Goal: Use online tool/utility: Use online tool/utility

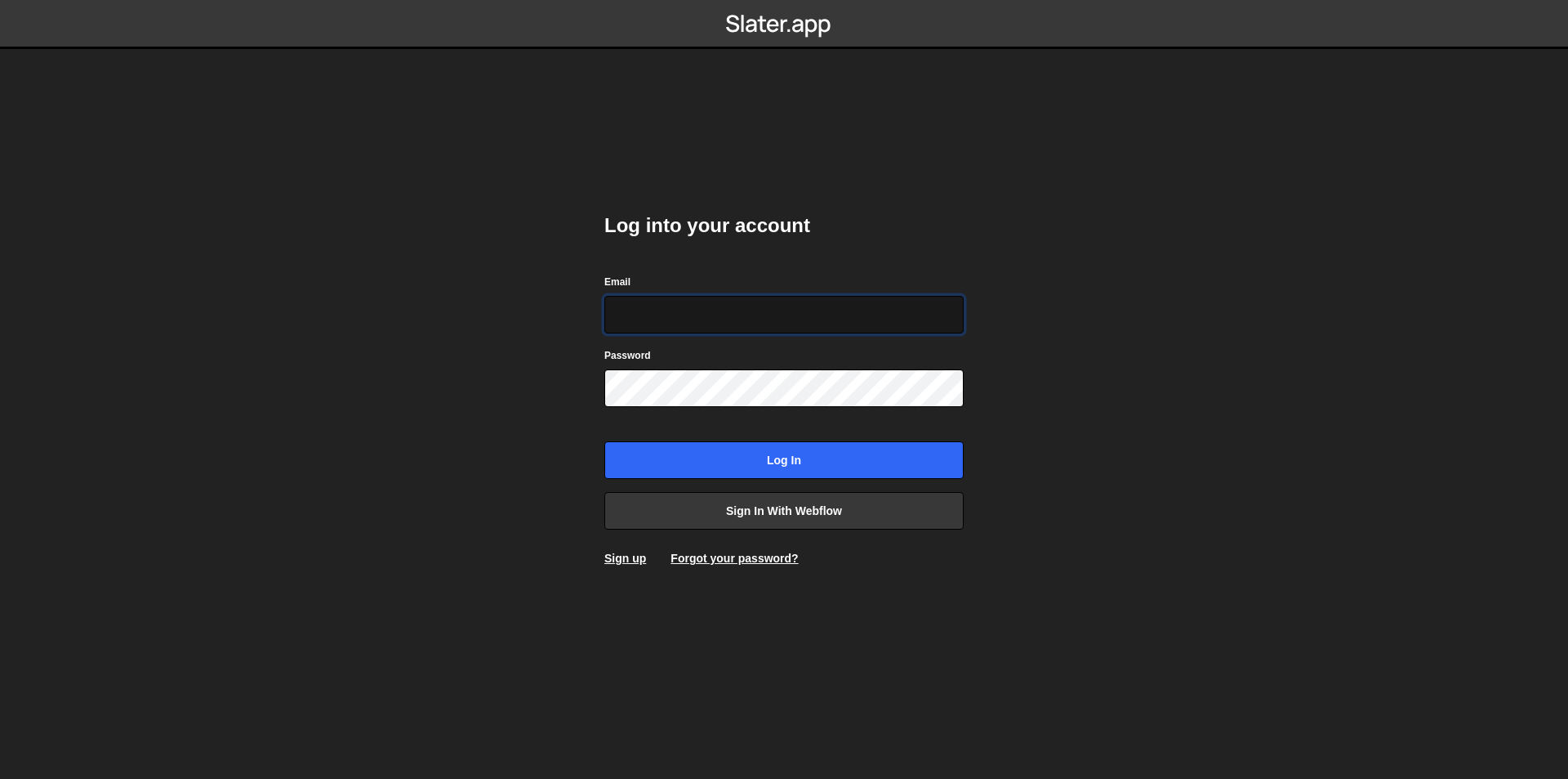
click at [766, 305] on input "Email" at bounding box center [784, 314] width 359 height 38
type input "info@conquerthecrowns.com"
click at [604, 441] on input "Log in" at bounding box center [784, 460] width 359 height 38
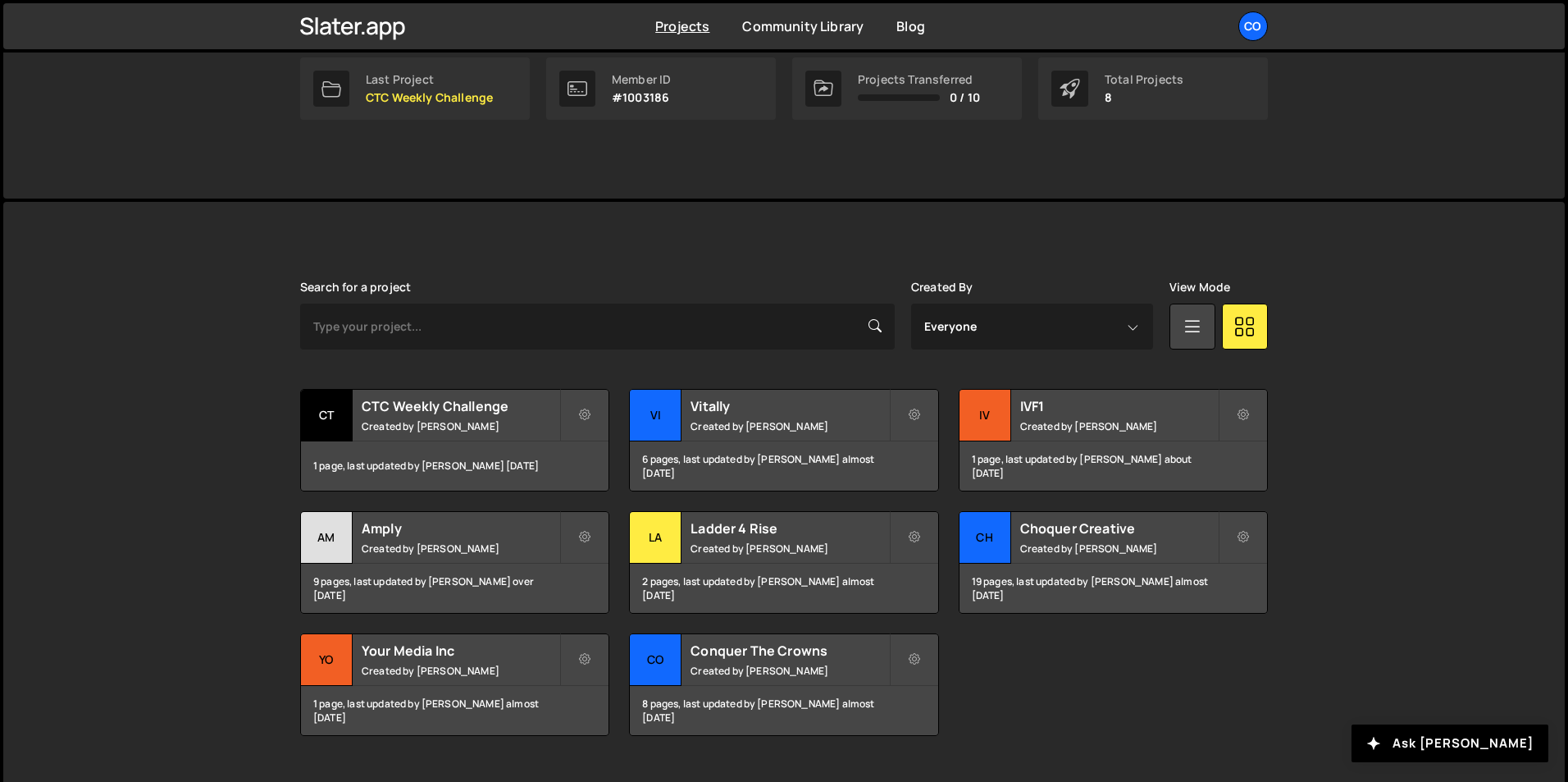
scroll to position [308, 0]
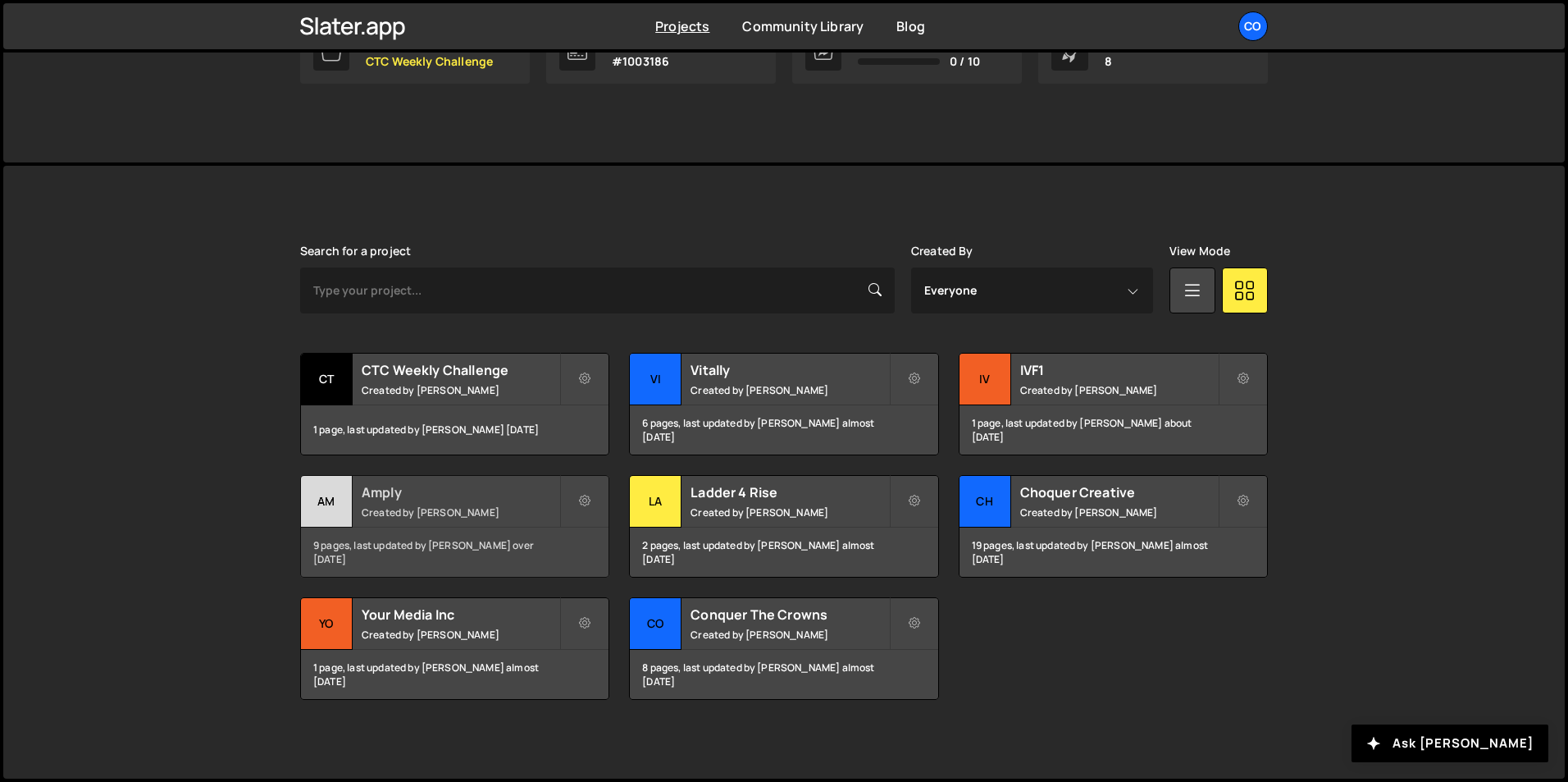
click at [478, 491] on h2 "Amply" at bounding box center [460, 492] width 198 height 18
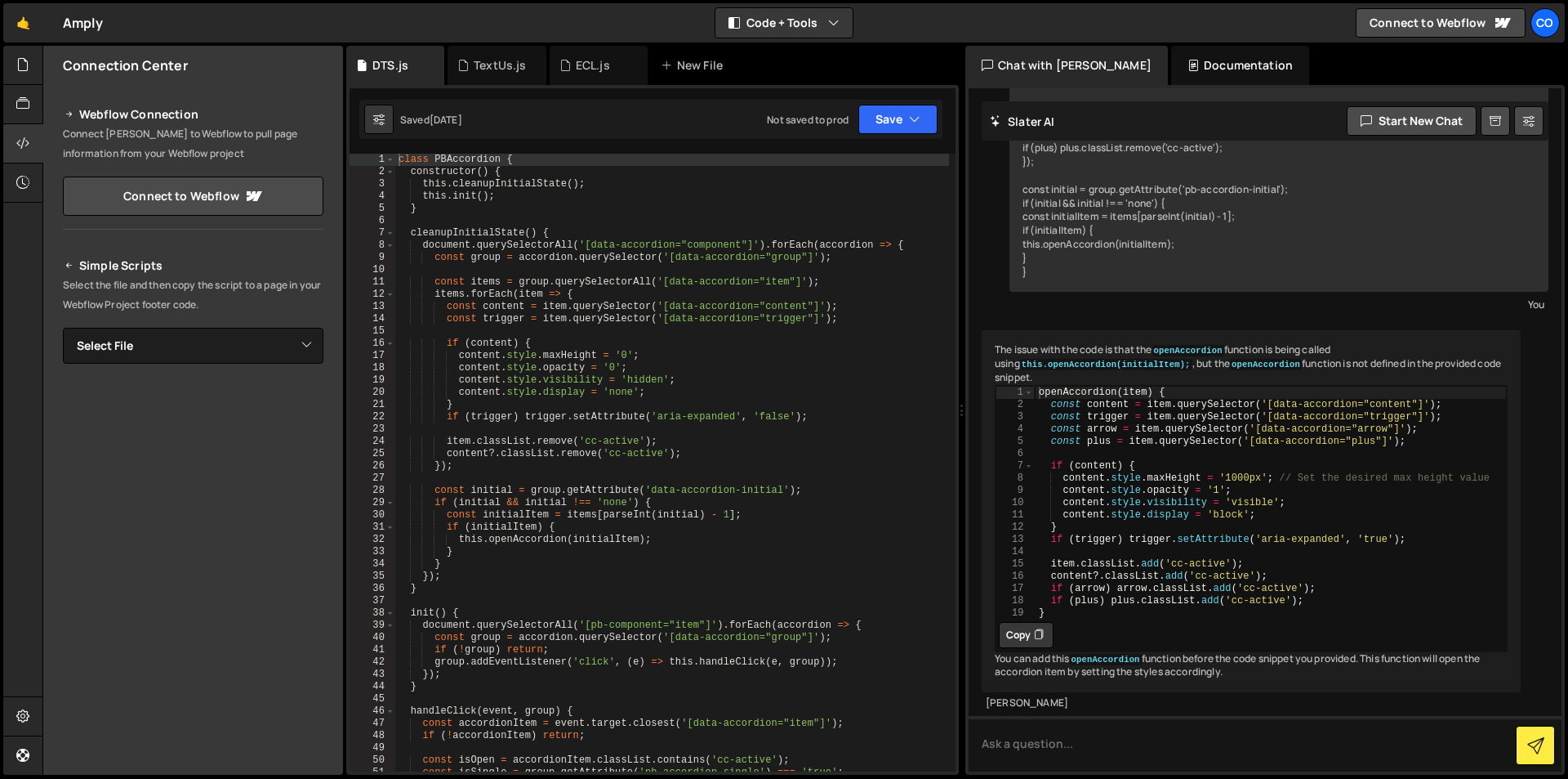
scroll to position [395, 0]
click at [479, 62] on div "TextUs.js" at bounding box center [500, 65] width 52 height 17
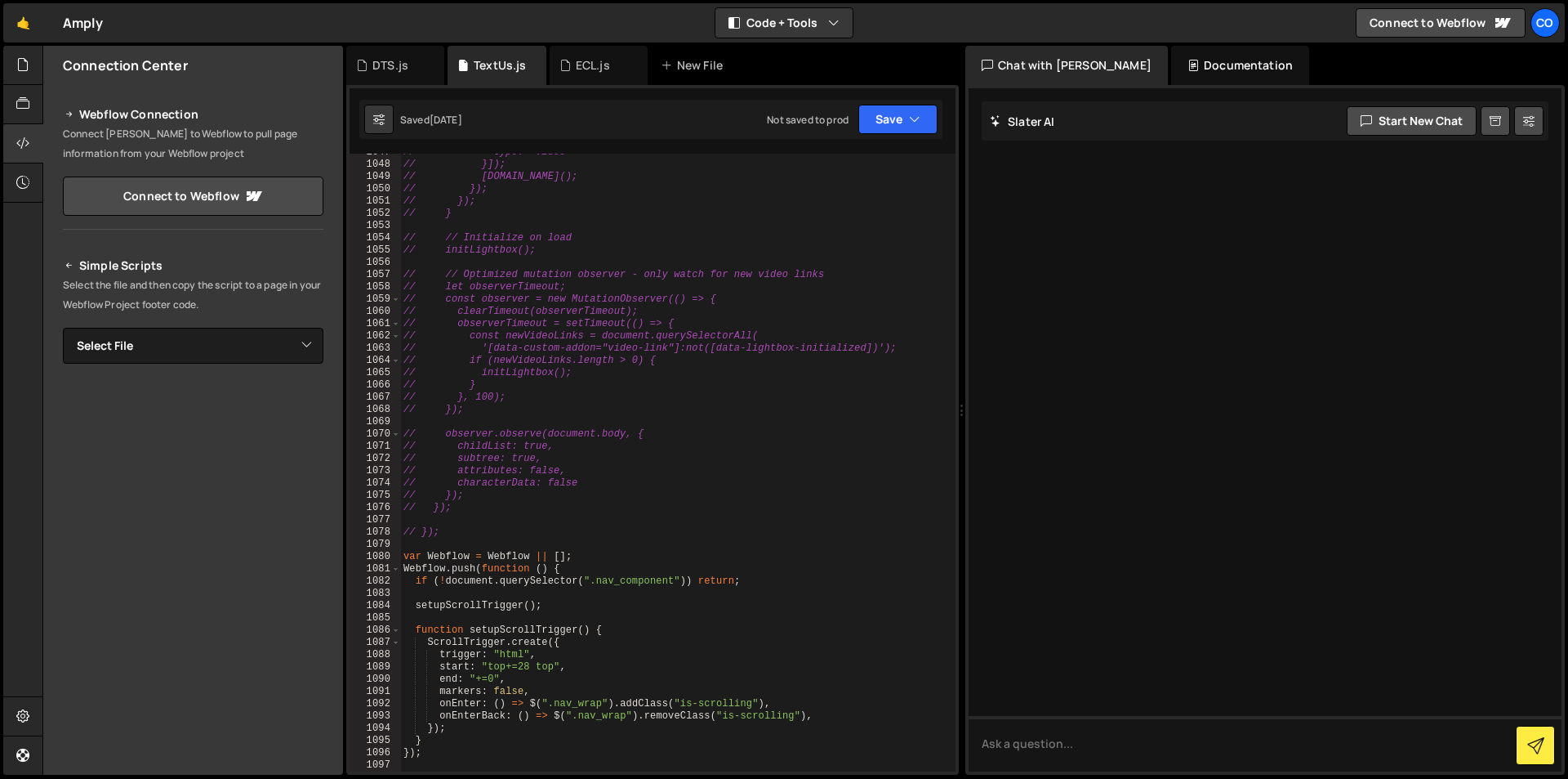
scroll to position [13111, 0]
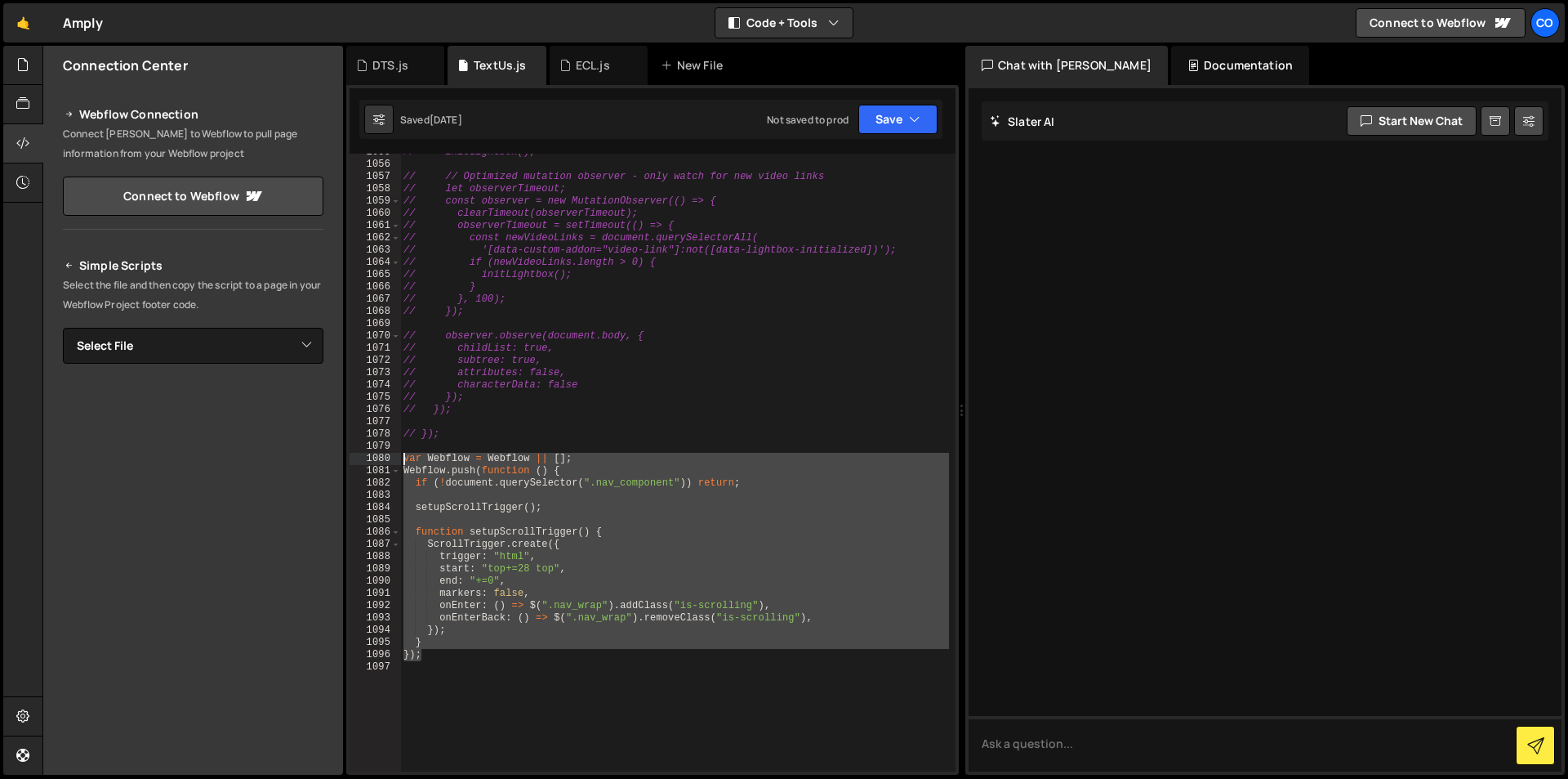
drag, startPoint x: 481, startPoint y: 658, endPoint x: 386, endPoint y: 457, distance: 222.3
click at [386, 457] on div "}); 1055 1056 1057 1058 1059 1060 1061 1062 1063 1064 1065 1066 1067 1068 1069 …" at bounding box center [653, 462] width 606 height 618
type textarea "var Webflow = Webflow || []; Webflow.push(function () {"
click at [397, 75] on div "DTS.js" at bounding box center [395, 65] width 98 height 39
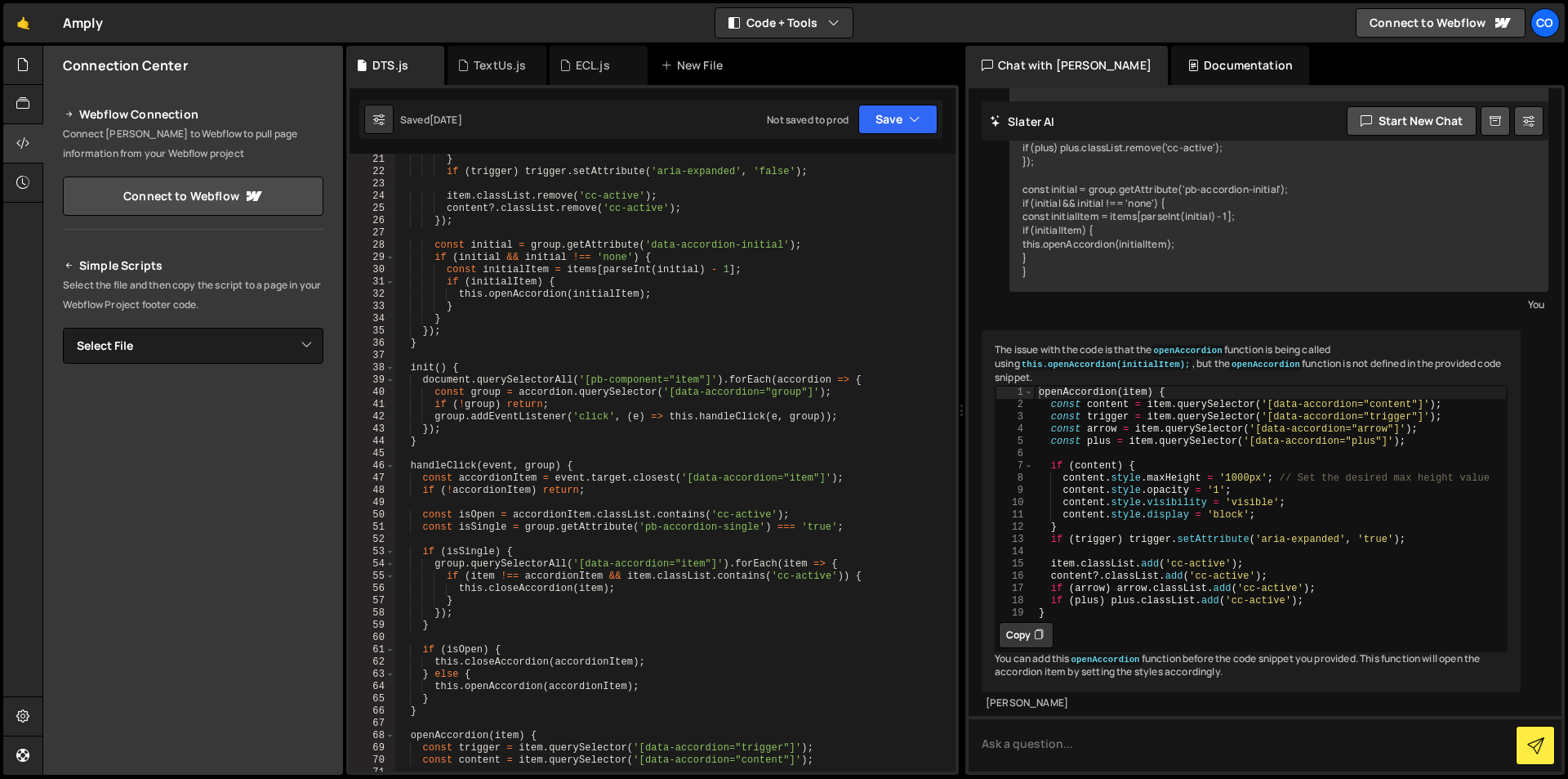
scroll to position [0, 0]
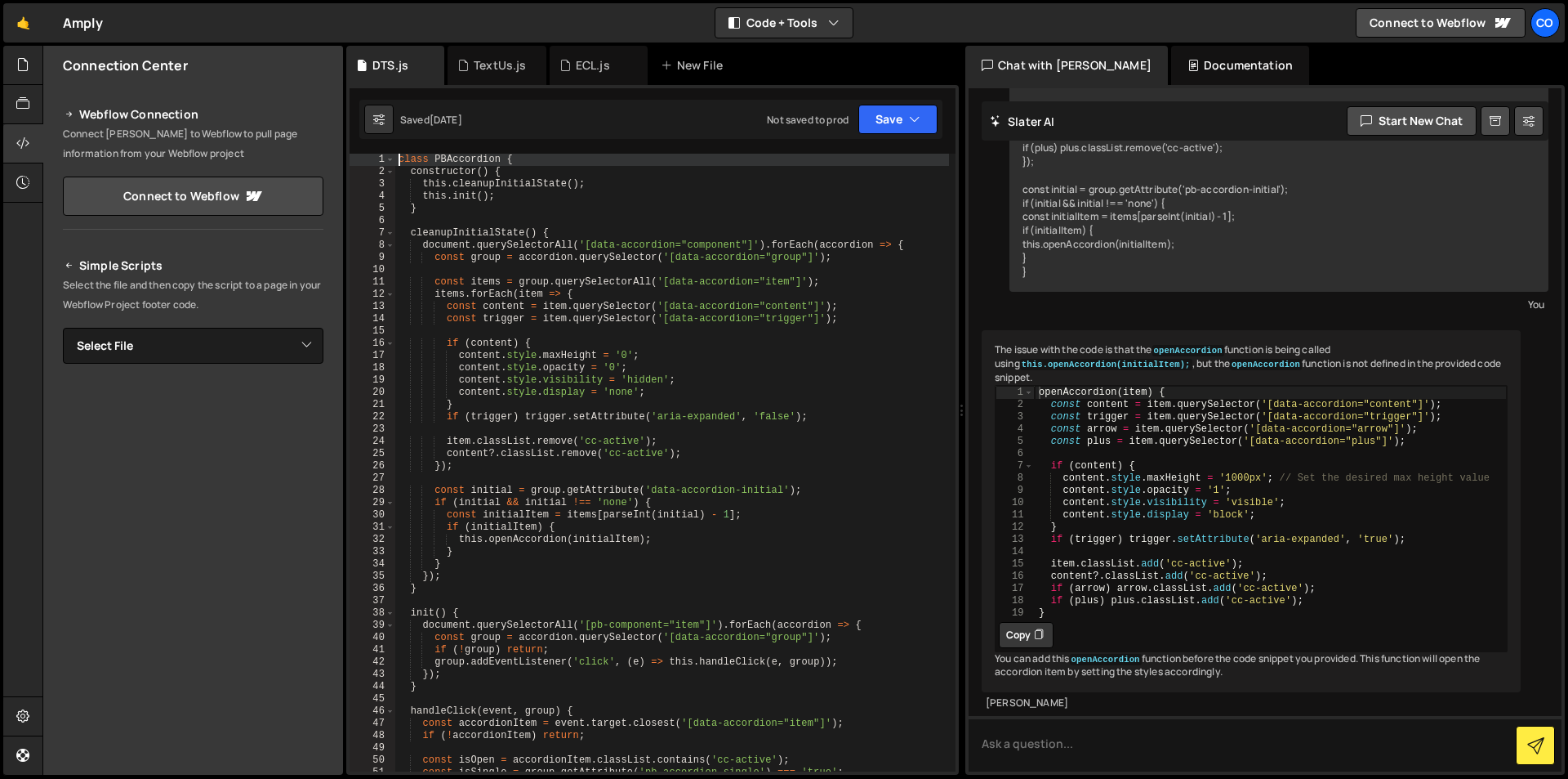
click at [397, 161] on div "class PBAccordion { constructor ( ) { this . cleanupInitialState ( ) ; this . i…" at bounding box center [671, 474] width 553 height 642
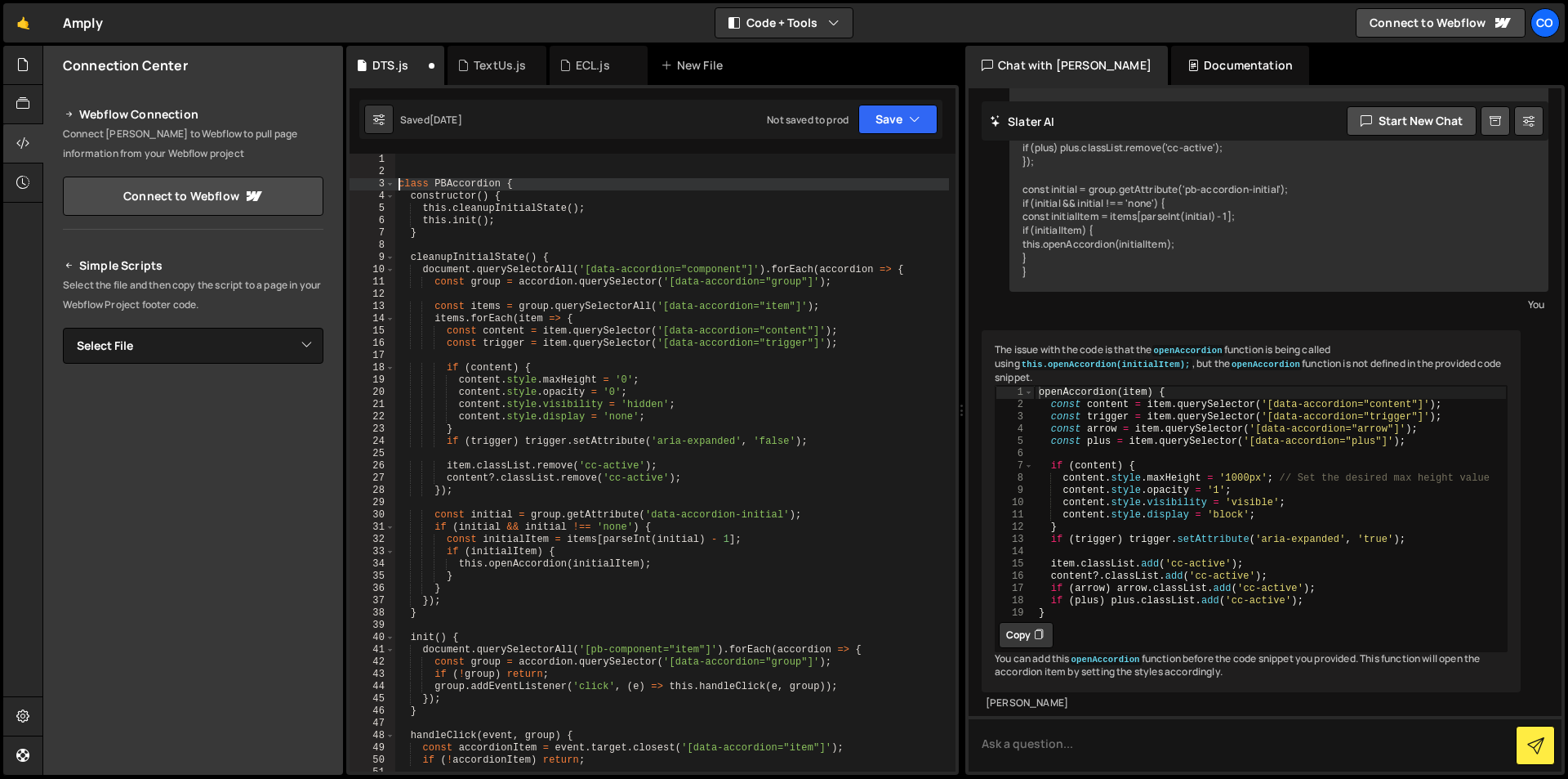
type textarea "class PBAccordion {"
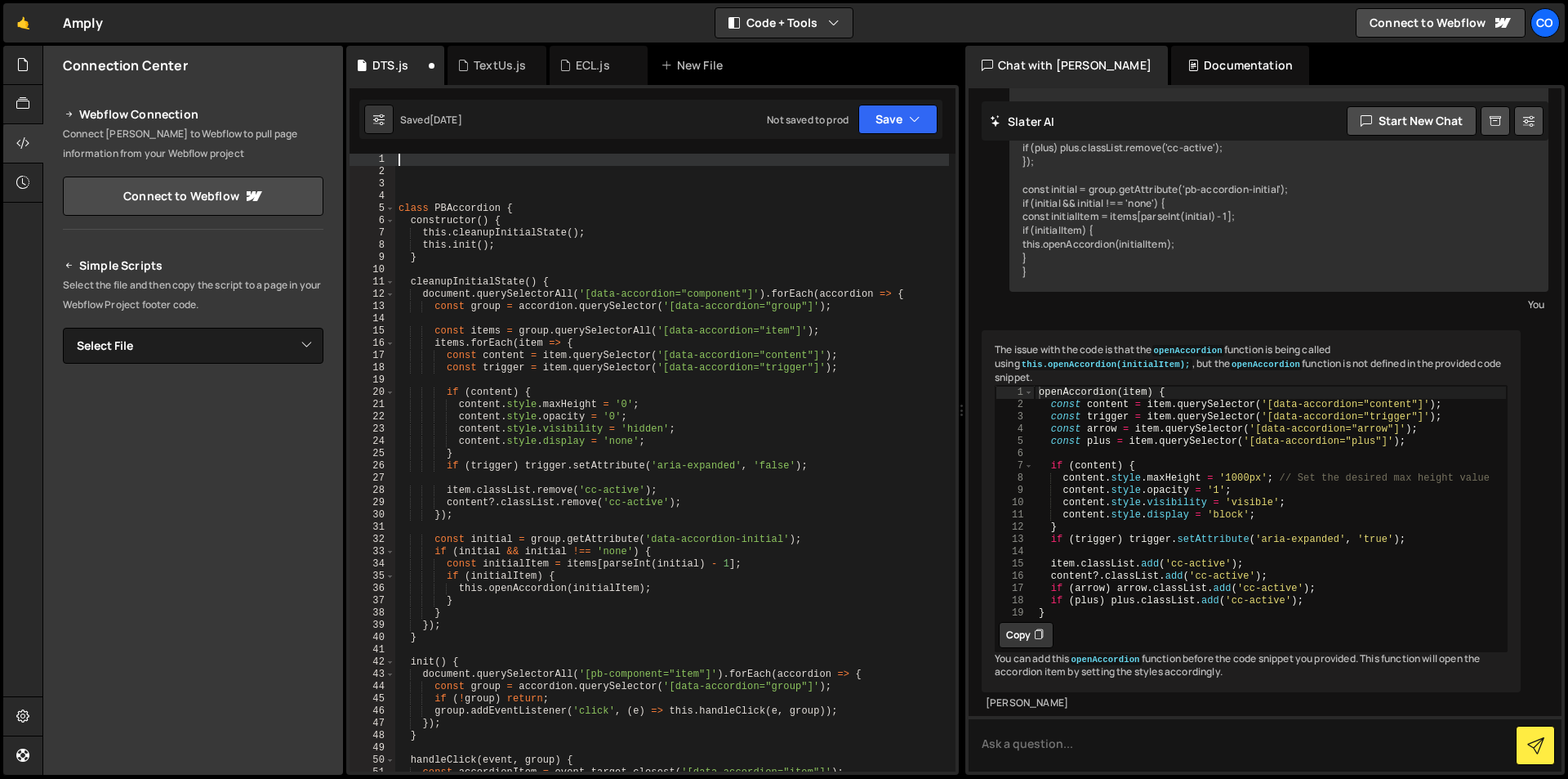
paste textarea "});"
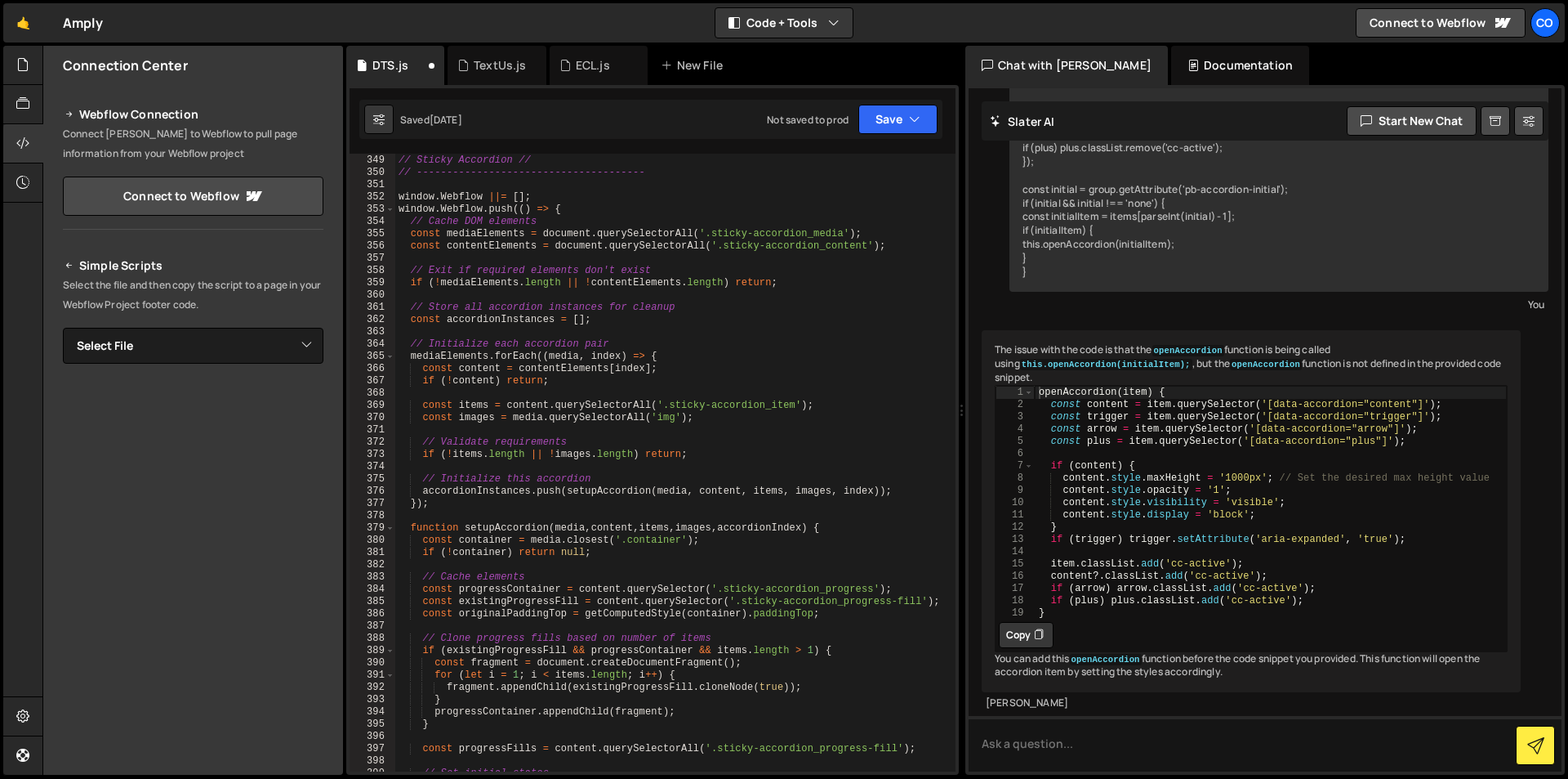
scroll to position [3777, 0]
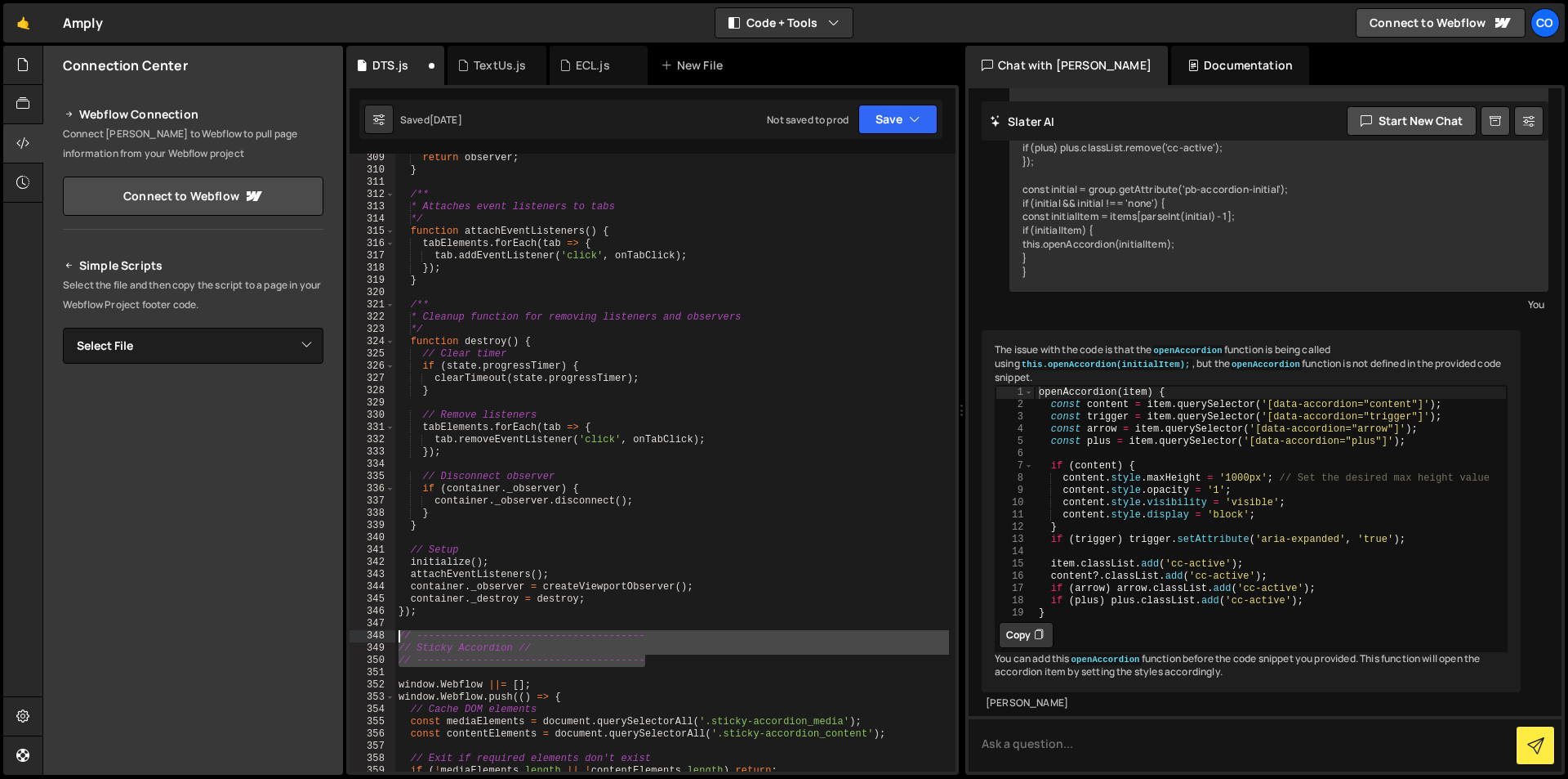
drag, startPoint x: 666, startPoint y: 654, endPoint x: 379, endPoint y: 640, distance: 287.3
click at [379, 640] on div "}); 309 310 311 312 313 314 315 316 317 318 319 320 321 322 323 324 325 326 327…" at bounding box center [653, 462] width 606 height 618
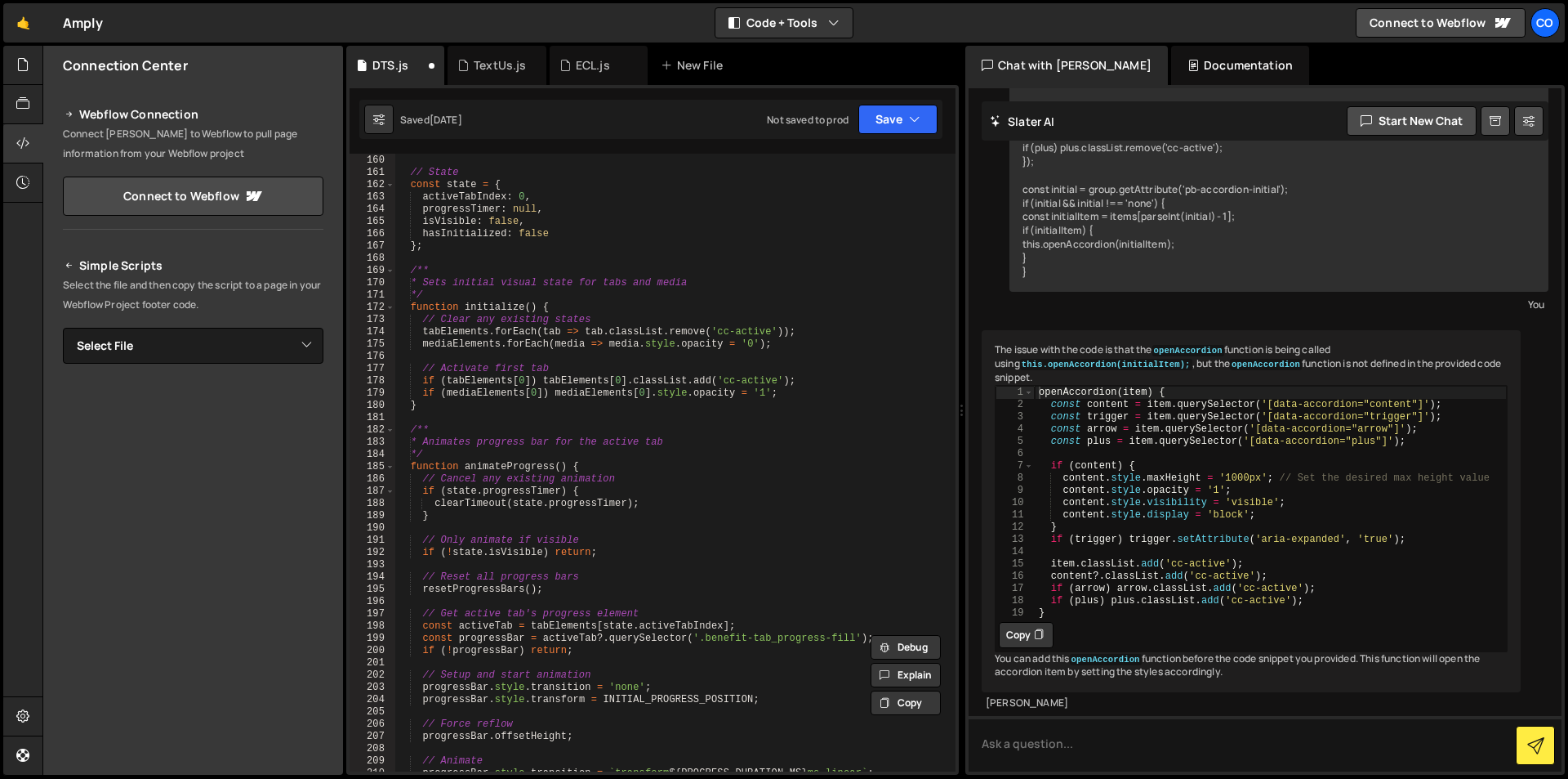
scroll to position [0, 0]
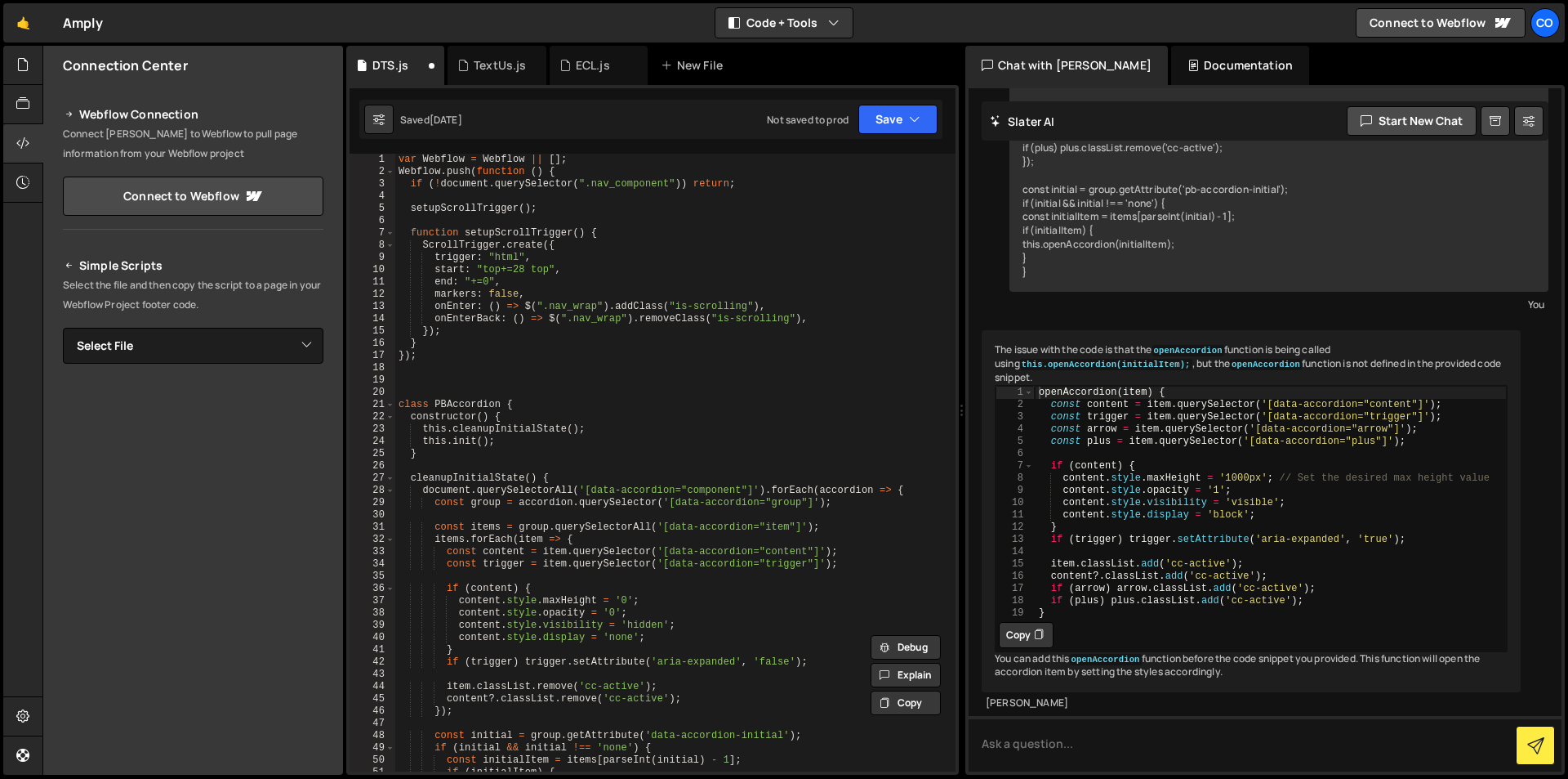
click at [400, 159] on div "var Webflow = Webflow || [ ] ; Webflow . push ( function ( ) { if ( ! document …" at bounding box center [671, 474] width 553 height 642
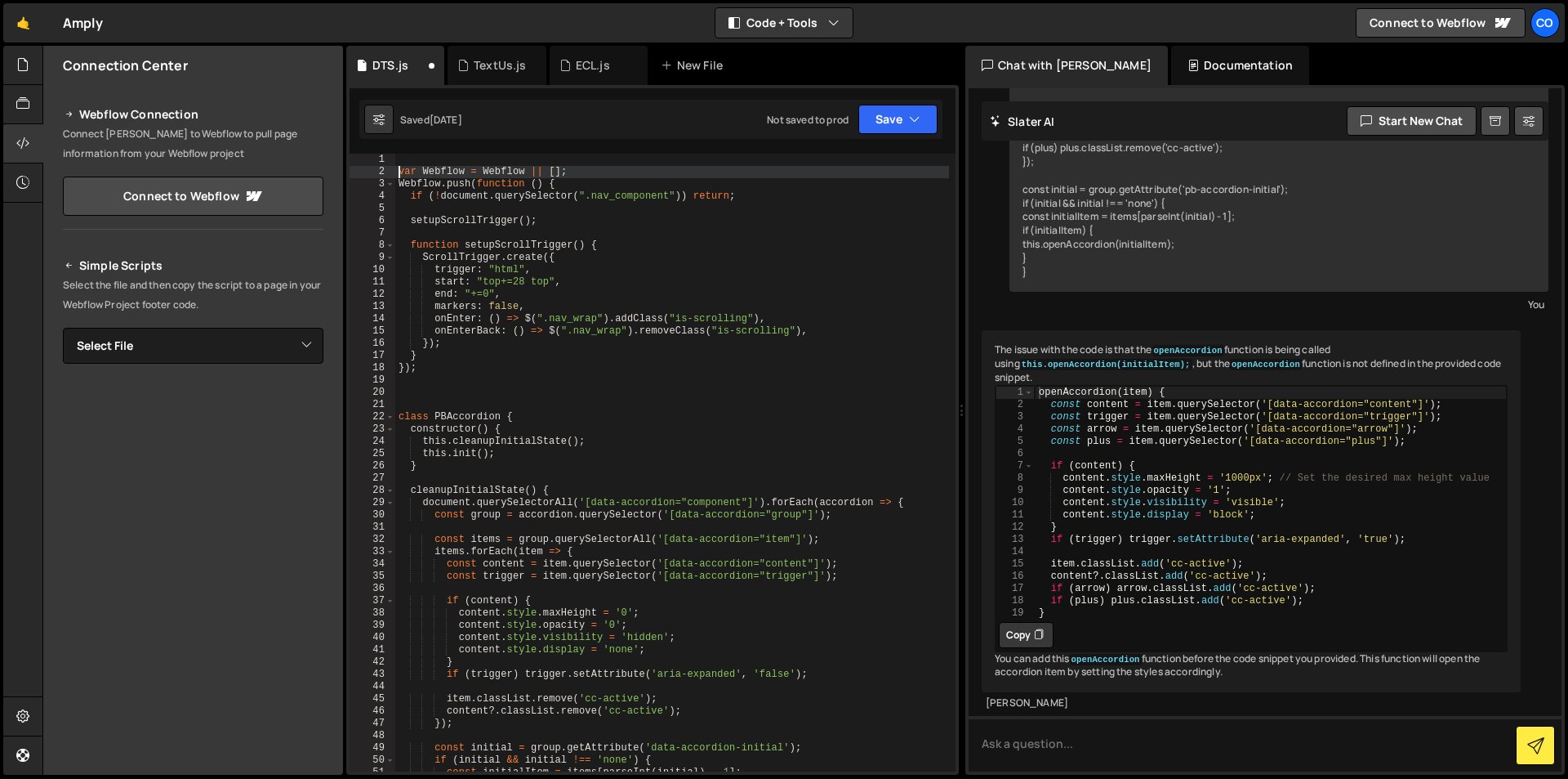
type textarea "var Webflow = Webflow || [];"
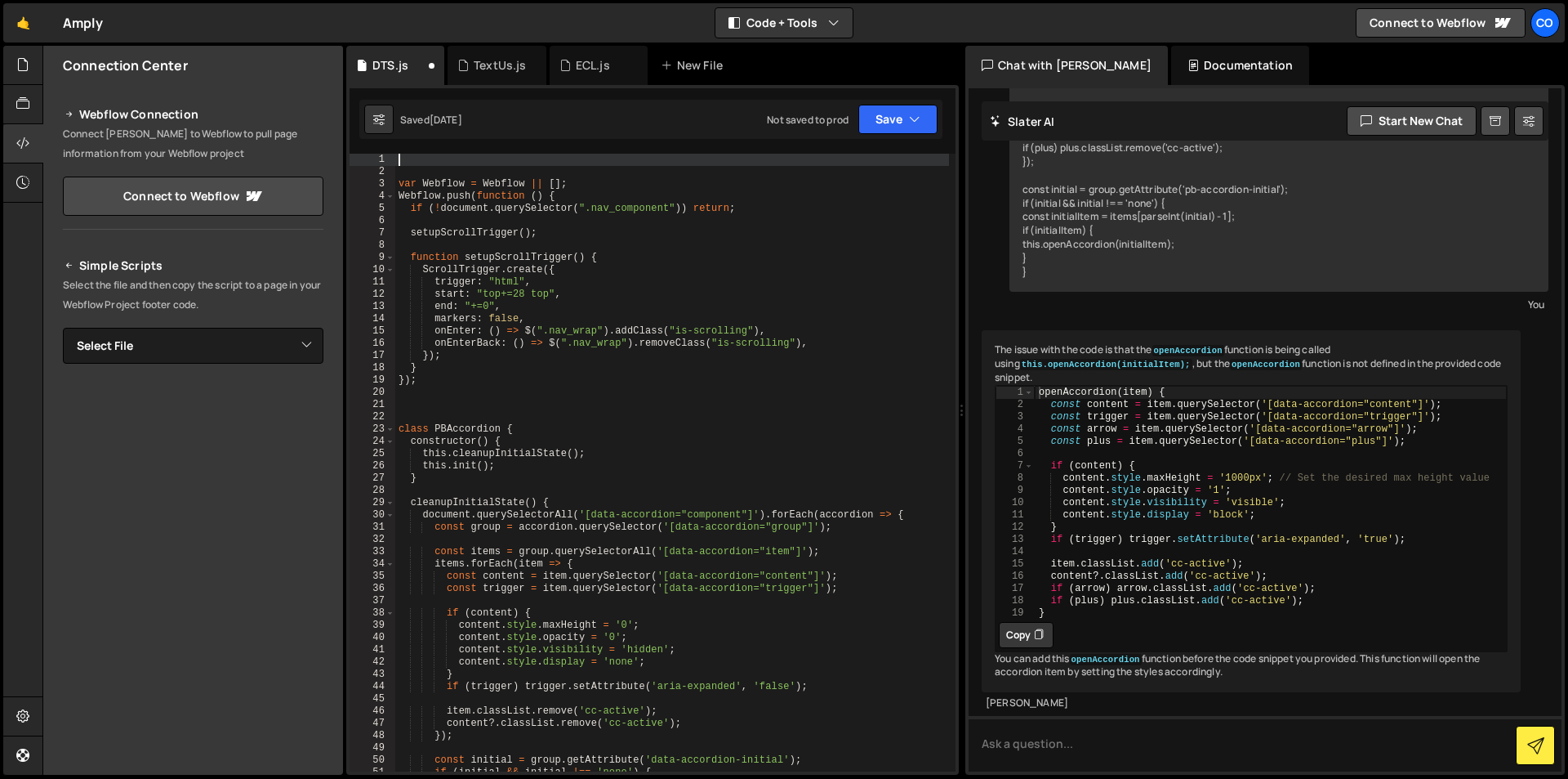
paste textarea "// --------------------------------------"
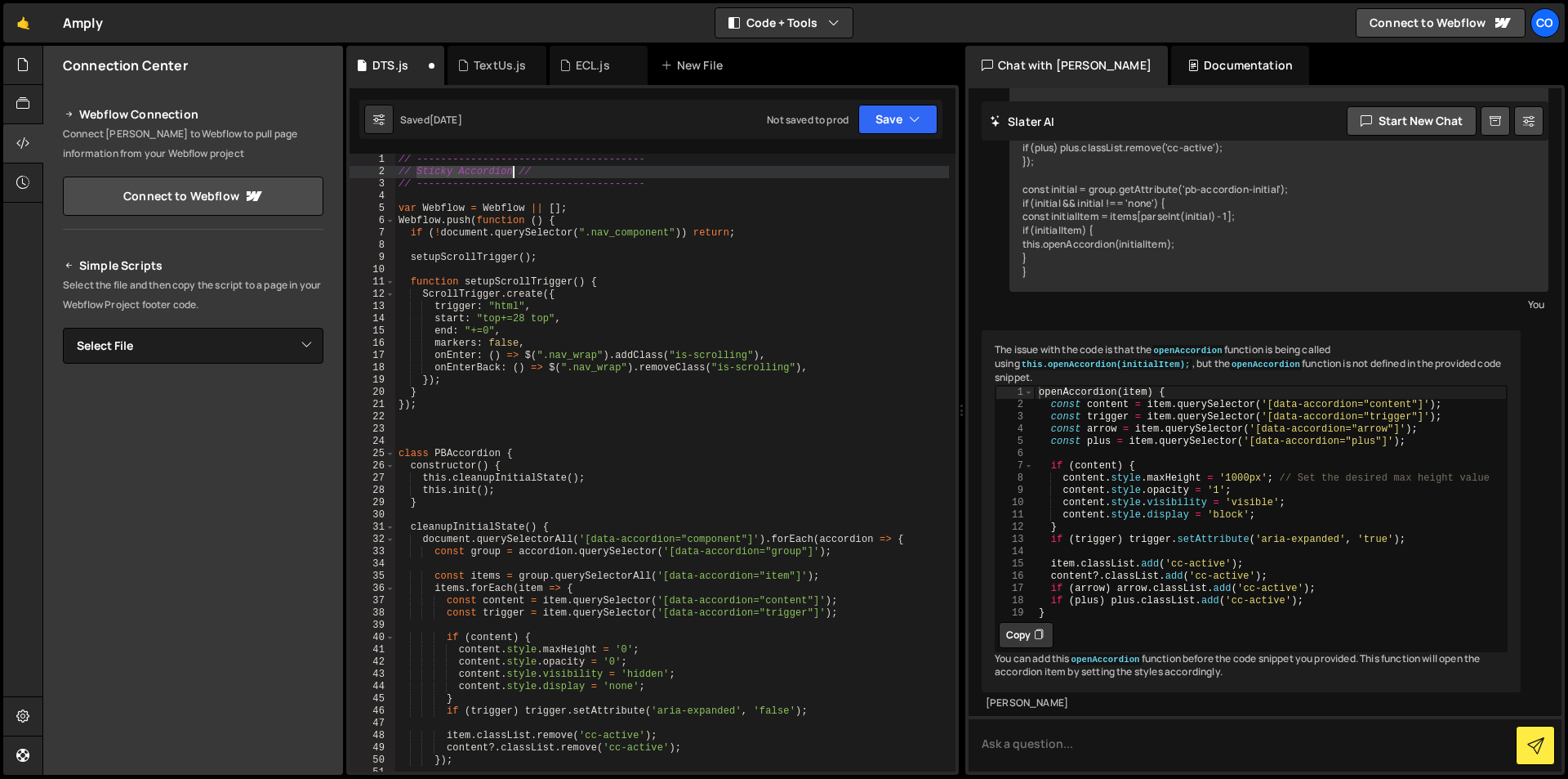
drag, startPoint x: 416, startPoint y: 166, endPoint x: 512, endPoint y: 166, distance: 96.0
click at [512, 166] on div "// -------------------------------------- // Sticky Accordion // // -----------…" at bounding box center [671, 474] width 553 height 642
type textarea "// Navigation //"
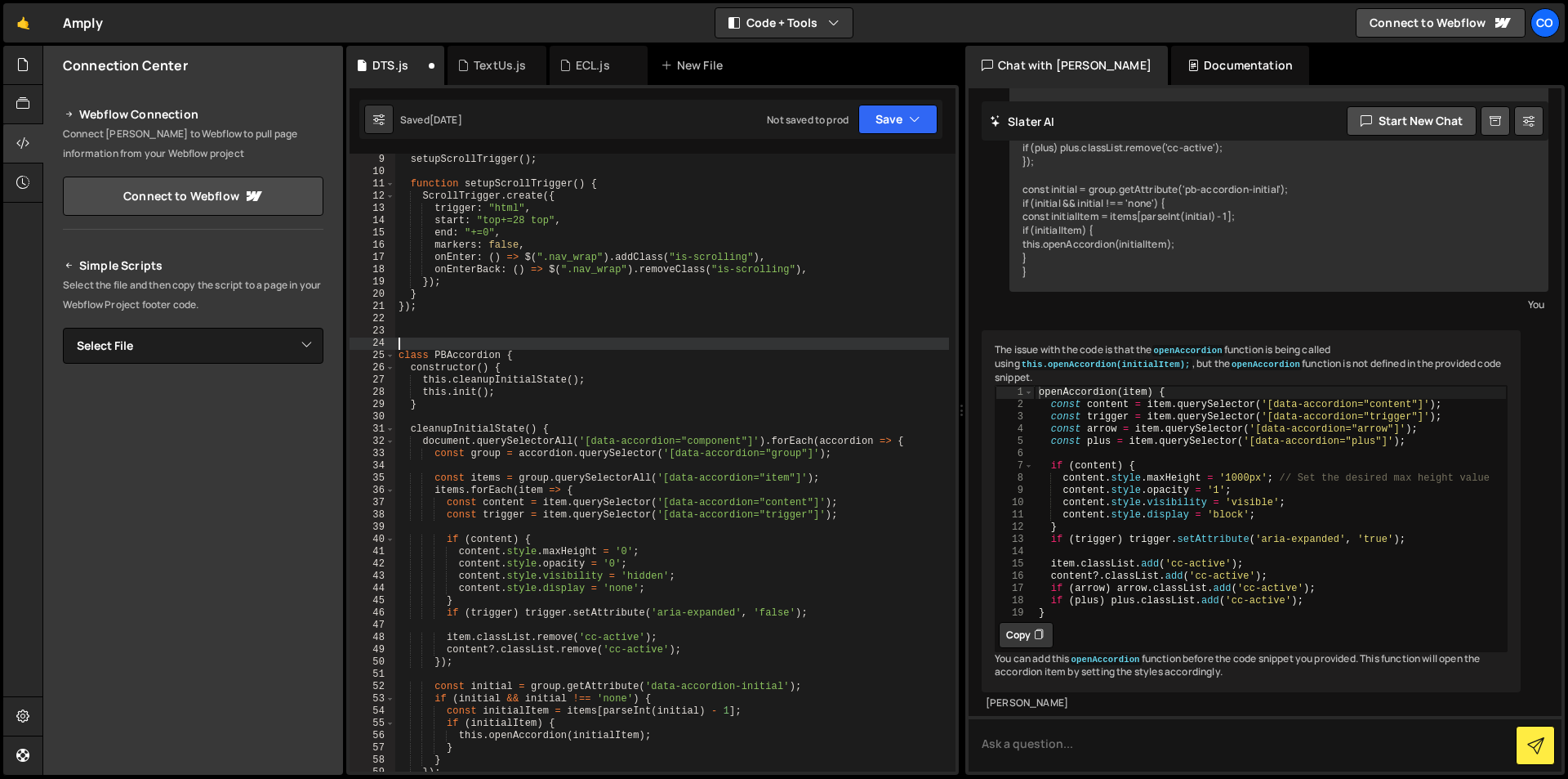
click at [469, 338] on div "setupScrollTrigger ( ) ; function setupScrollTrigger ( ) { ScrollTrigger . crea…" at bounding box center [671, 474] width 553 height 642
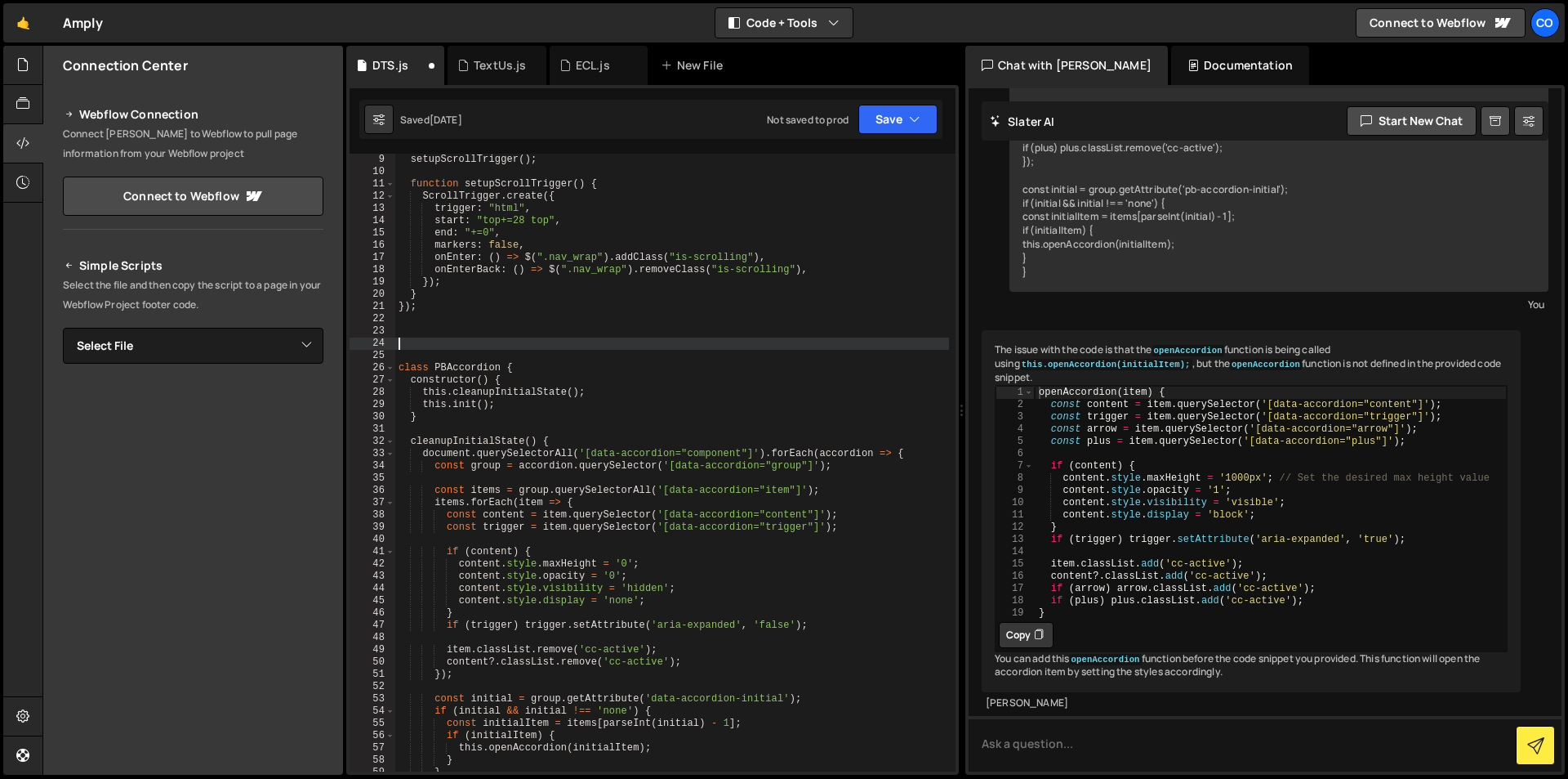
paste textarea "// --------------------------------------"
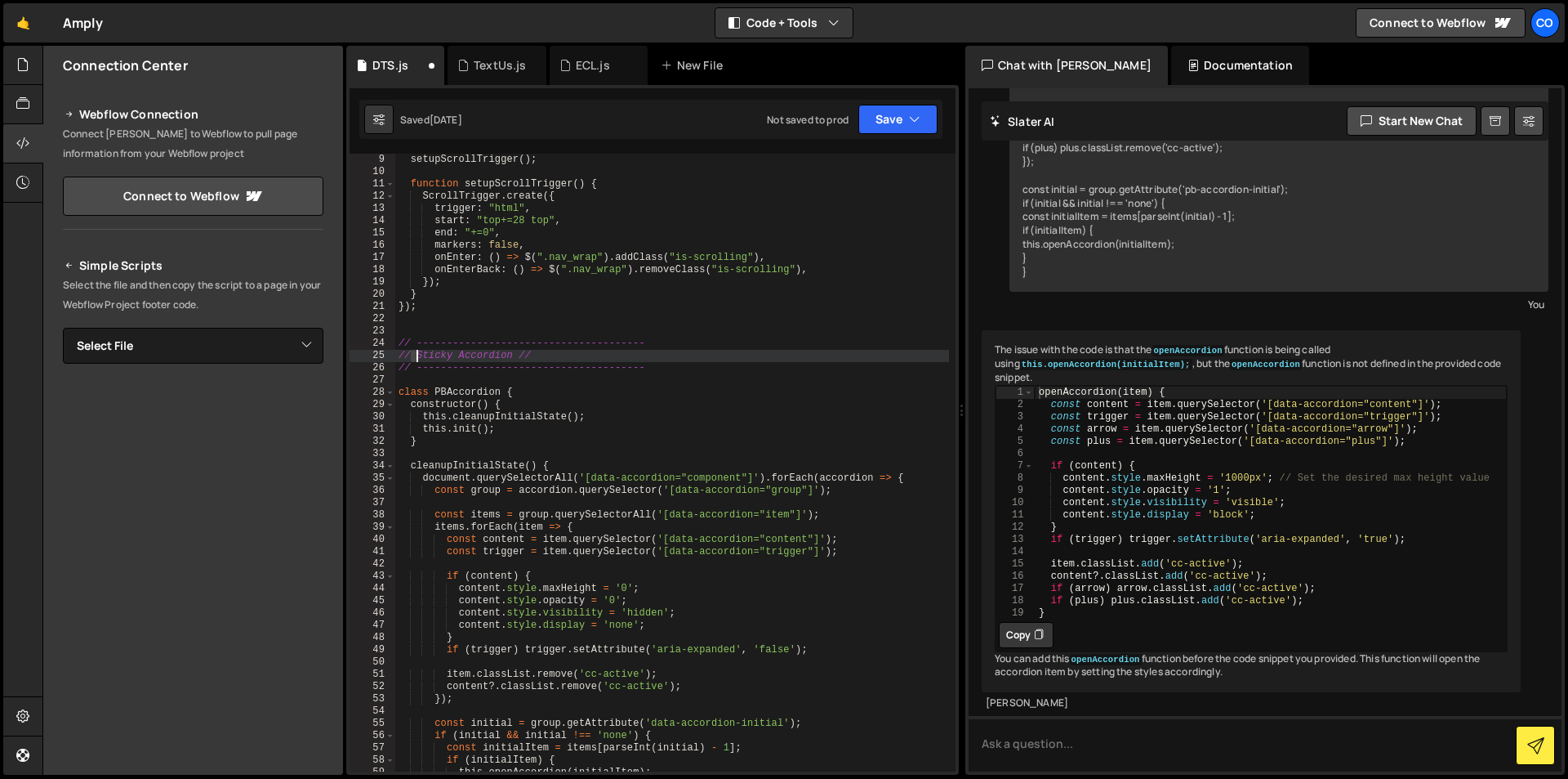
click at [419, 352] on div "setupScrollTrigger ( ) ; function setupScrollTrigger ( ) { ScrollTrigger . crea…" at bounding box center [671, 474] width 553 height 642
click at [419, 352] on div "setupScrollTrigger ( ) ; function setupScrollTrigger ( ) { ScrollTrigger . crea…" at bounding box center [671, 462] width 553 height 618
drag, startPoint x: 418, startPoint y: 352, endPoint x: 512, endPoint y: 352, distance: 94.0
click at [512, 352] on div "setupScrollTrigger ( ) ; function setupScrollTrigger ( ) { ScrollTrigger . crea…" at bounding box center [671, 474] width 553 height 642
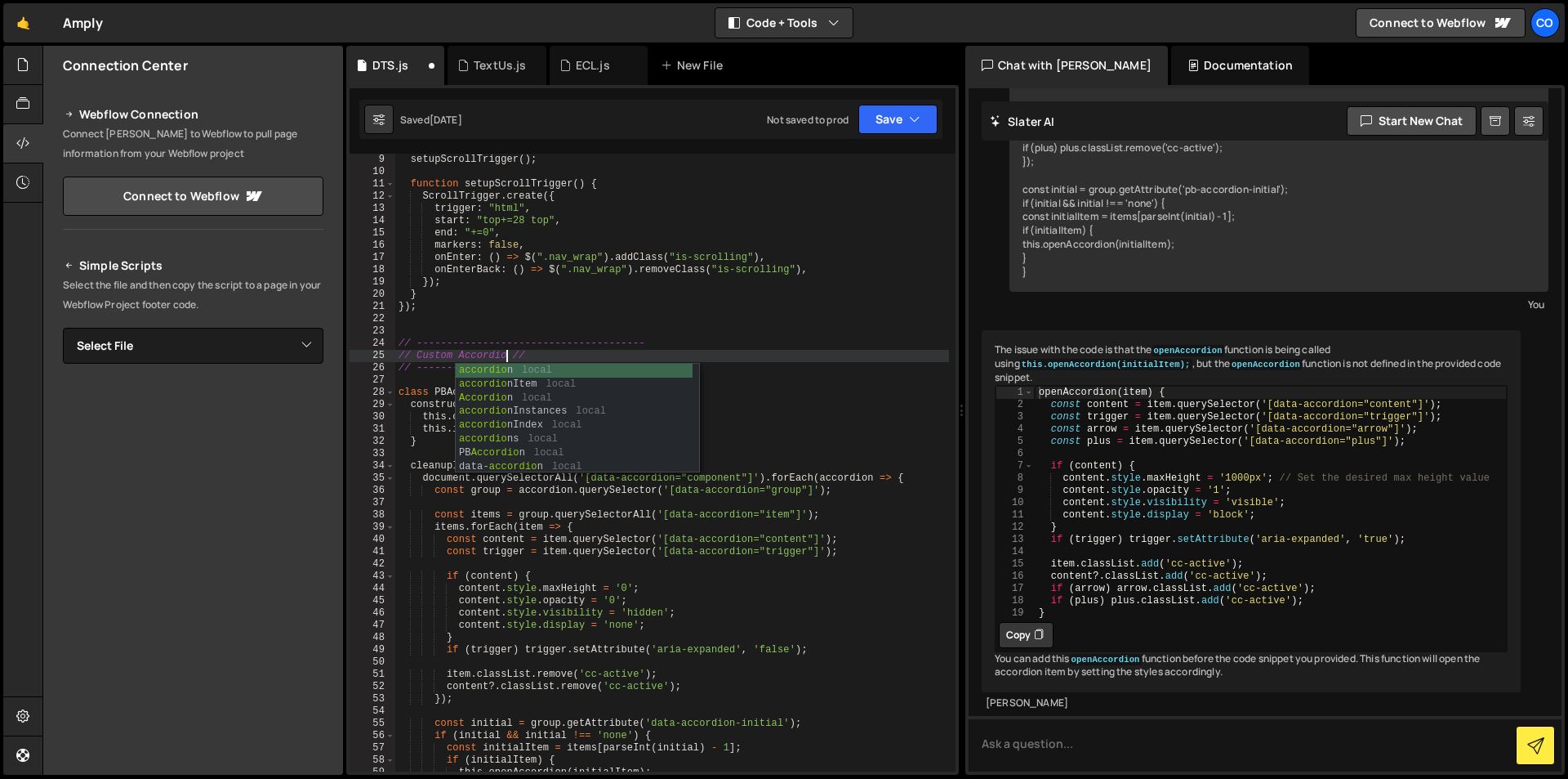
scroll to position [0, 9]
click at [541, 306] on div "setupScrollTrigger ( ) ; function setupScrollTrigger ( ) { ScrollTrigger . crea…" at bounding box center [671, 474] width 553 height 642
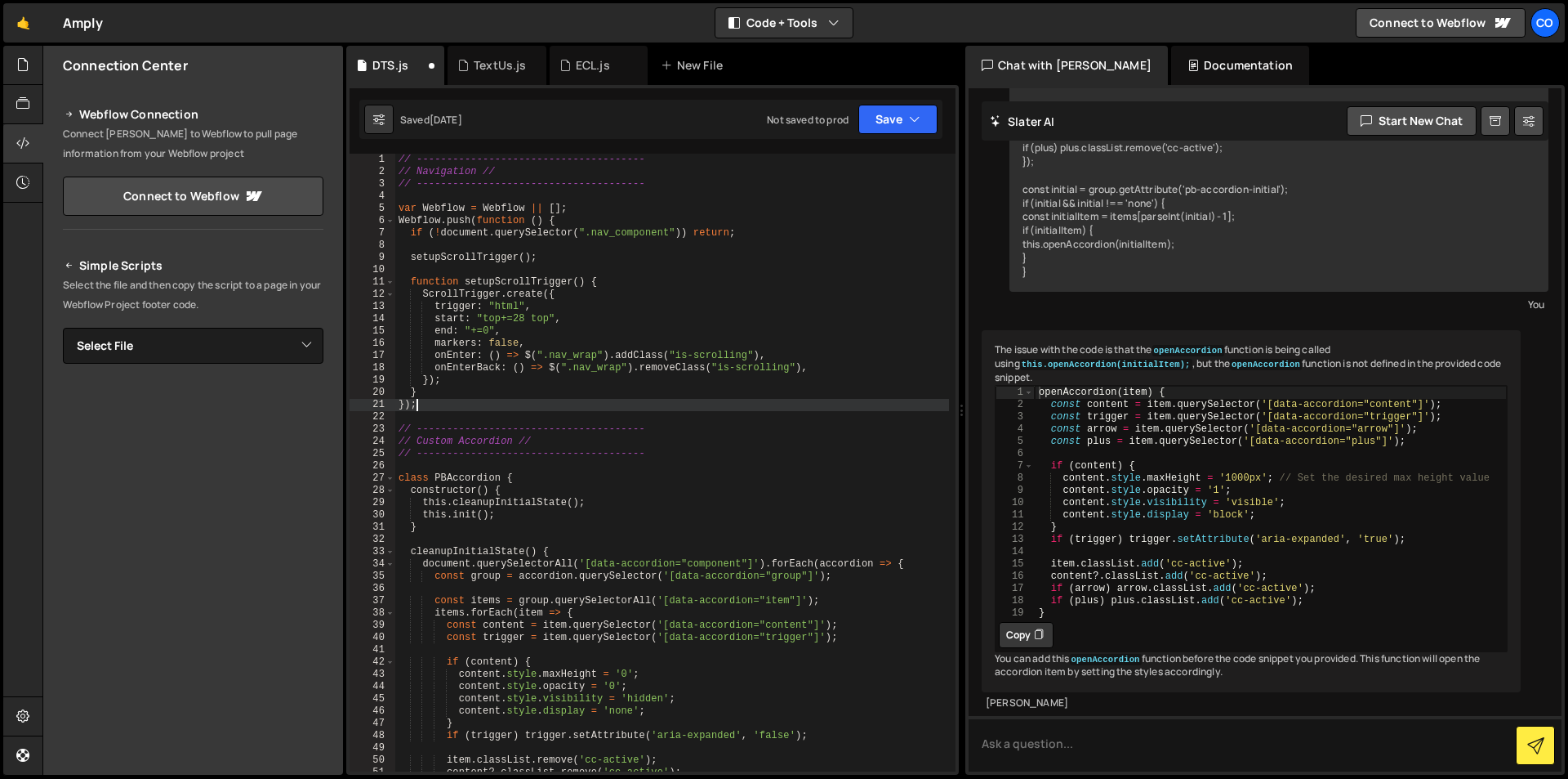
scroll to position [0, 0]
click at [744, 373] on div "// -------------------------------------- // Navigation // // -----------------…" at bounding box center [671, 474] width 553 height 642
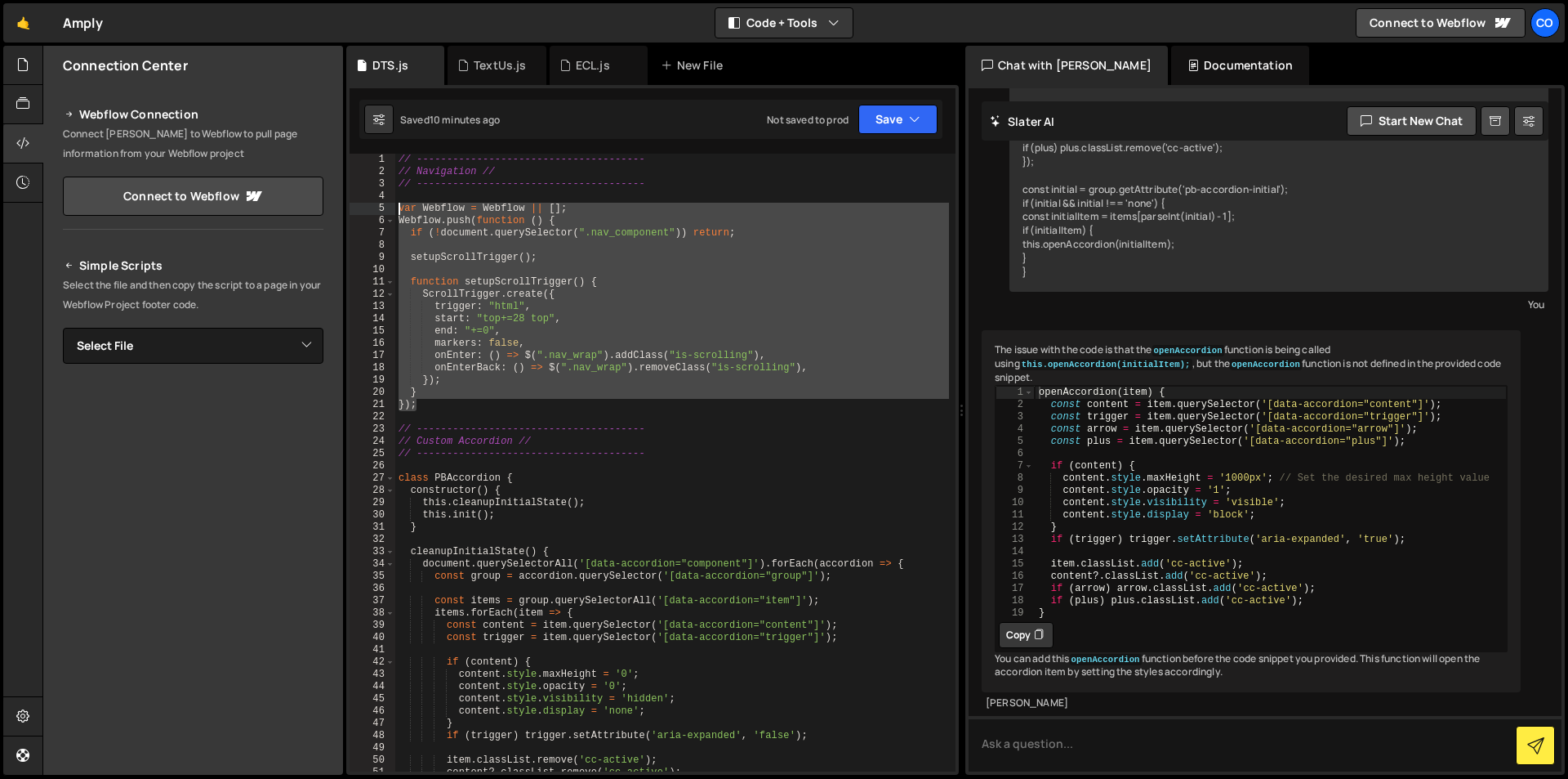
drag, startPoint x: 419, startPoint y: 404, endPoint x: 386, endPoint y: 209, distance: 197.8
click at [386, 209] on div "onEnterBack: () => $(".nav_wrap").removeClass("is-scrolling"), 1 2 3 4 5 6 7 8 …" at bounding box center [653, 462] width 606 height 618
click at [684, 400] on div "// -------------------------------------- // Navigation // // -----------------…" at bounding box center [671, 462] width 553 height 618
drag, startPoint x: 436, startPoint y: 375, endPoint x: 387, endPoint y: 211, distance: 171.2
click at [388, 211] on div "}); 1 2 3 4 5 6 7 8 9 10 11 12 13 14 15 16 17 18 19 20 21 22 23 24 25 26 27 28 …" at bounding box center [653, 462] width 606 height 618
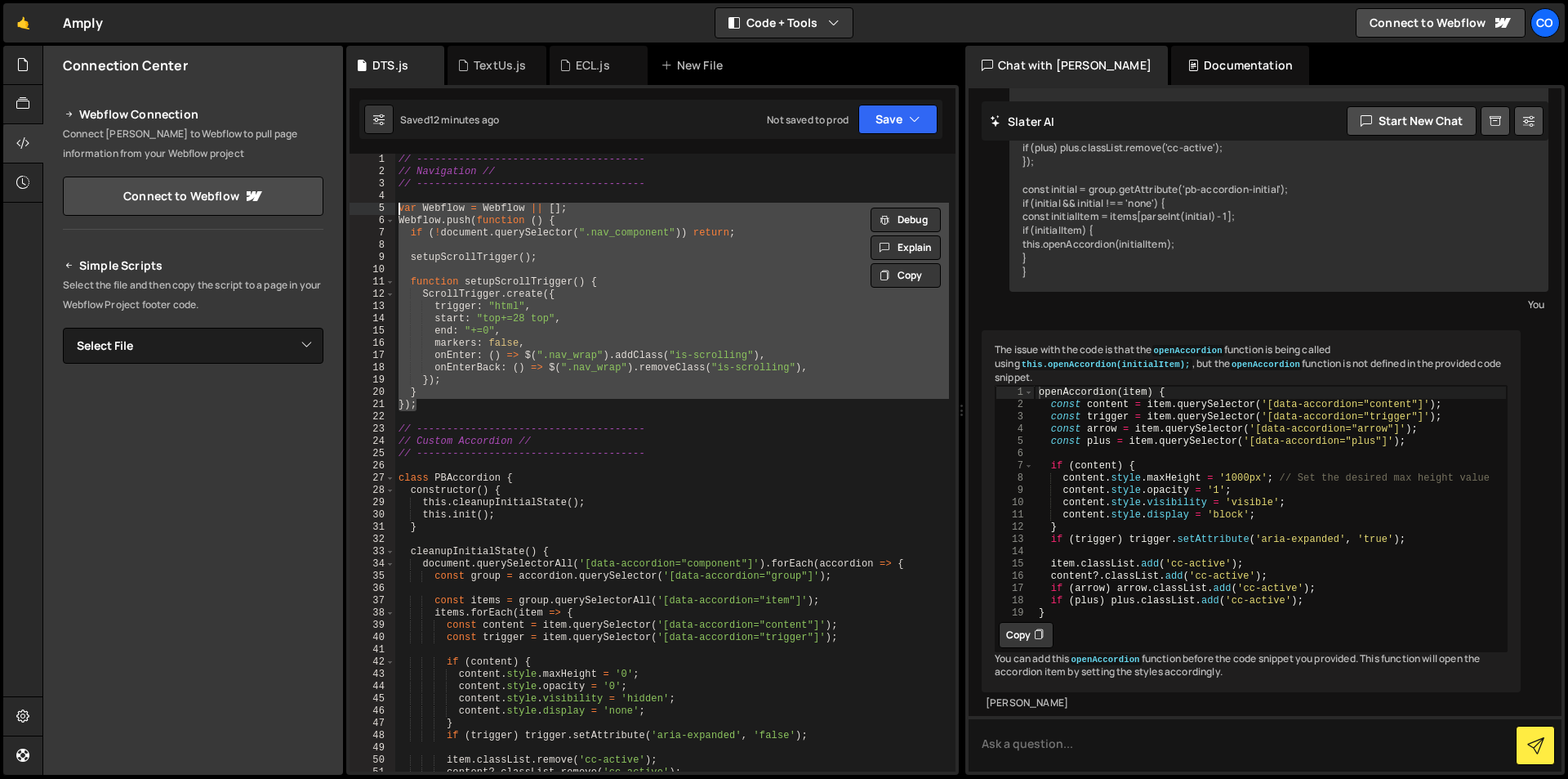
paste textarea "});"
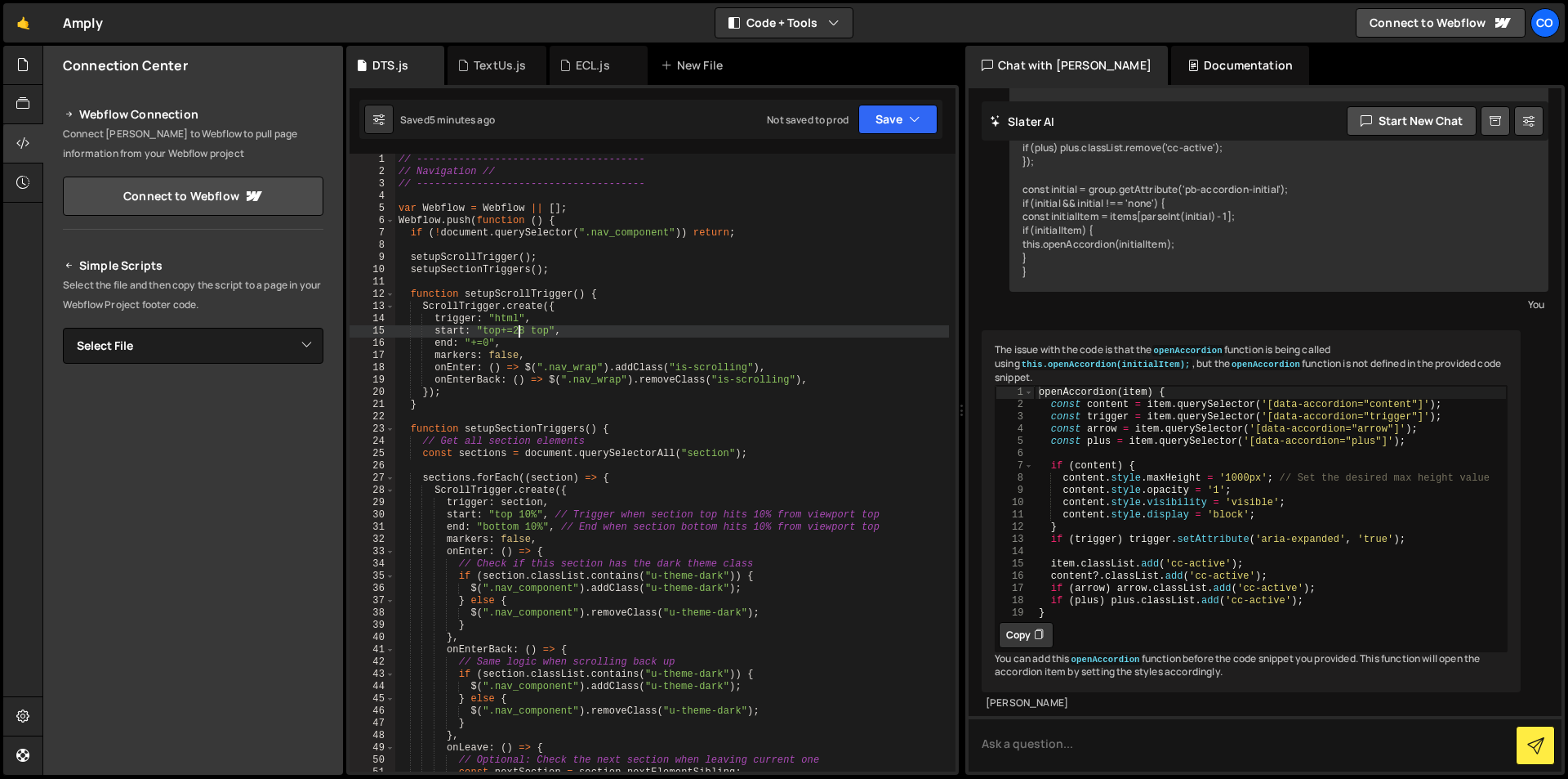
click at [522, 333] on div "// -------------------------------------- // Navigation // // -----------------…" at bounding box center [671, 474] width 553 height 642
click at [526, 333] on div "// -------------------------------------- // Navigation // // -----------------…" at bounding box center [671, 462] width 553 height 618
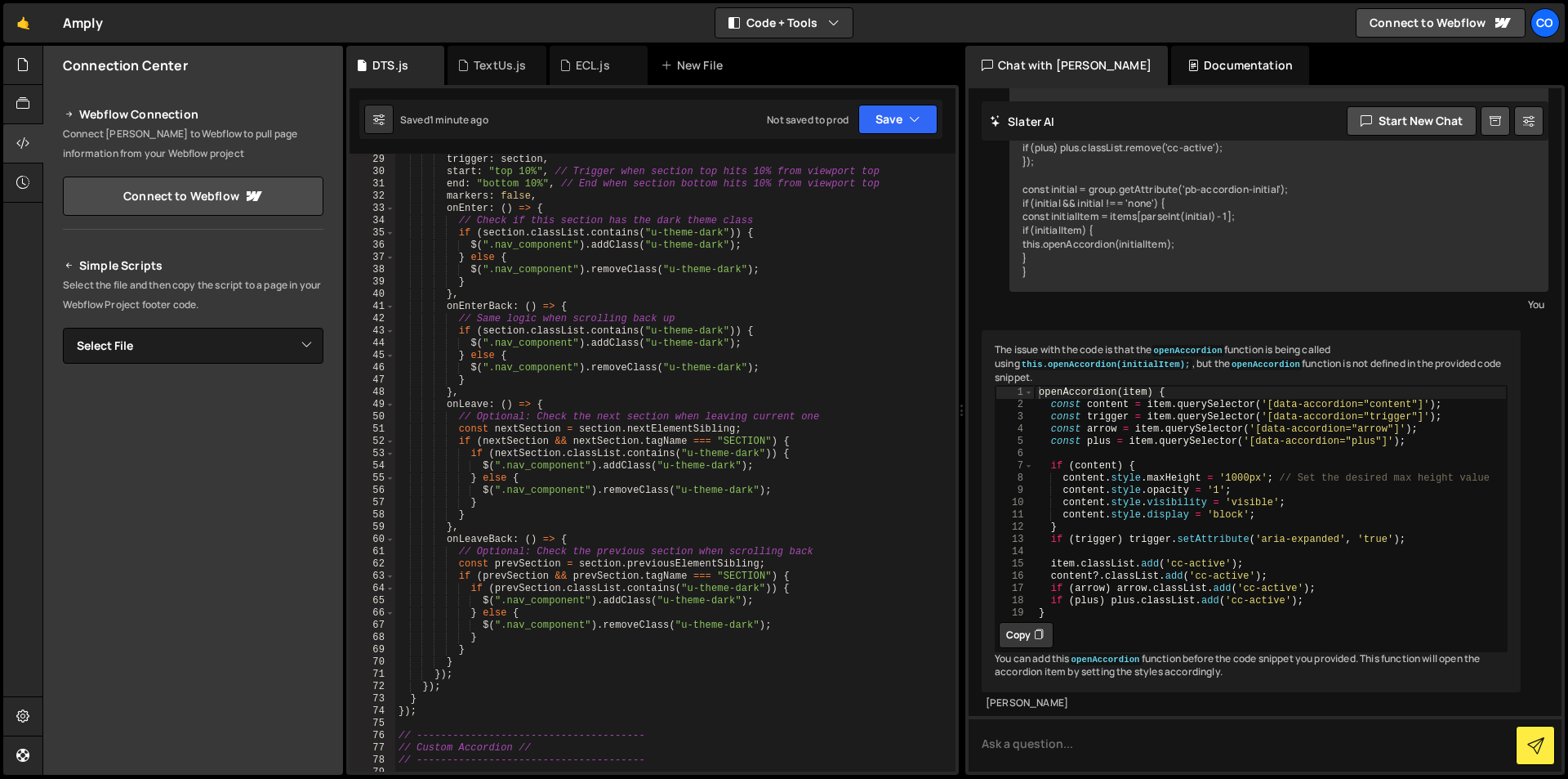
scroll to position [588, 0]
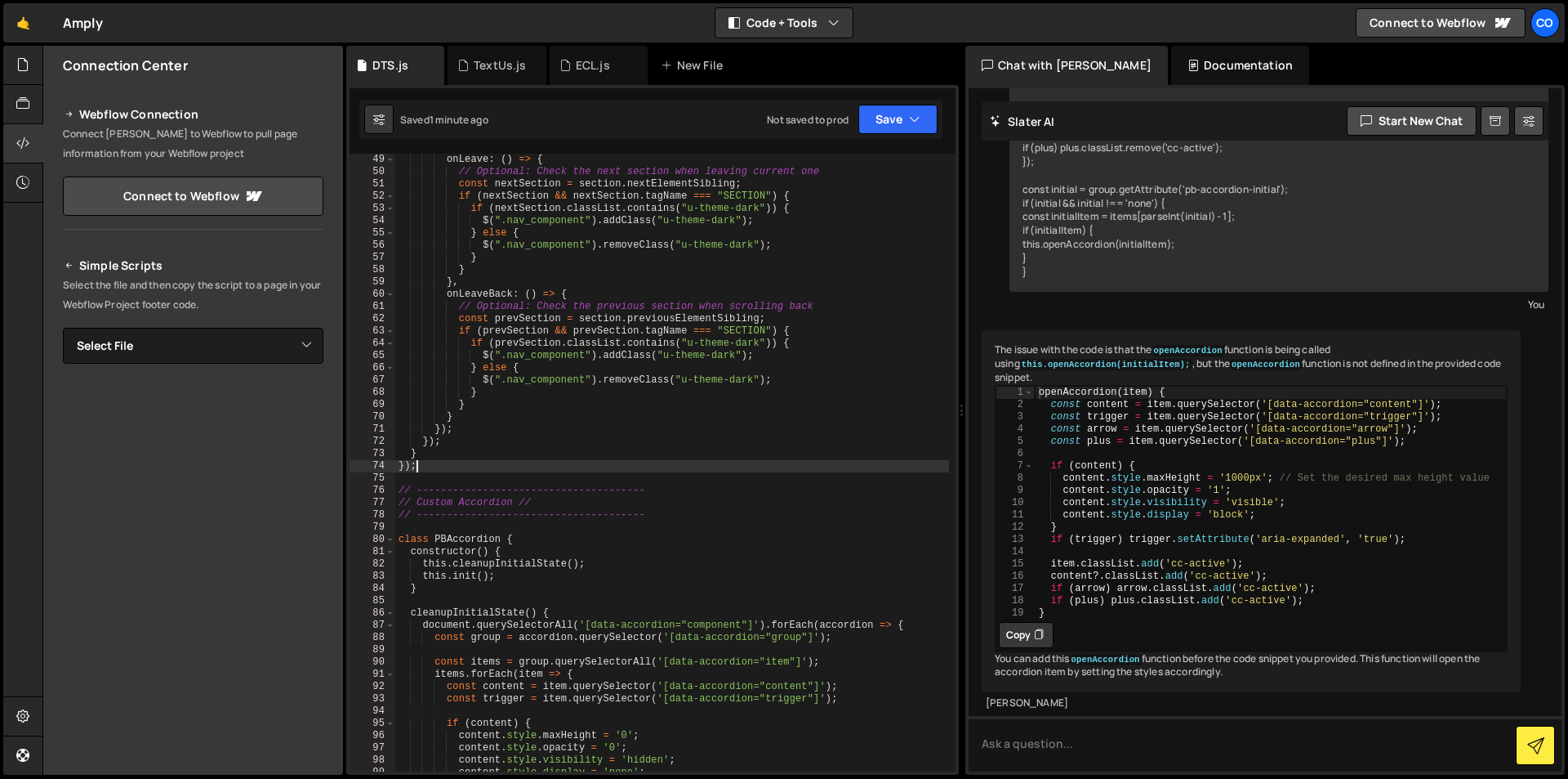
click at [440, 469] on div "onLeave : ( ) => { // Optional: Check the next section when leaving current one…" at bounding box center [671, 474] width 553 height 642
type textarea "});"
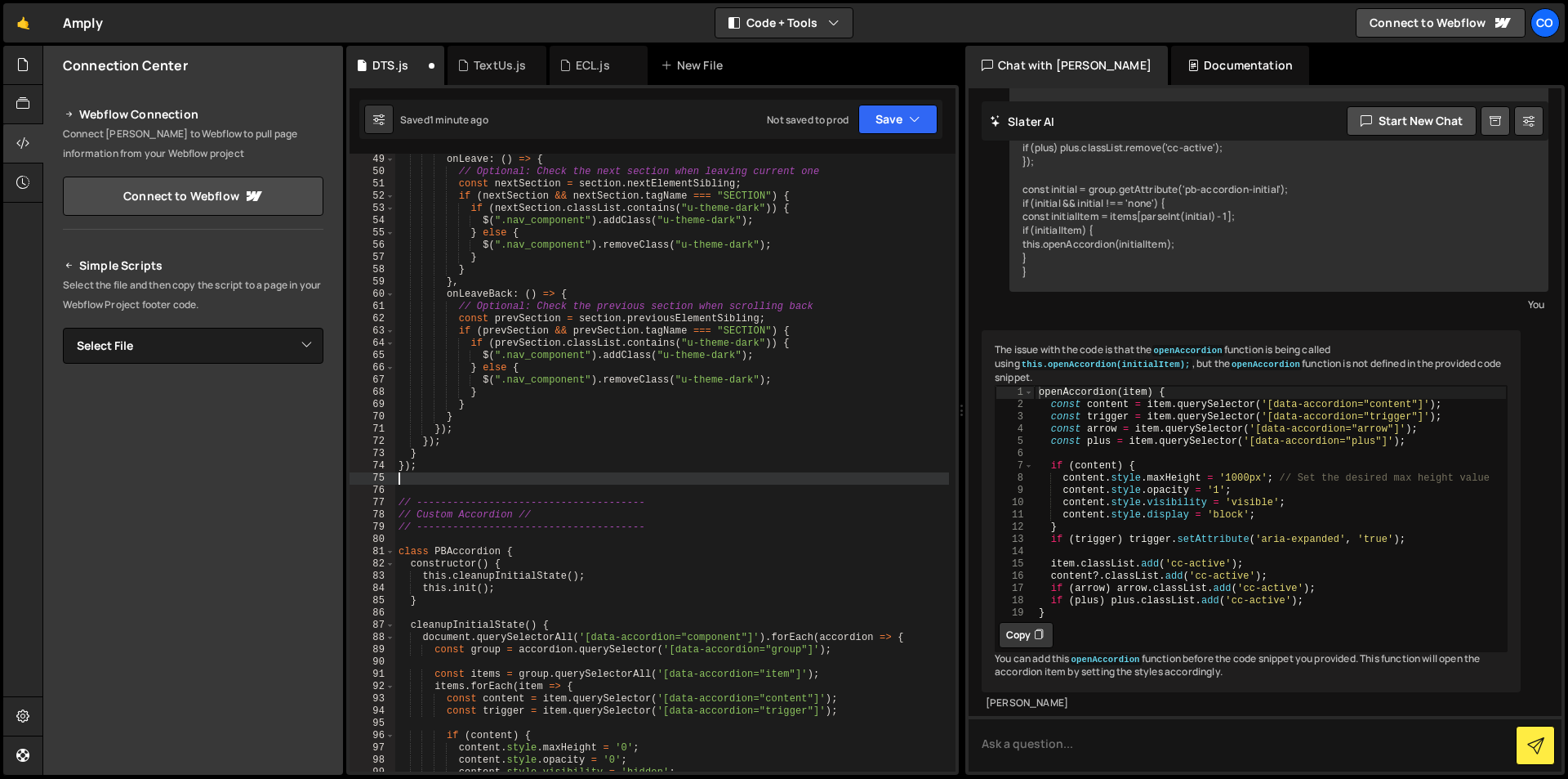
scroll to position [0, 0]
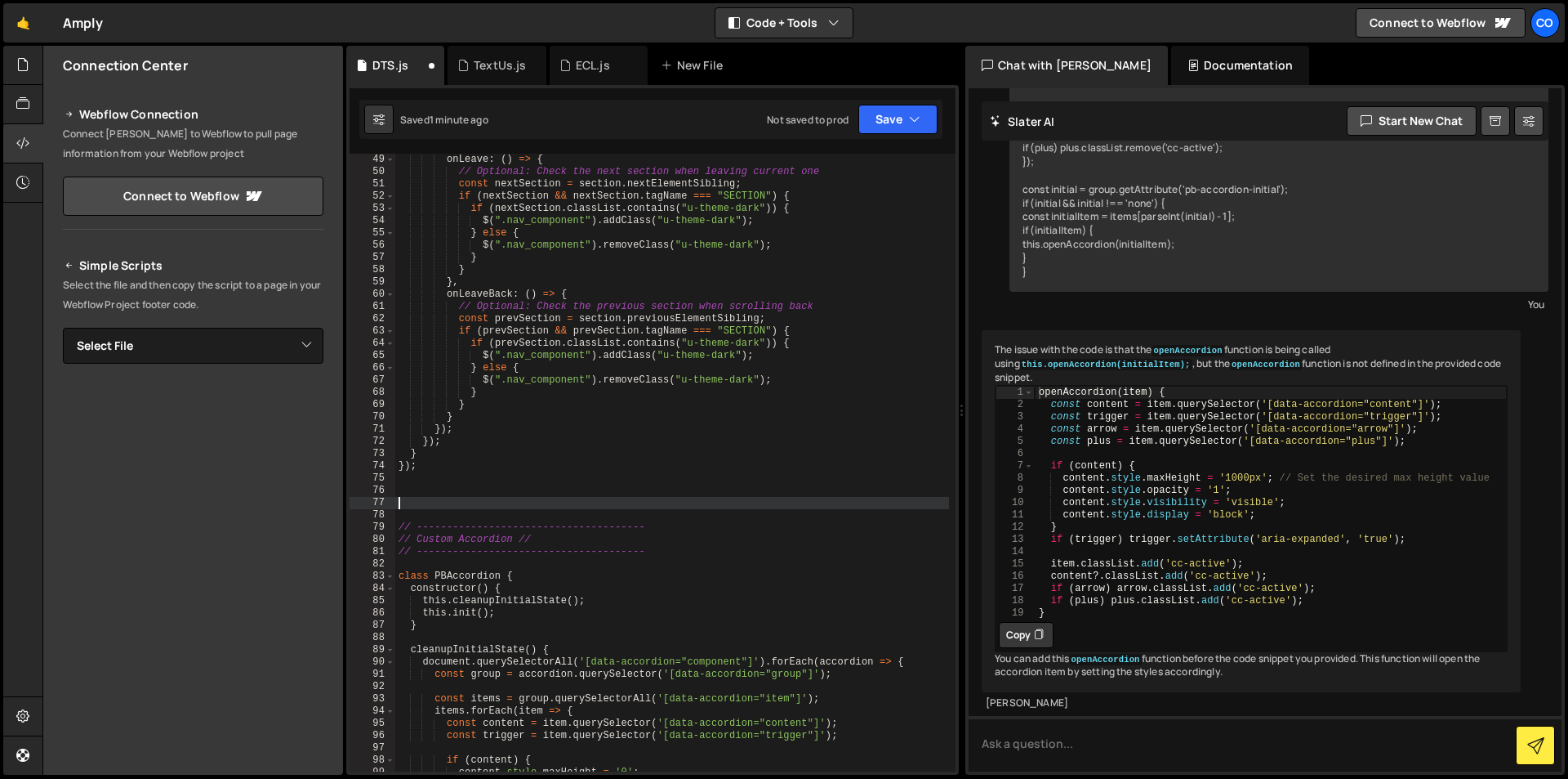
paste textarea "// -------------------------------------- // Custom Accordion //"
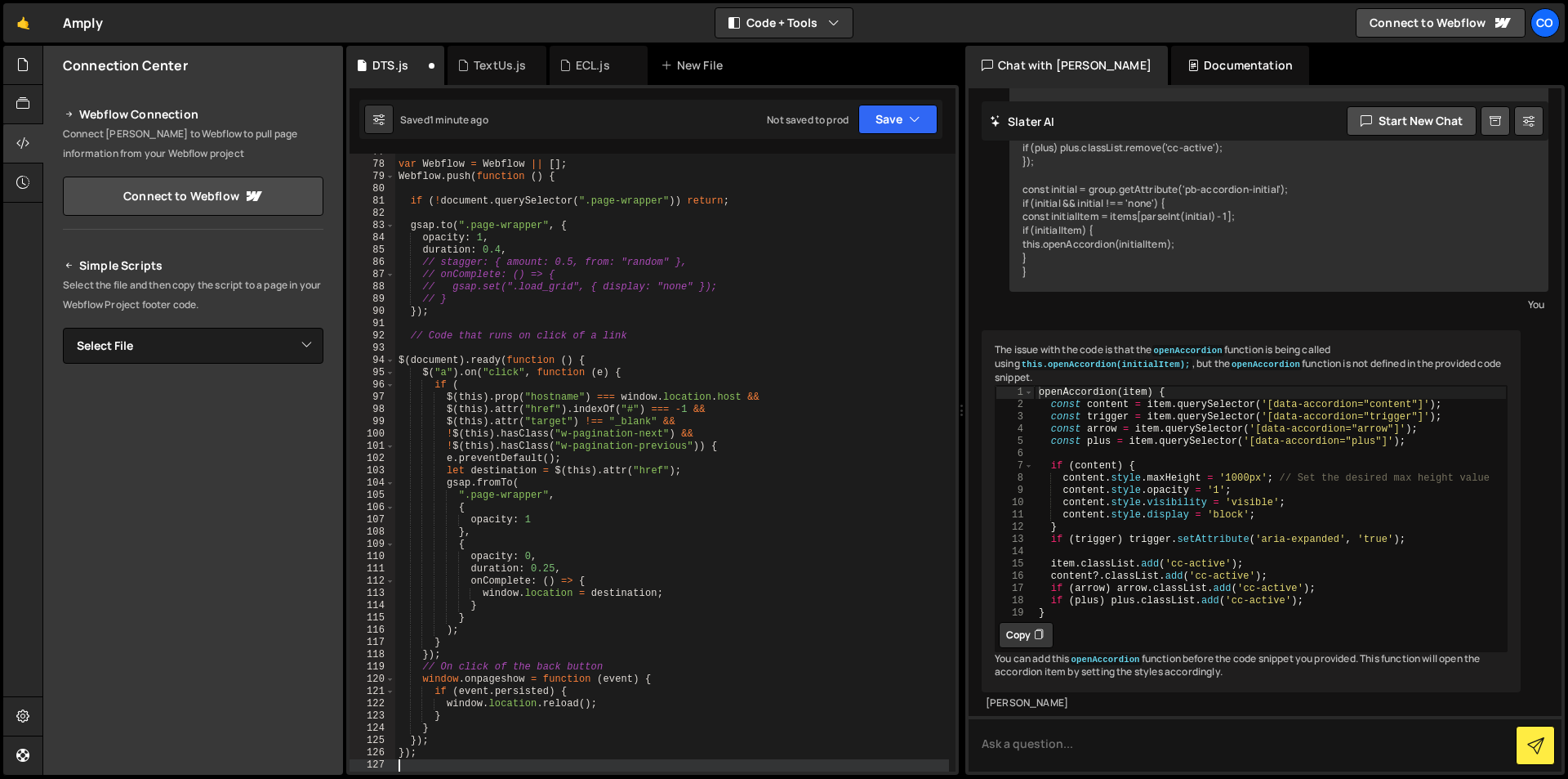
scroll to position [1086, 0]
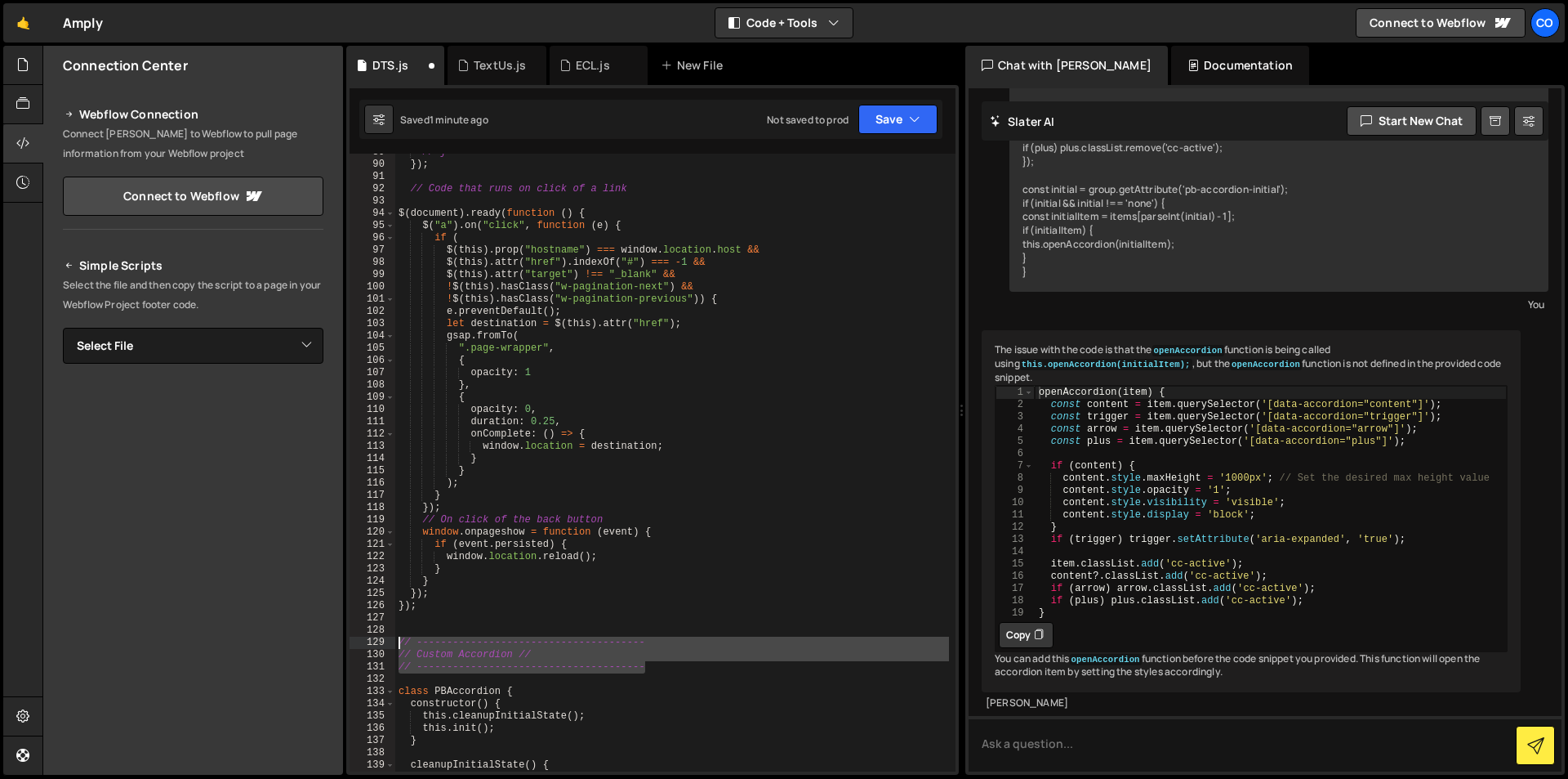
drag, startPoint x: 663, startPoint y: 666, endPoint x: 398, endPoint y: 626, distance: 268.0
click at [387, 642] on div "89 90 91 92 93 94 95 96 97 98 99 100 101 102 103 104 105 106 107 108 109 110 11…" at bounding box center [653, 462] width 606 height 618
type textarea "// -------------------------------------- // Custom Accordion //"
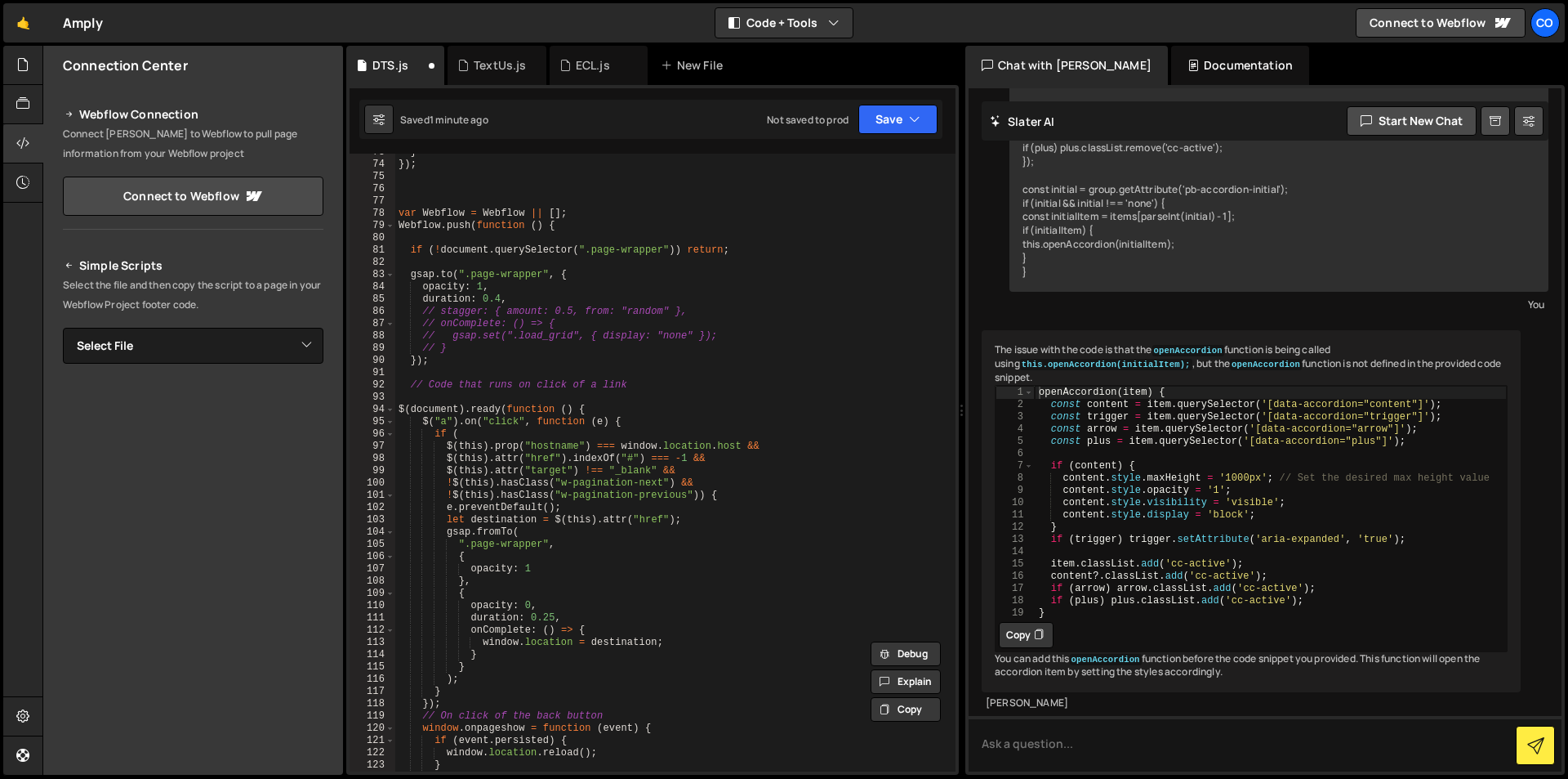
scroll to position [743, 0]
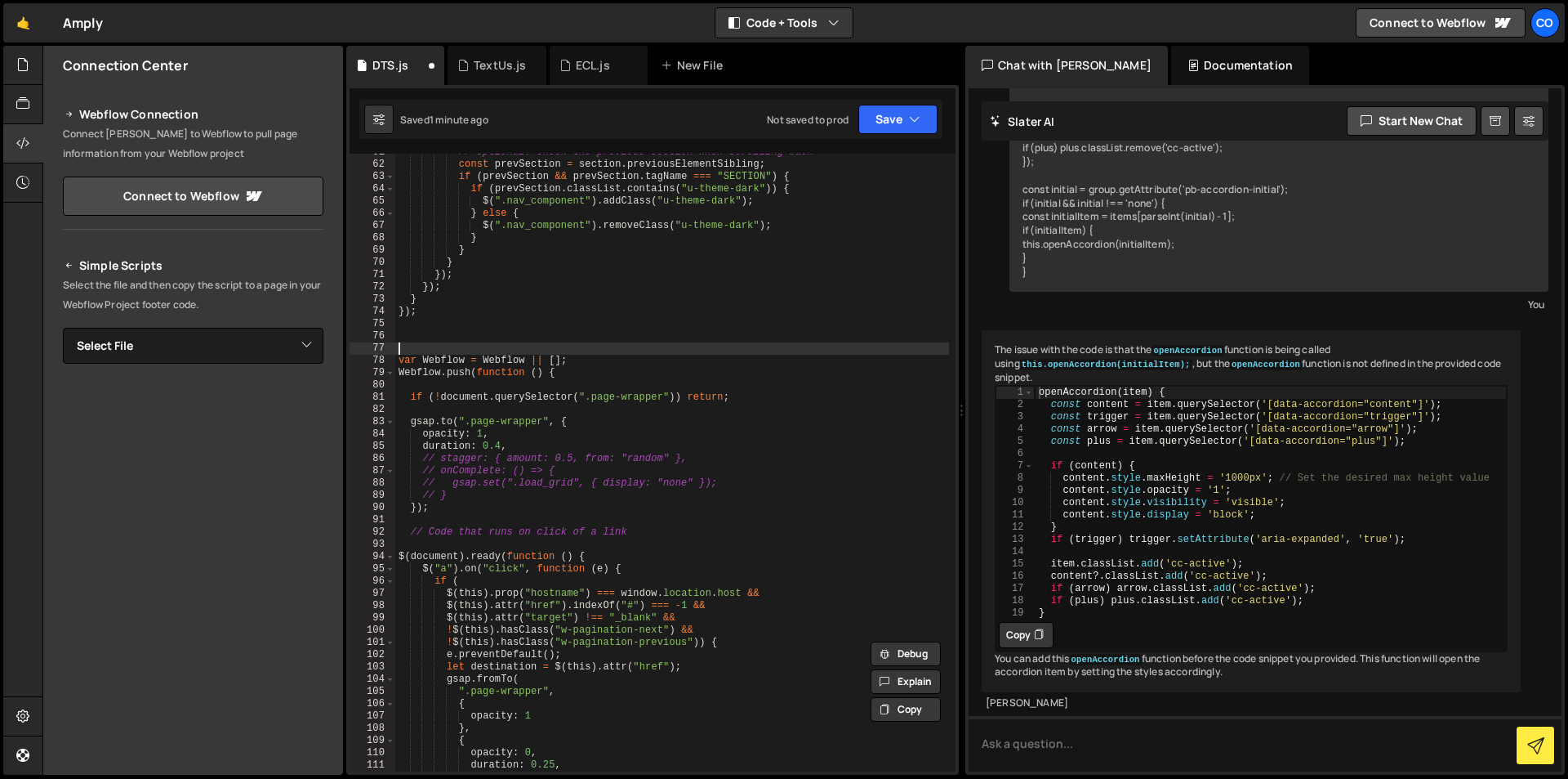
click at [462, 346] on div "// Optional: Check the previous section when scrolling back const prevSection =…" at bounding box center [671, 467] width 553 height 642
paste textarea "// --------------------------------------"
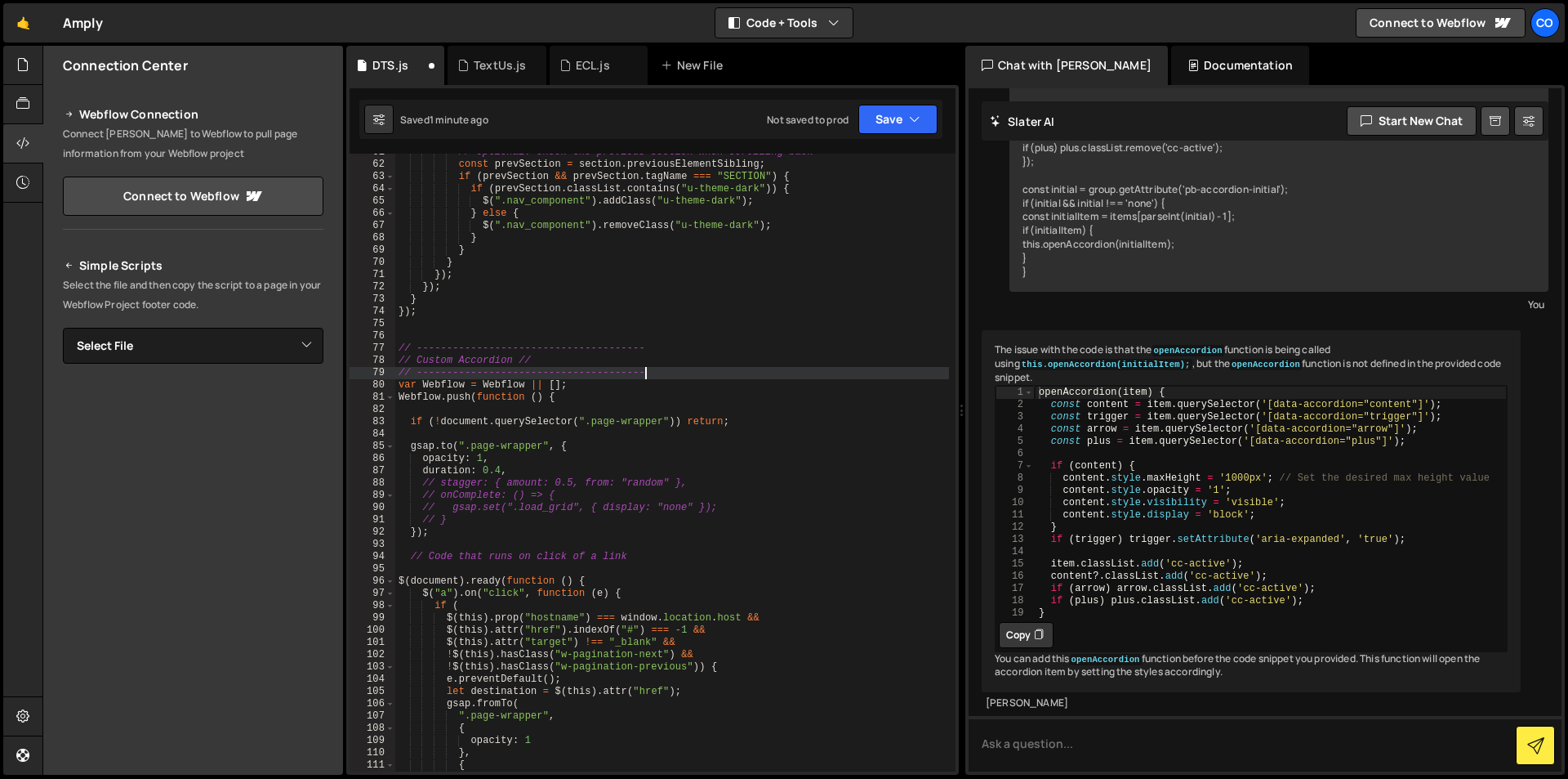
type textarea "// --------------------------------------"
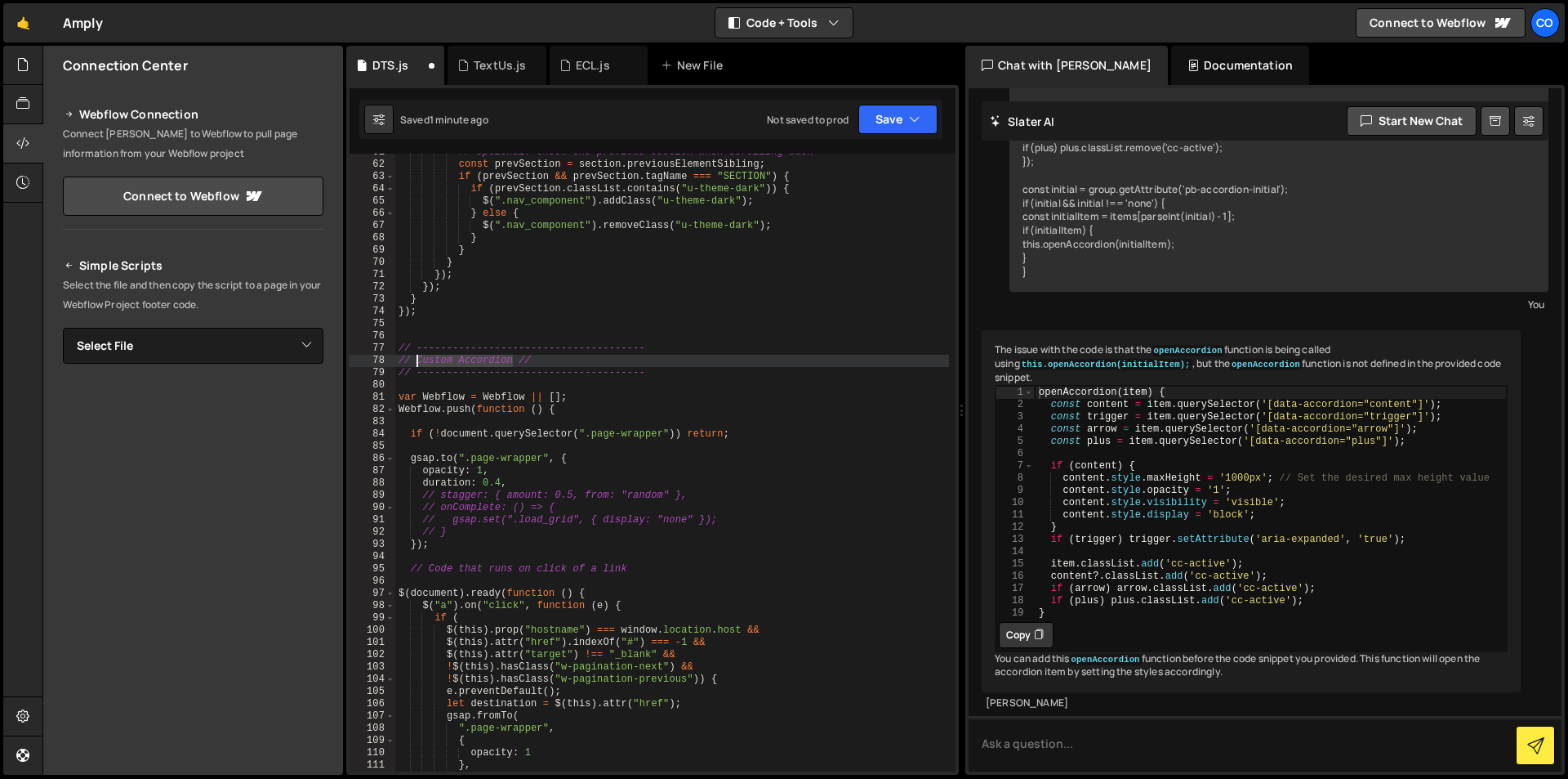
drag, startPoint x: 513, startPoint y: 356, endPoint x: 419, endPoint y: 355, distance: 94.0
click at [419, 355] on div "// Optional: Check the previous section when scrolling back const prevSection =…" at bounding box center [671, 467] width 553 height 642
click at [712, 411] on div "// Optional: Check the previous section when scrolling back const prevSection =…" at bounding box center [671, 467] width 553 height 642
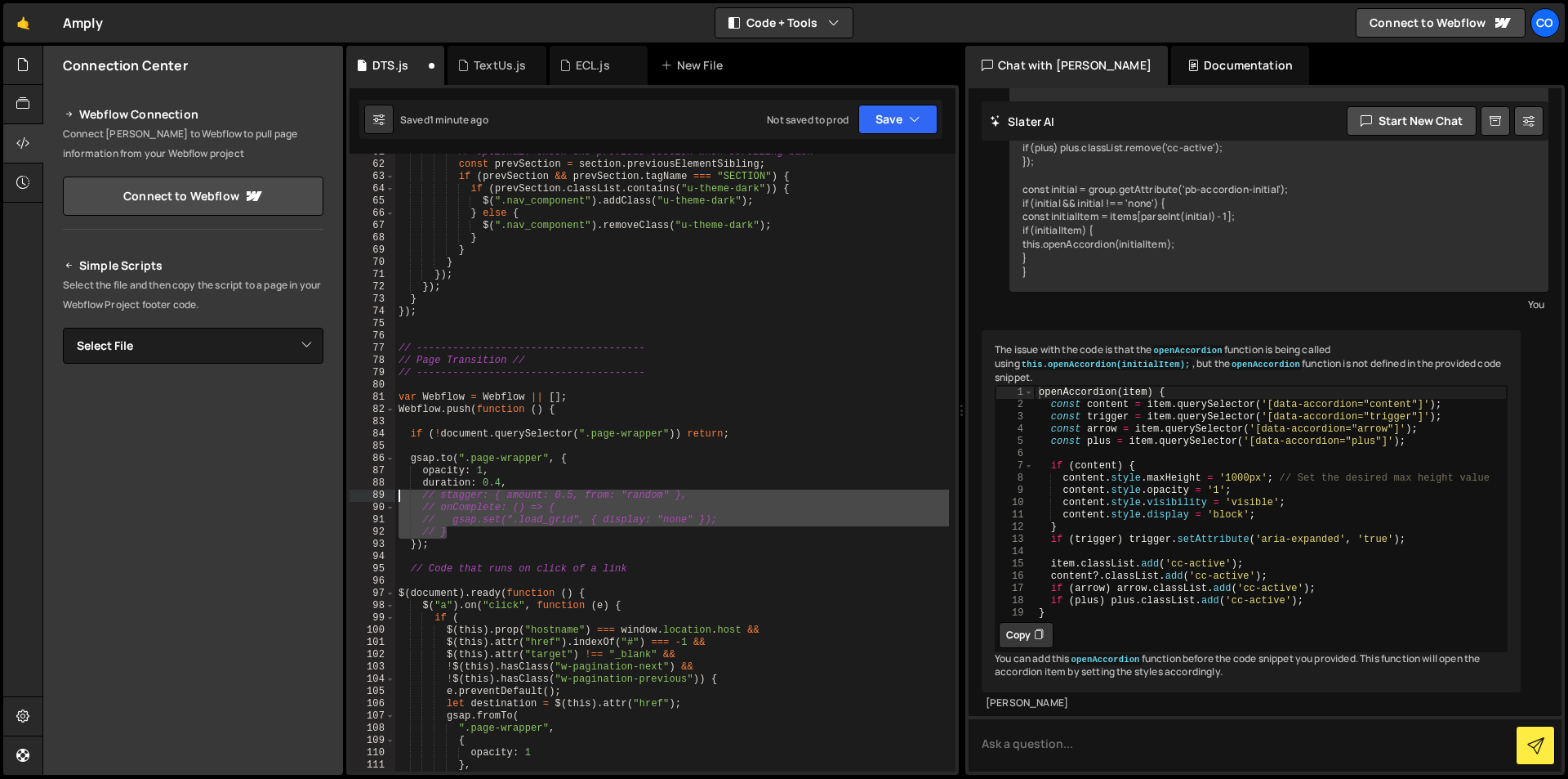
drag, startPoint x: 461, startPoint y: 532, endPoint x: 368, endPoint y: 498, distance: 99.0
click at [368, 498] on div "Webflow.push(function () { 61 62 63 64 65 66 67 68 69 70 71 72 73 74 75 76 77 7…" at bounding box center [653, 462] width 606 height 618
type textarea "// stagger: { amount: 0.5, from: "random" }, // onComplete: () => {"
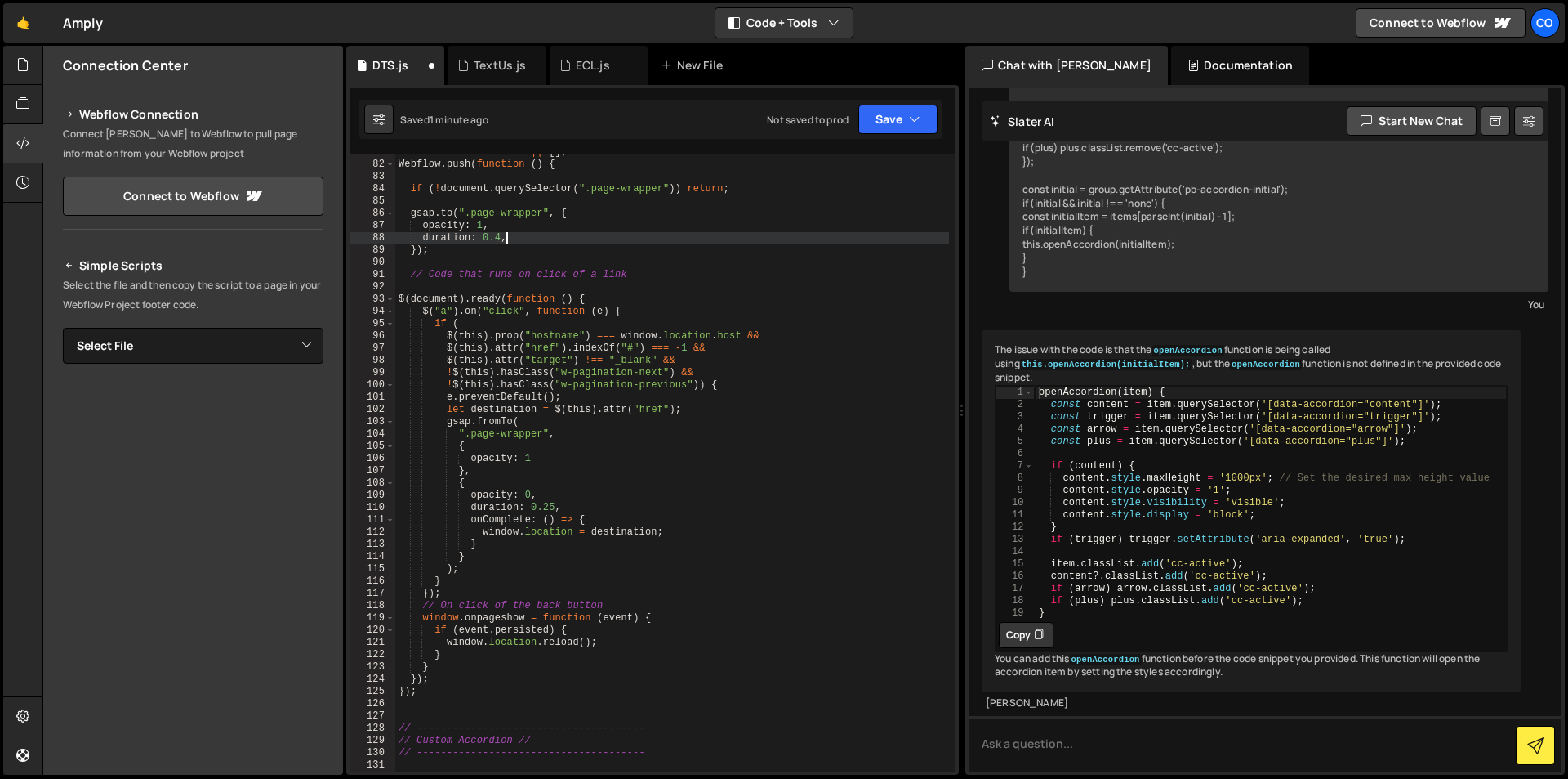
scroll to position [890, 0]
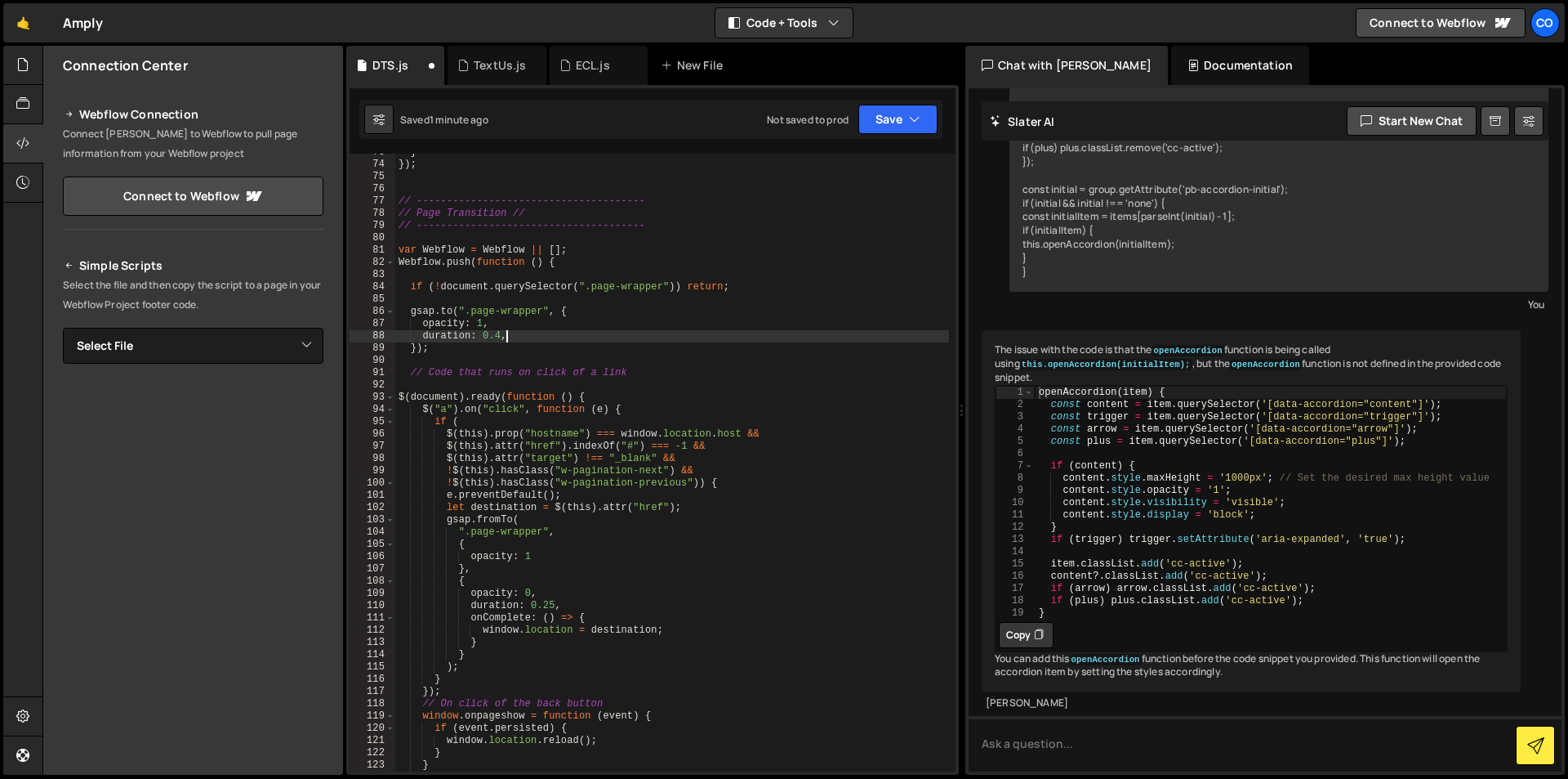
drag, startPoint x: 736, startPoint y: 374, endPoint x: 749, endPoint y: 374, distance: 13.0
click at [735, 375] on div "} }) ; // -------------------------------------- // Page Transition // // -----…" at bounding box center [671, 467] width 553 height 642
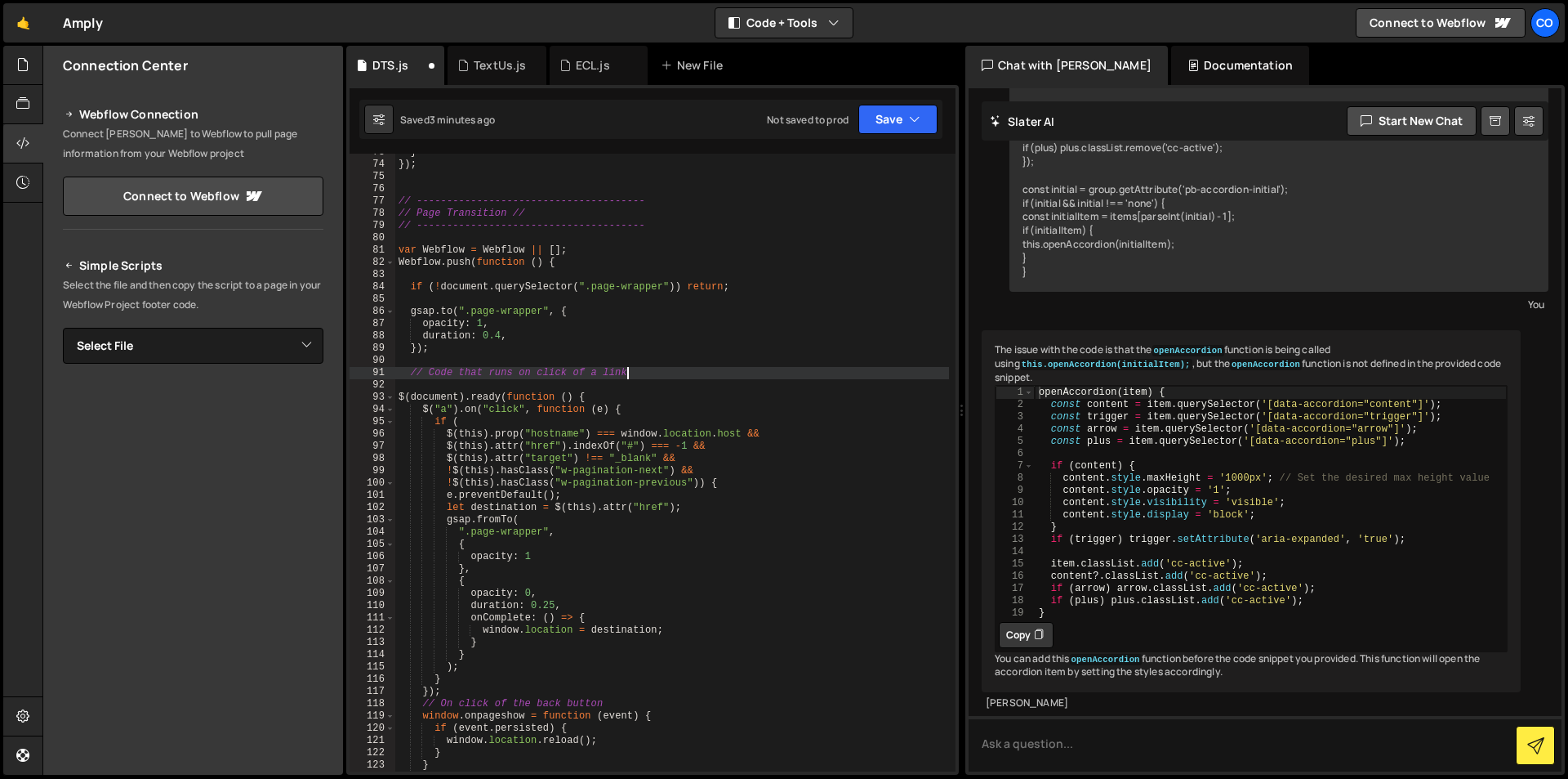
click at [707, 307] on div "} }) ; // -------------------------------------- // Page Transition // // -----…" at bounding box center [671, 467] width 553 height 642
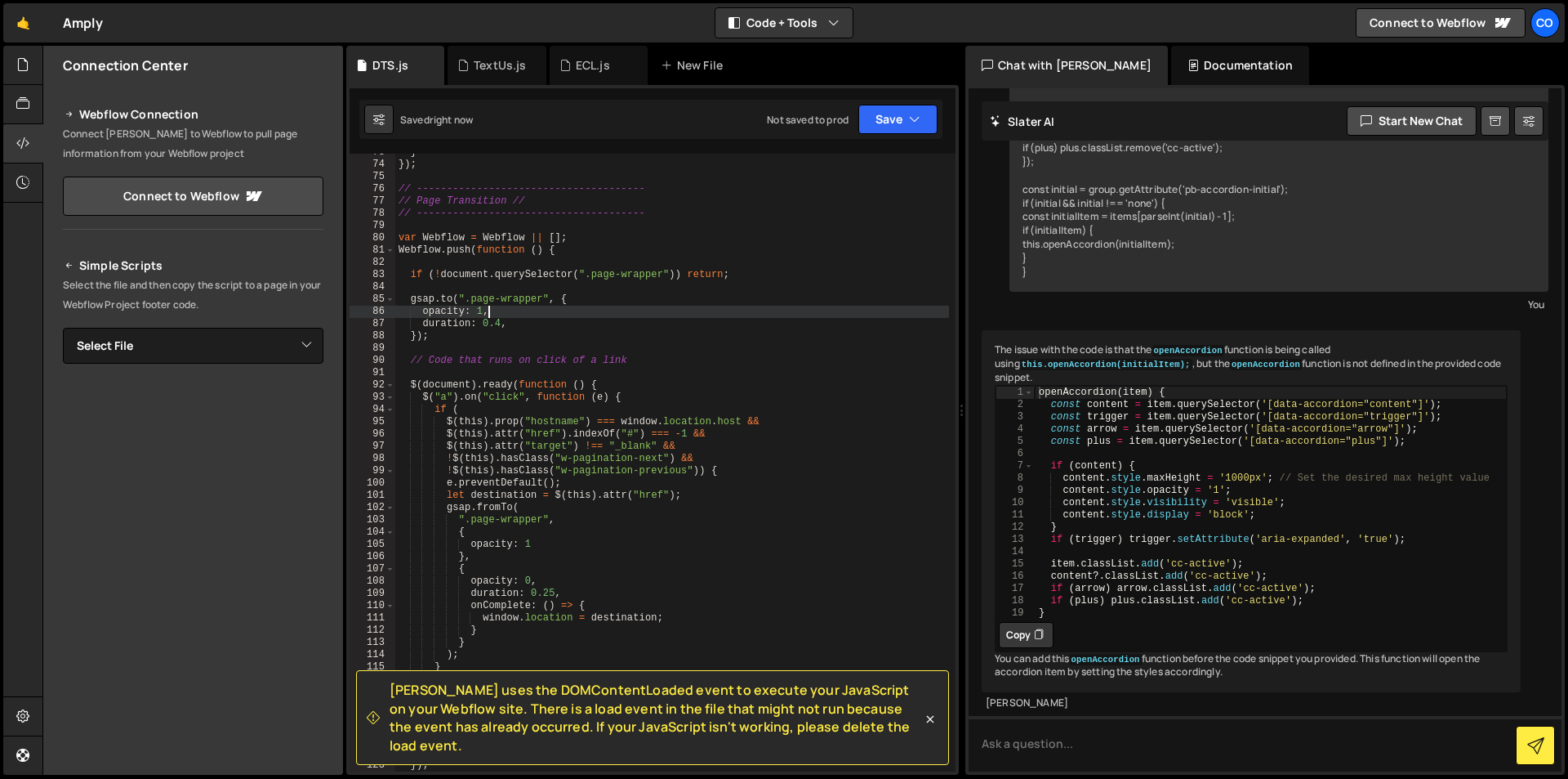
scroll to position [988, 0]
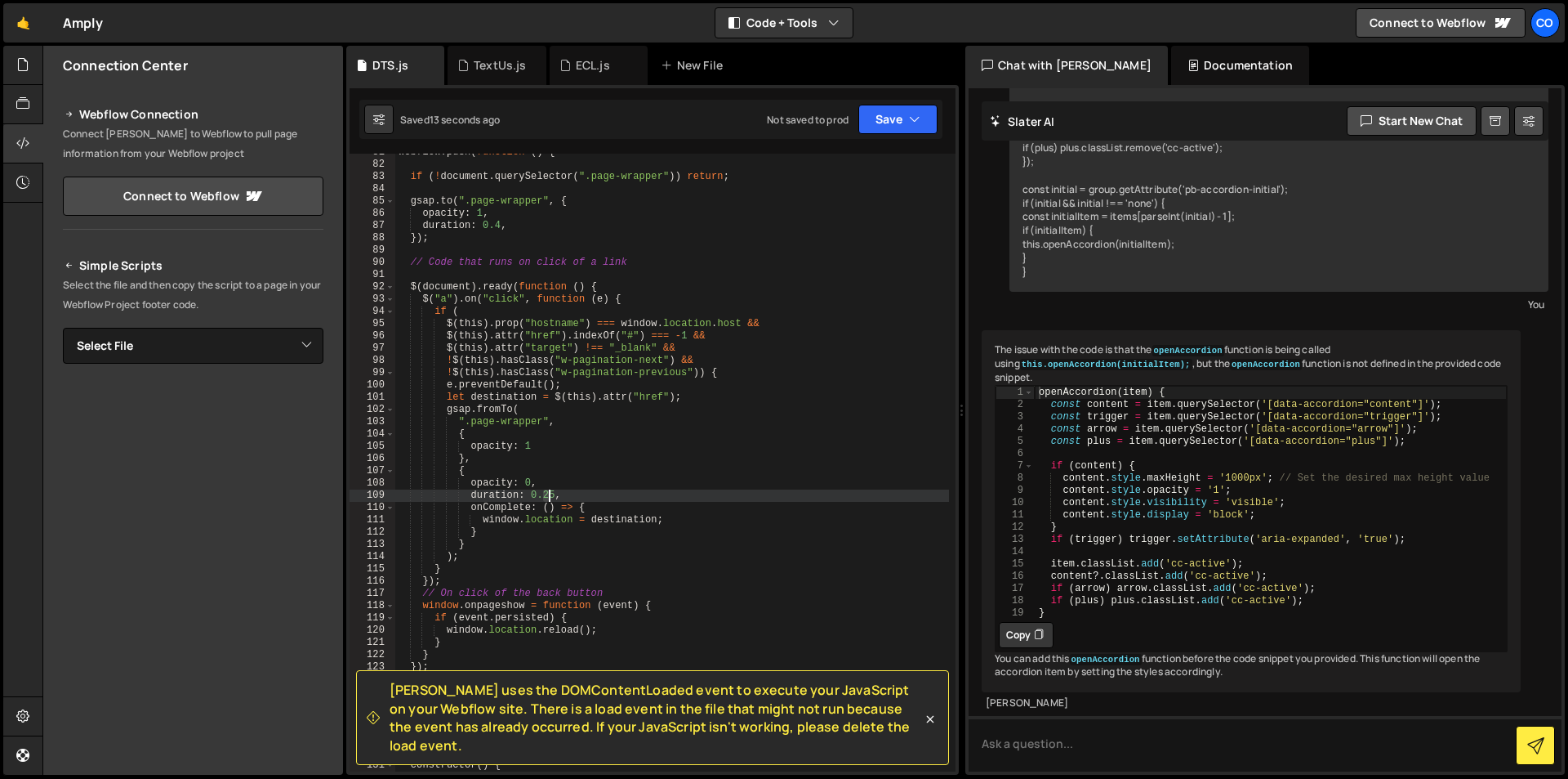
click at [548, 490] on div "Webflow . push ( function ( ) { if ( ! document . querySelector ( ".page-wrappe…" at bounding box center [671, 467] width 553 height 642
click at [587, 470] on div "Webflow . push ( function ( ) { if ( ! document . querySelector ( ".page-wrappe…" at bounding box center [671, 467] width 553 height 642
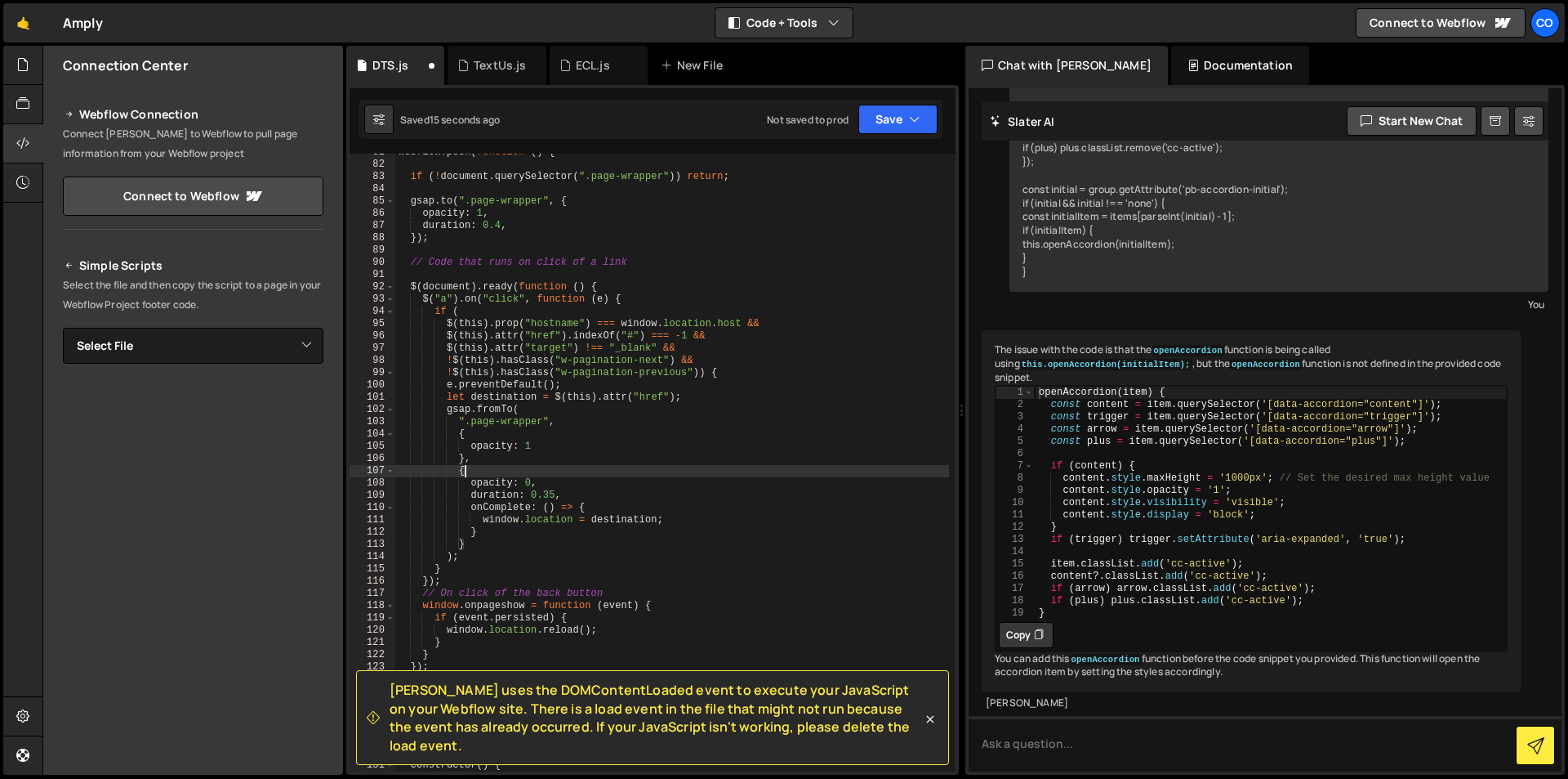
scroll to position [0, 5]
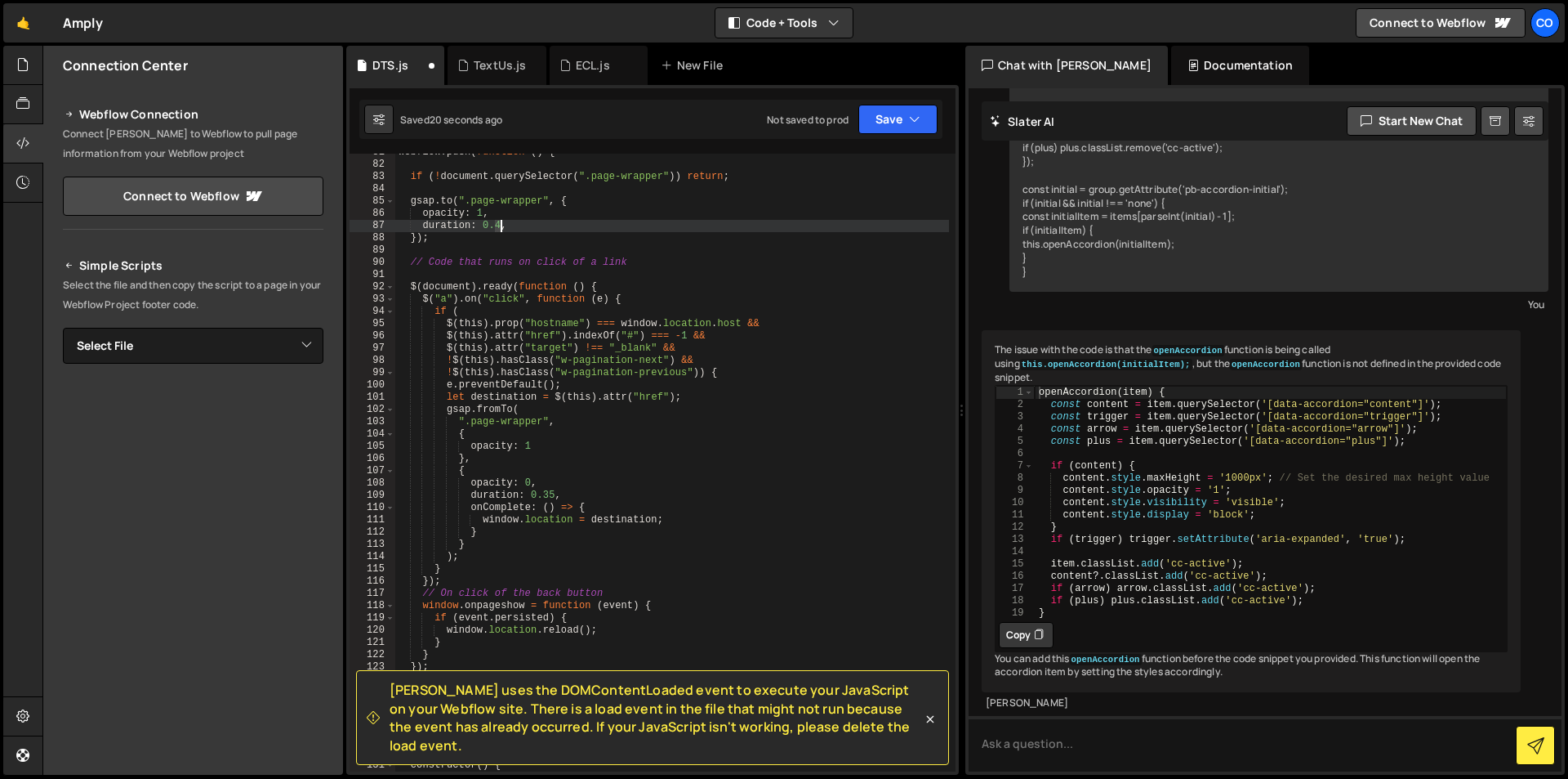
click at [498, 228] on div "Webflow . push ( function ( ) { if ( ! document . querySelector ( ".page-wrappe…" at bounding box center [671, 467] width 553 height 642
click at [571, 212] on div "Webflow . push ( function ( ) { if ( ! document . querySelector ( ".page-wrappe…" at bounding box center [671, 467] width 553 height 642
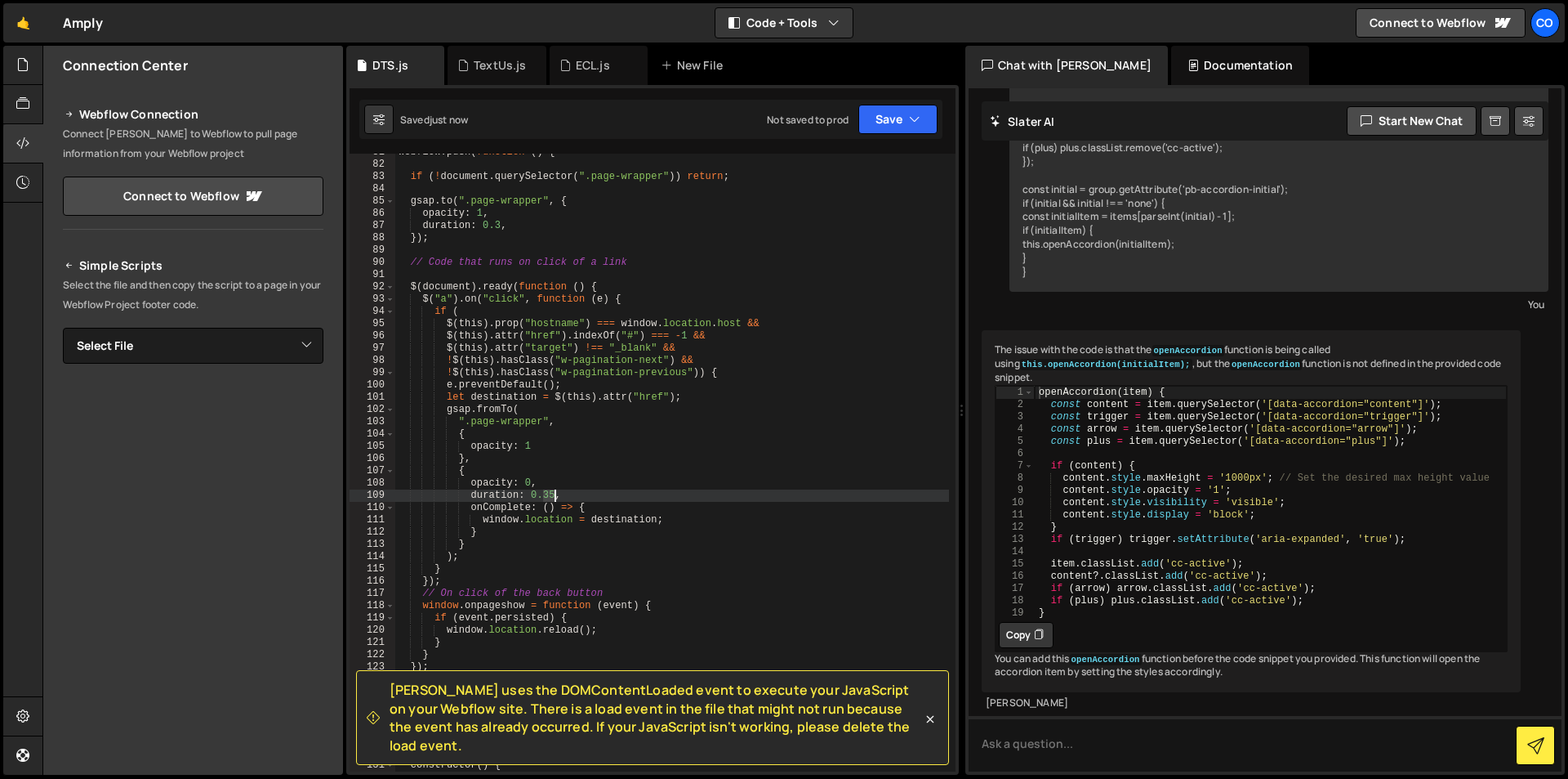
click at [553, 496] on div "Webflow . push ( function ( ) { if ( ! document . querySelector ( ".page-wrappe…" at bounding box center [671, 467] width 553 height 642
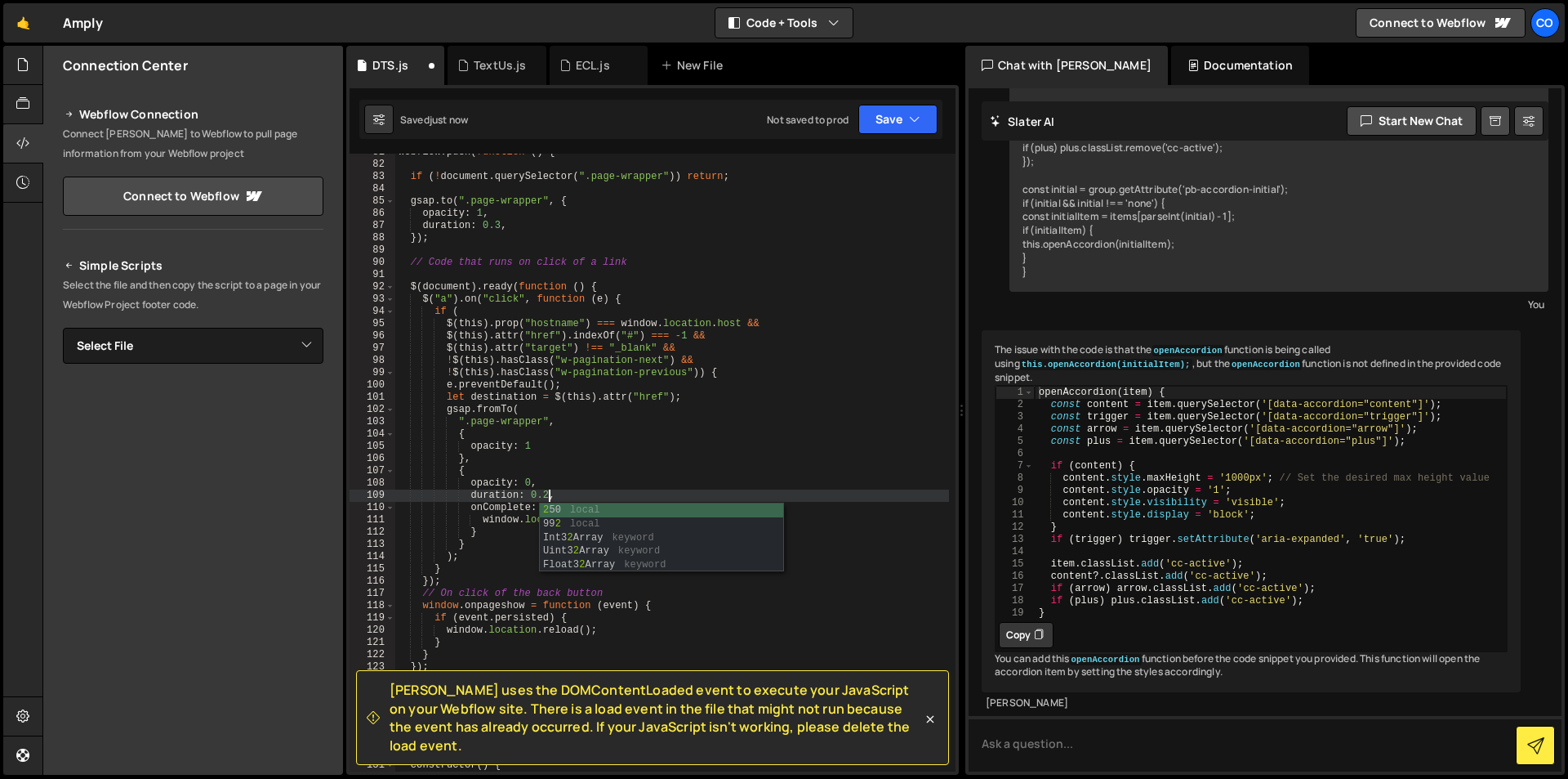
click at [671, 401] on div "Webflow . push ( function ( ) { if ( ! document . querySelector ( ".page-wrappe…" at bounding box center [671, 467] width 553 height 642
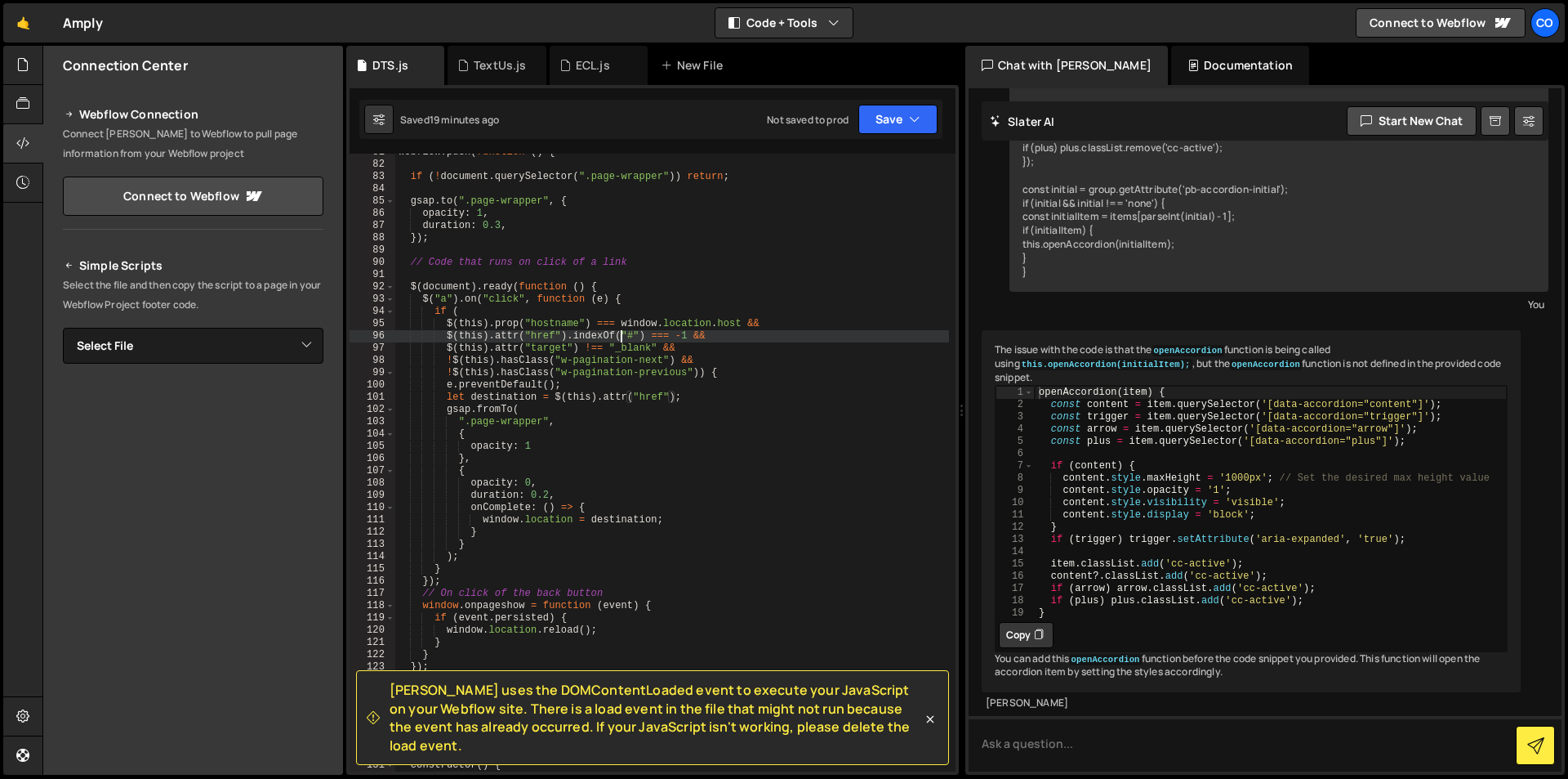
click at [619, 335] on div "Webflow . push ( function ( ) { if ( ! document . querySelector ( ".page-wrappe…" at bounding box center [671, 467] width 553 height 642
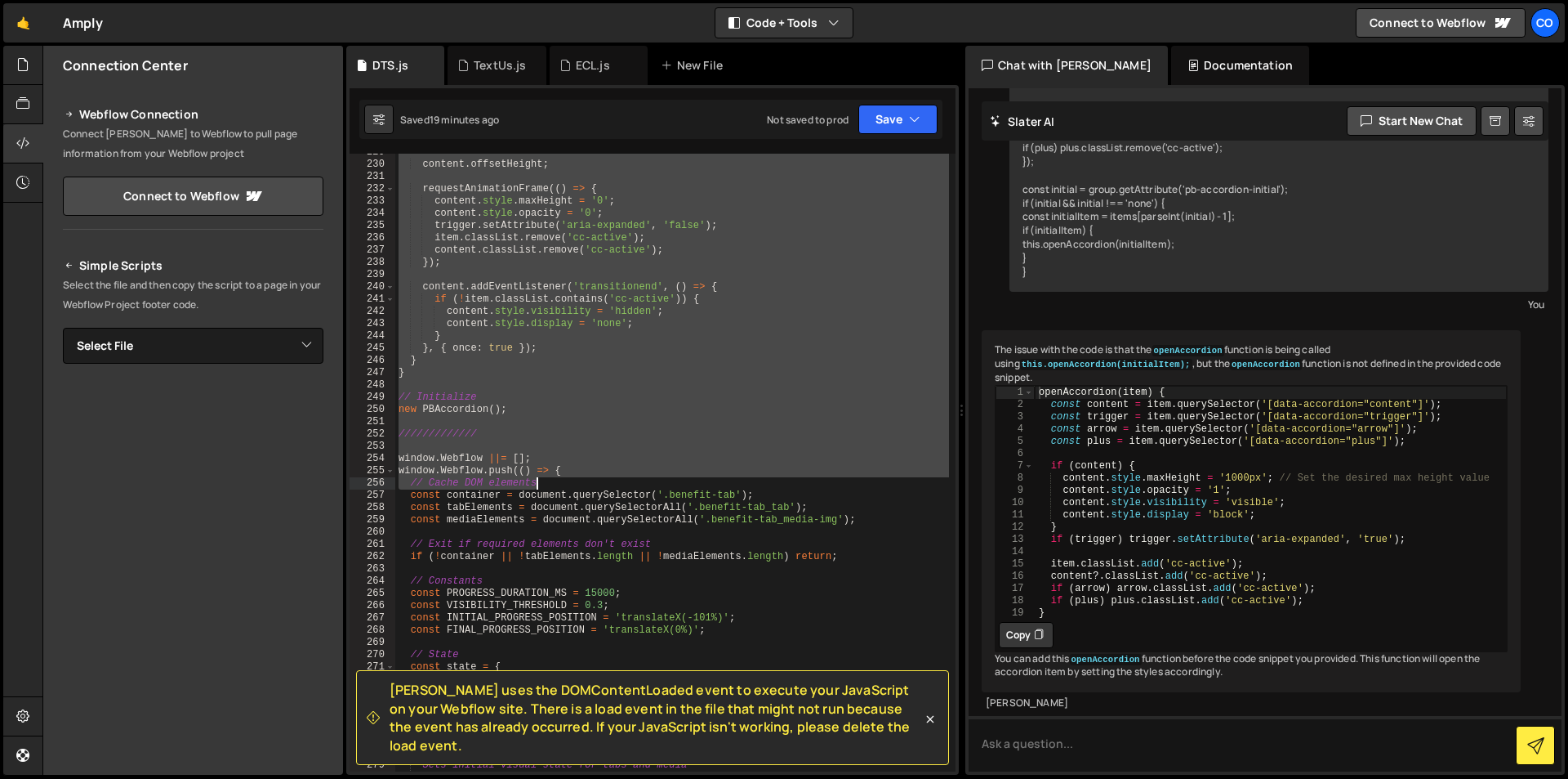
scroll to position [2851, 0]
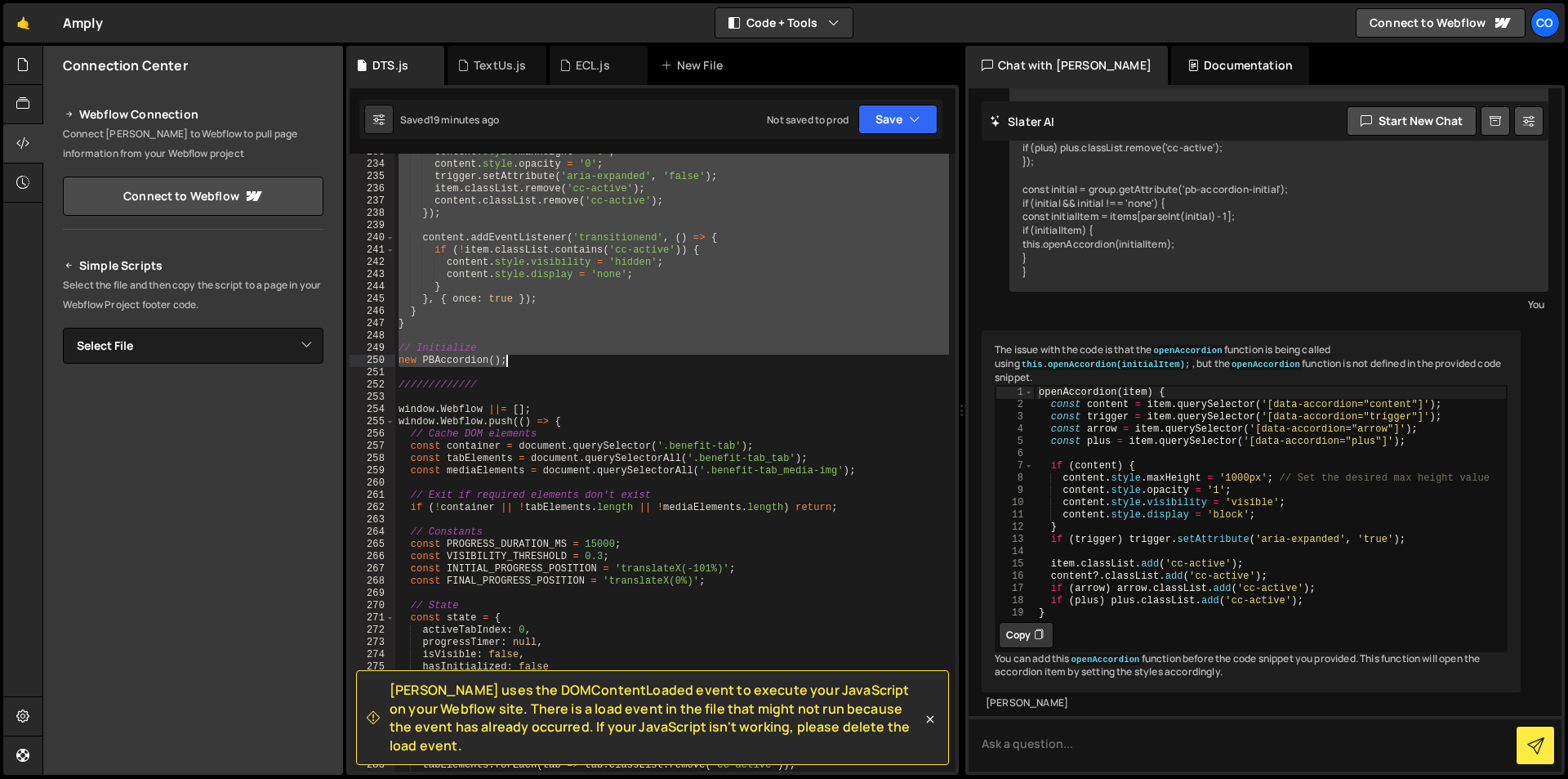
drag, startPoint x: 399, startPoint y: 412, endPoint x: 514, endPoint y: 362, distance: 125.4
click at [514, 362] on div "content . style . maxHeight = '0' ; content . style . opacity = '0' ; trigger .…" at bounding box center [671, 467] width 553 height 642
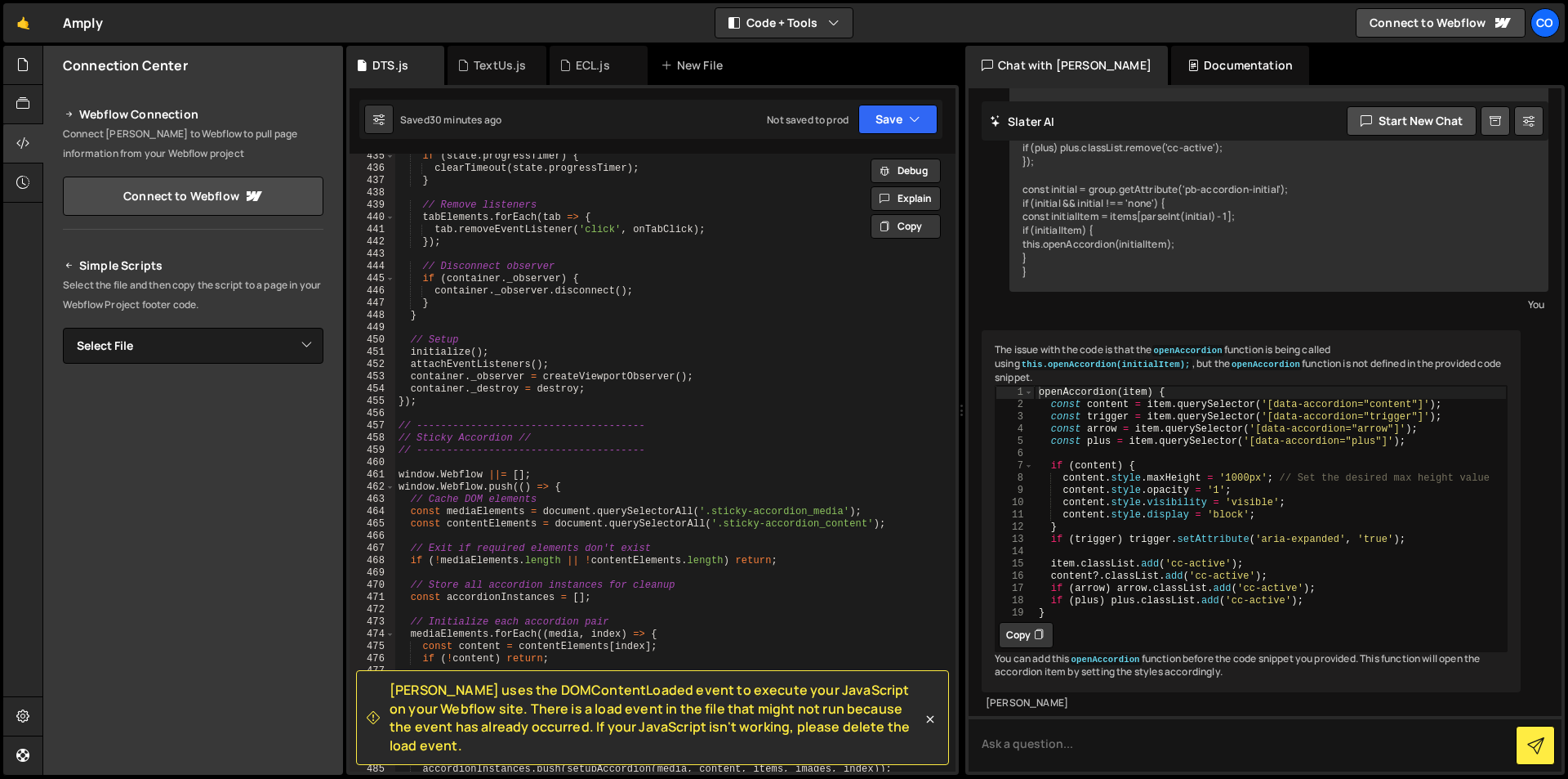
scroll to position [5323, 0]
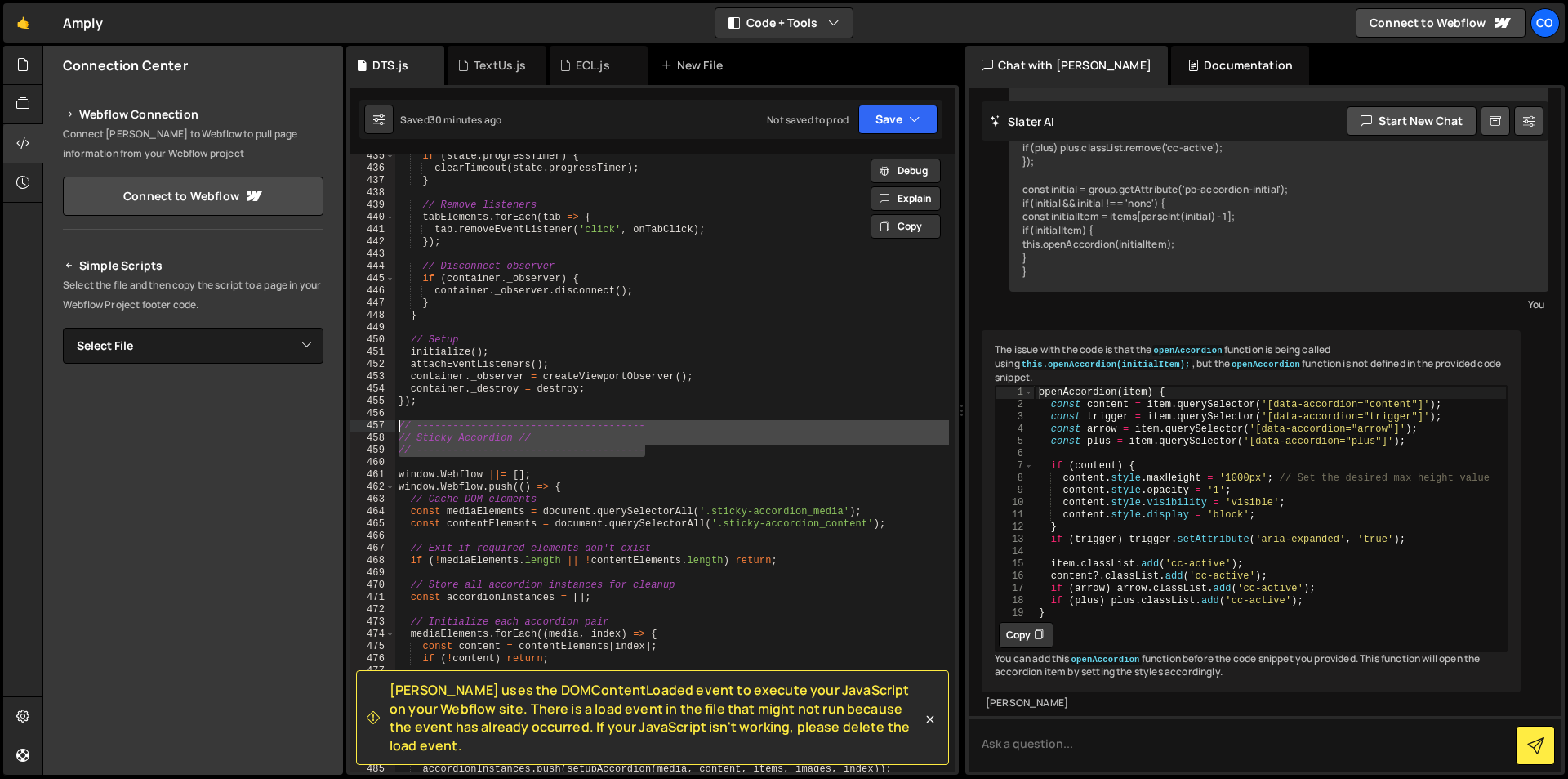
drag, startPoint x: 661, startPoint y: 456, endPoint x: 379, endPoint y: 420, distance: 284.3
click at [379, 420] on div "// Initialize new PBAccordion(); 435 436 437 438 439 440 441 442 443 444 445 44…" at bounding box center [653, 462] width 606 height 618
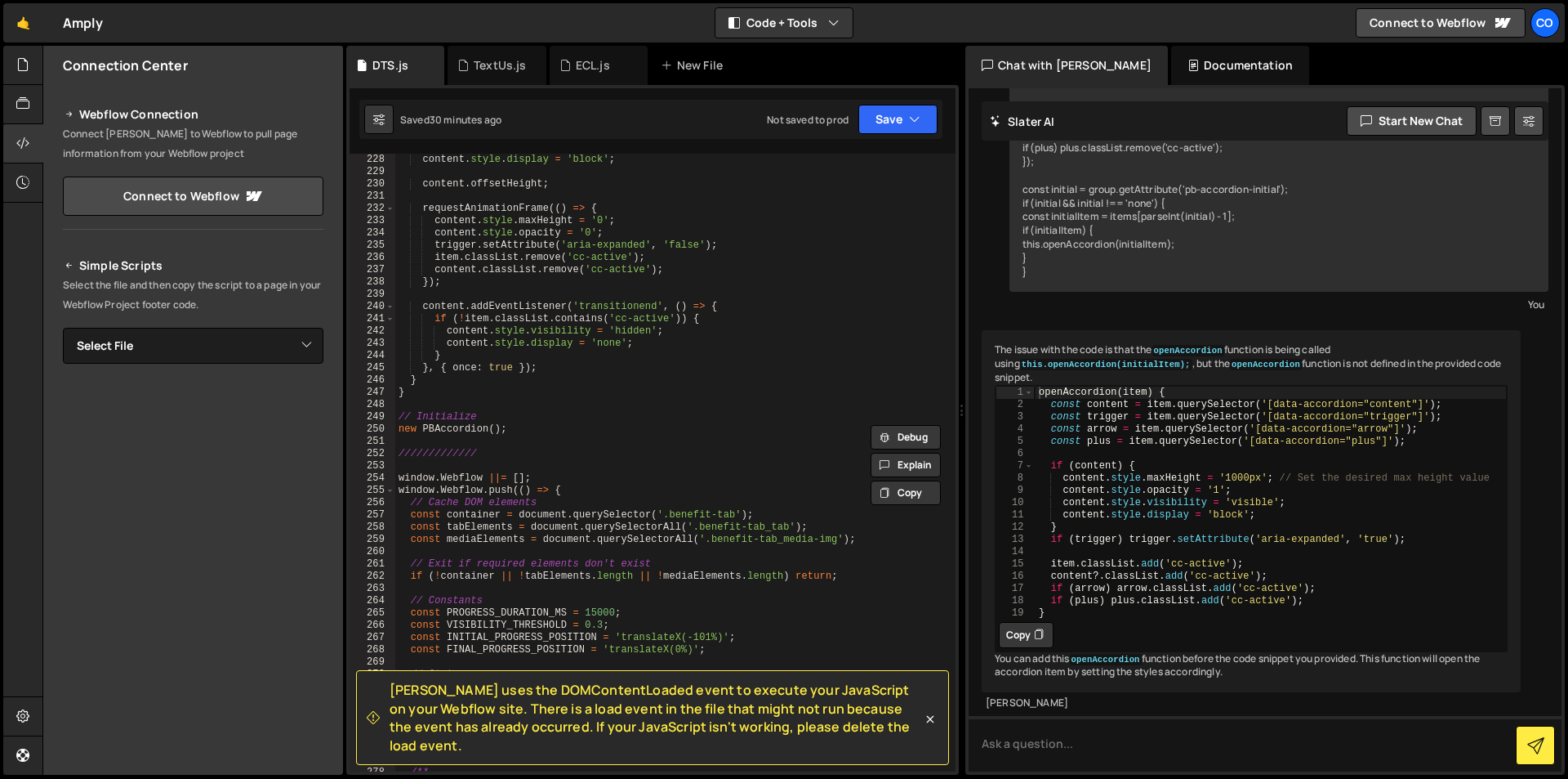
scroll to position [2783, 0]
drag, startPoint x: 485, startPoint y: 455, endPoint x: 374, endPoint y: 454, distance: 111.0
click at [374, 454] on div "// -------------------------------------- // Sticky Accordion // 228 229 230 23…" at bounding box center [653, 462] width 606 height 618
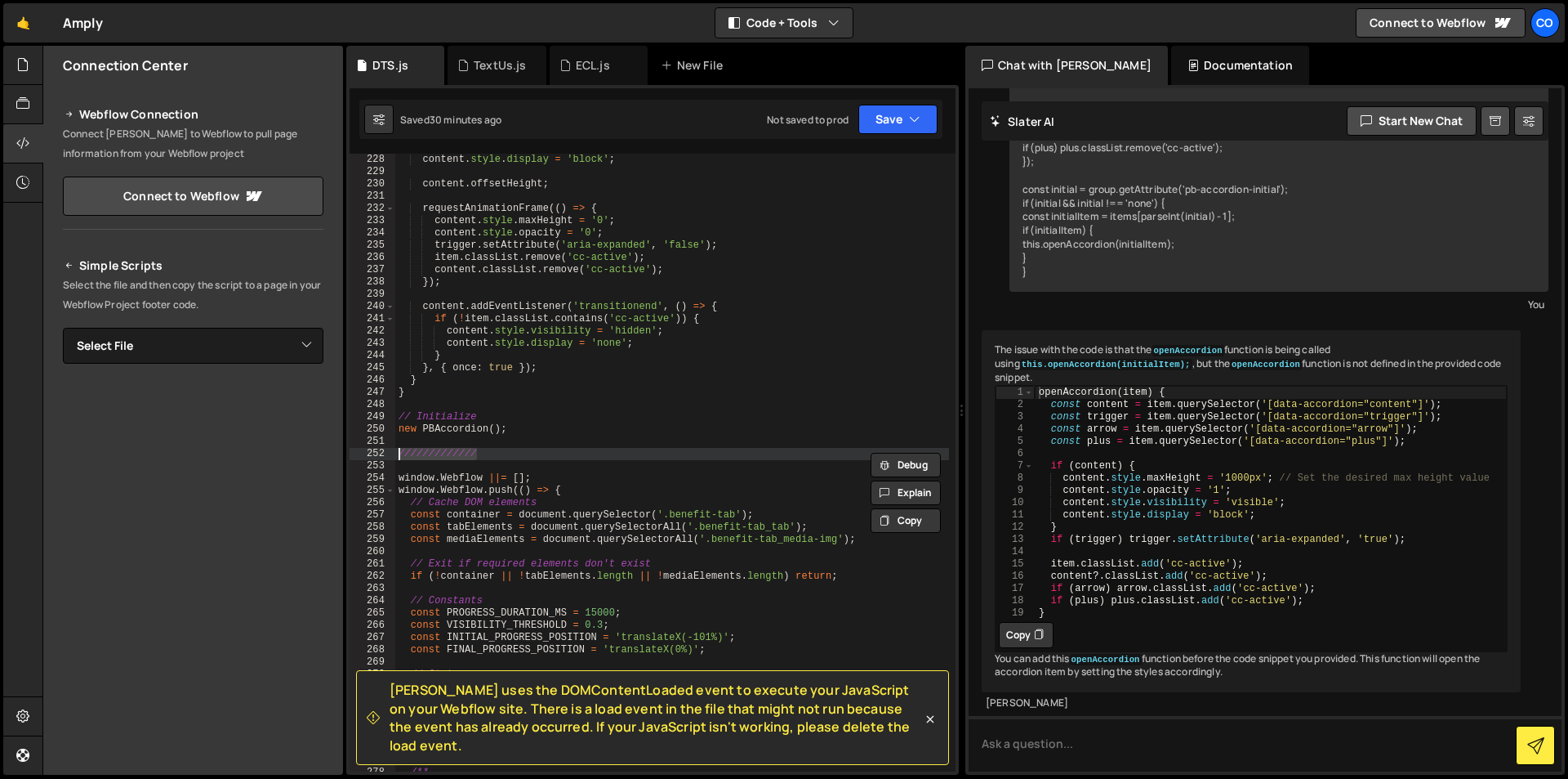
scroll to position [0, 6]
paste textarea "--------------------------------------"
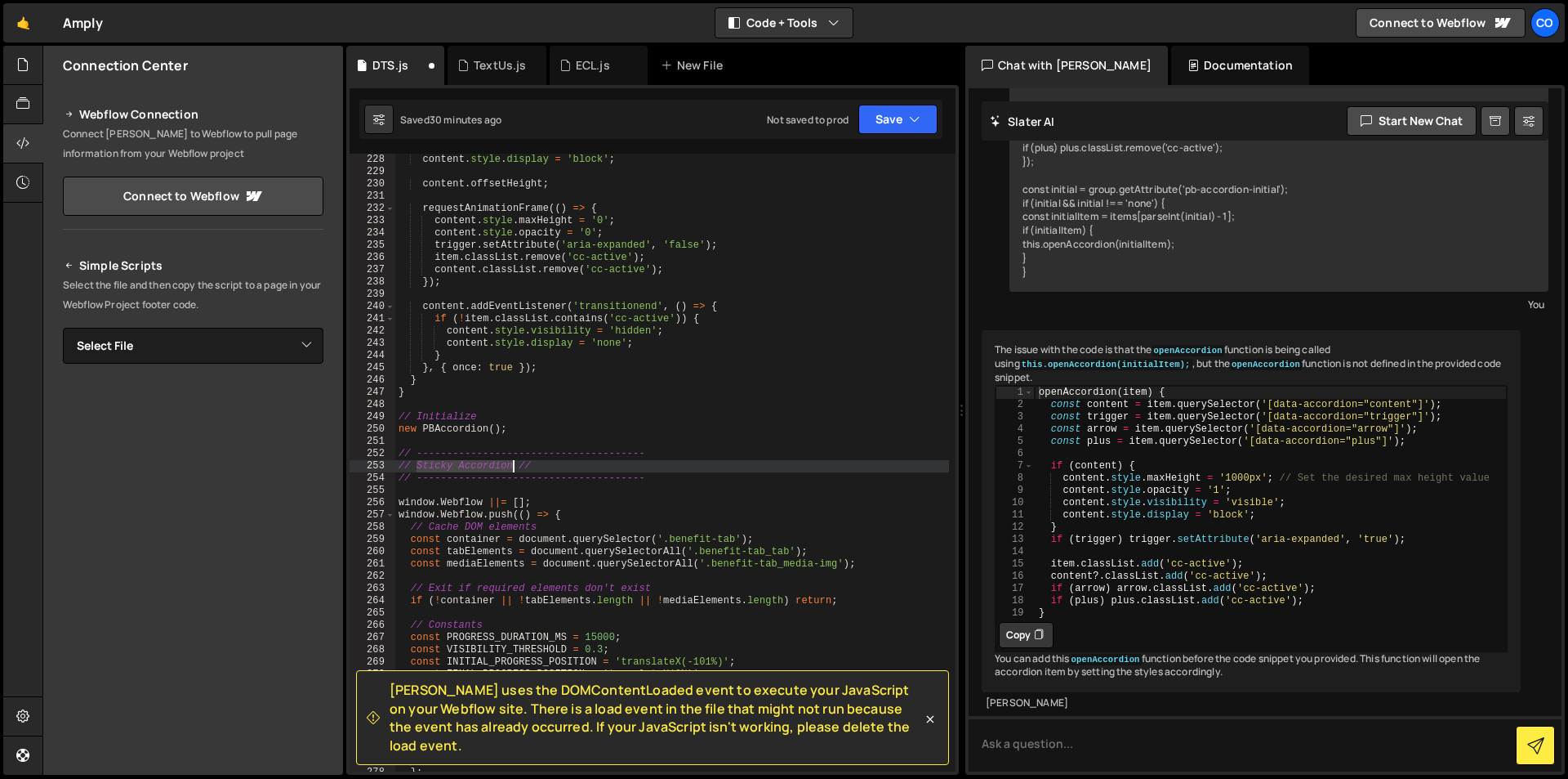
drag, startPoint x: 419, startPoint y: 467, endPoint x: 515, endPoint y: 465, distance: 96.0
click at [515, 465] on div "content . style . display = 'block' ; content . offsetHeight ; requestAnimation…" at bounding box center [671, 474] width 553 height 642
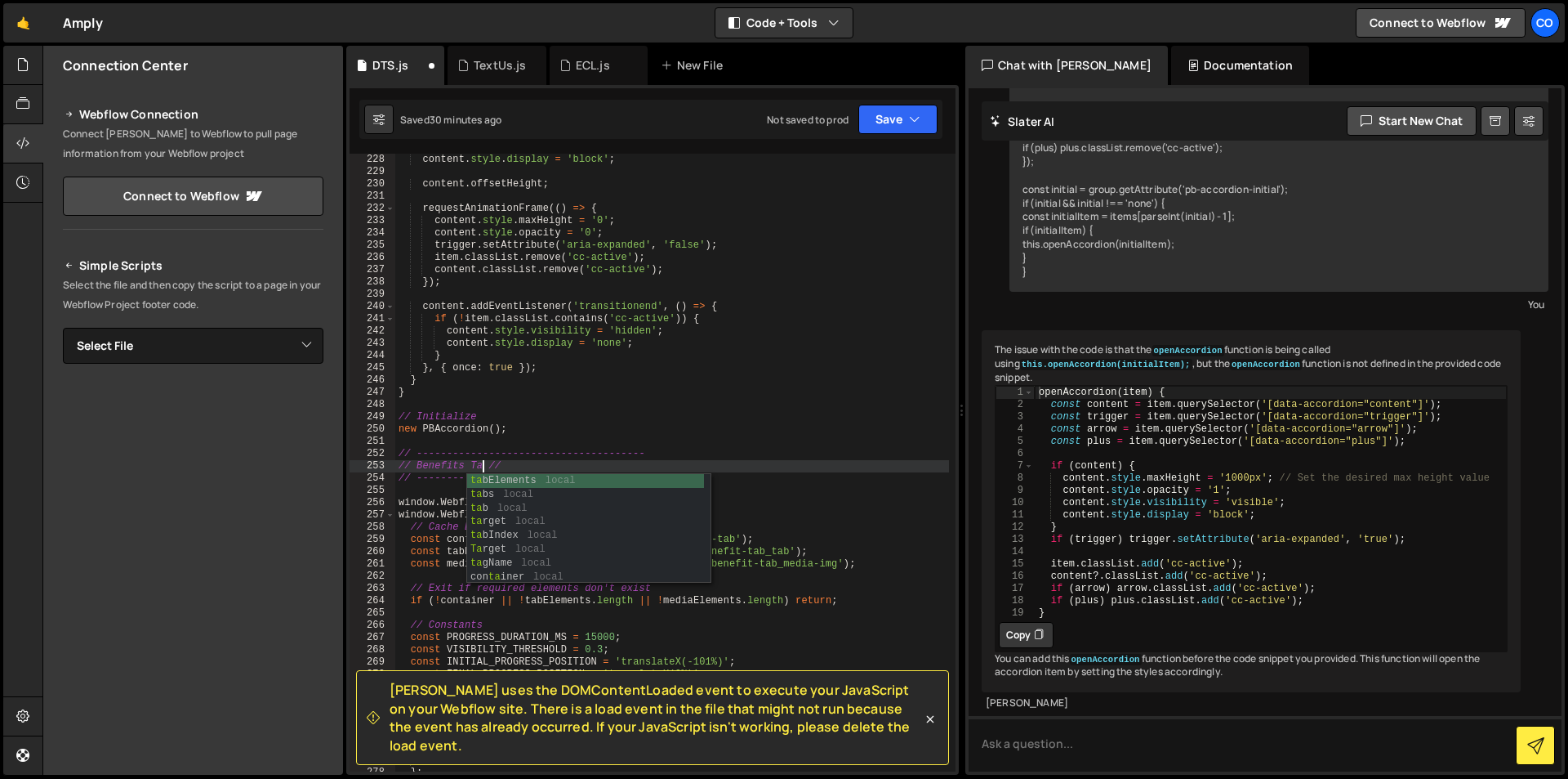
scroll to position [0, 8]
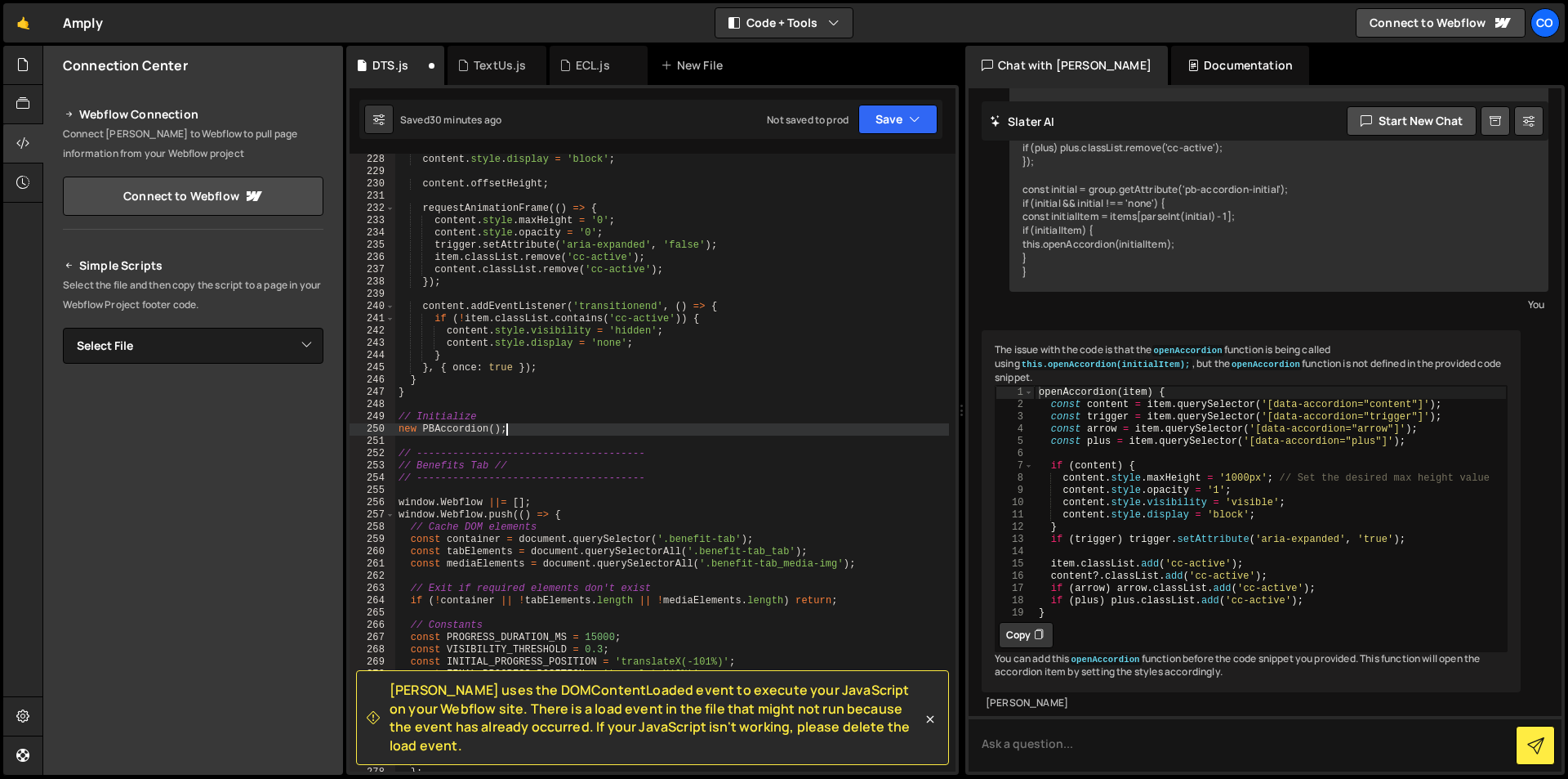
click at [608, 439] on div "content . style . display = 'block' ; content . offsetHeight ; requestAnimation…" at bounding box center [671, 474] width 553 height 642
click at [709, 390] on div "content . style . display = 'block' ; content . offsetHeight ; requestAnimation…" at bounding box center [671, 474] width 553 height 642
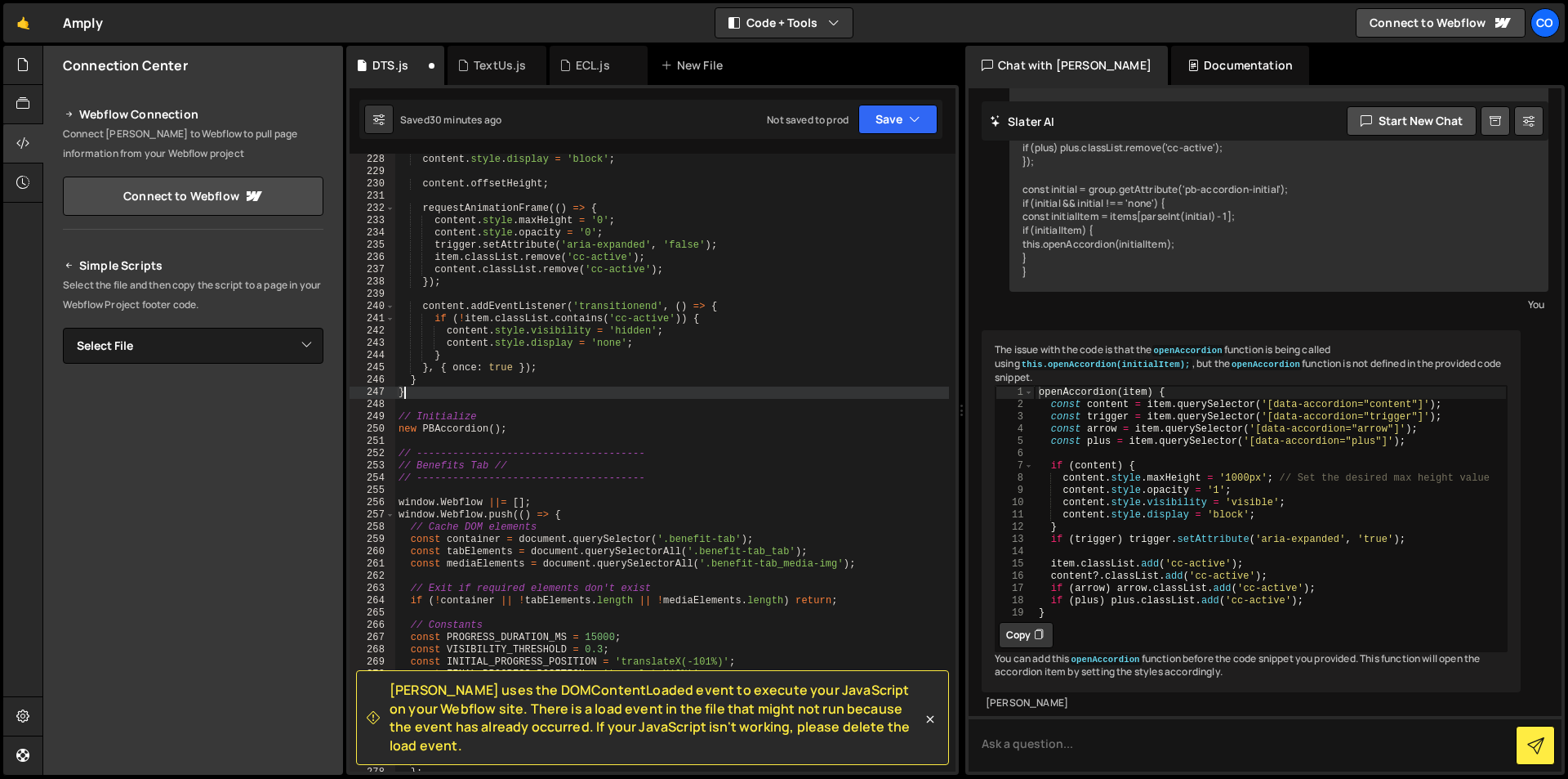
scroll to position [0, 0]
click at [411, 390] on div "content . style . display = 'block' ; content . offsetHeight ; requestAnimation…" at bounding box center [671, 474] width 553 height 642
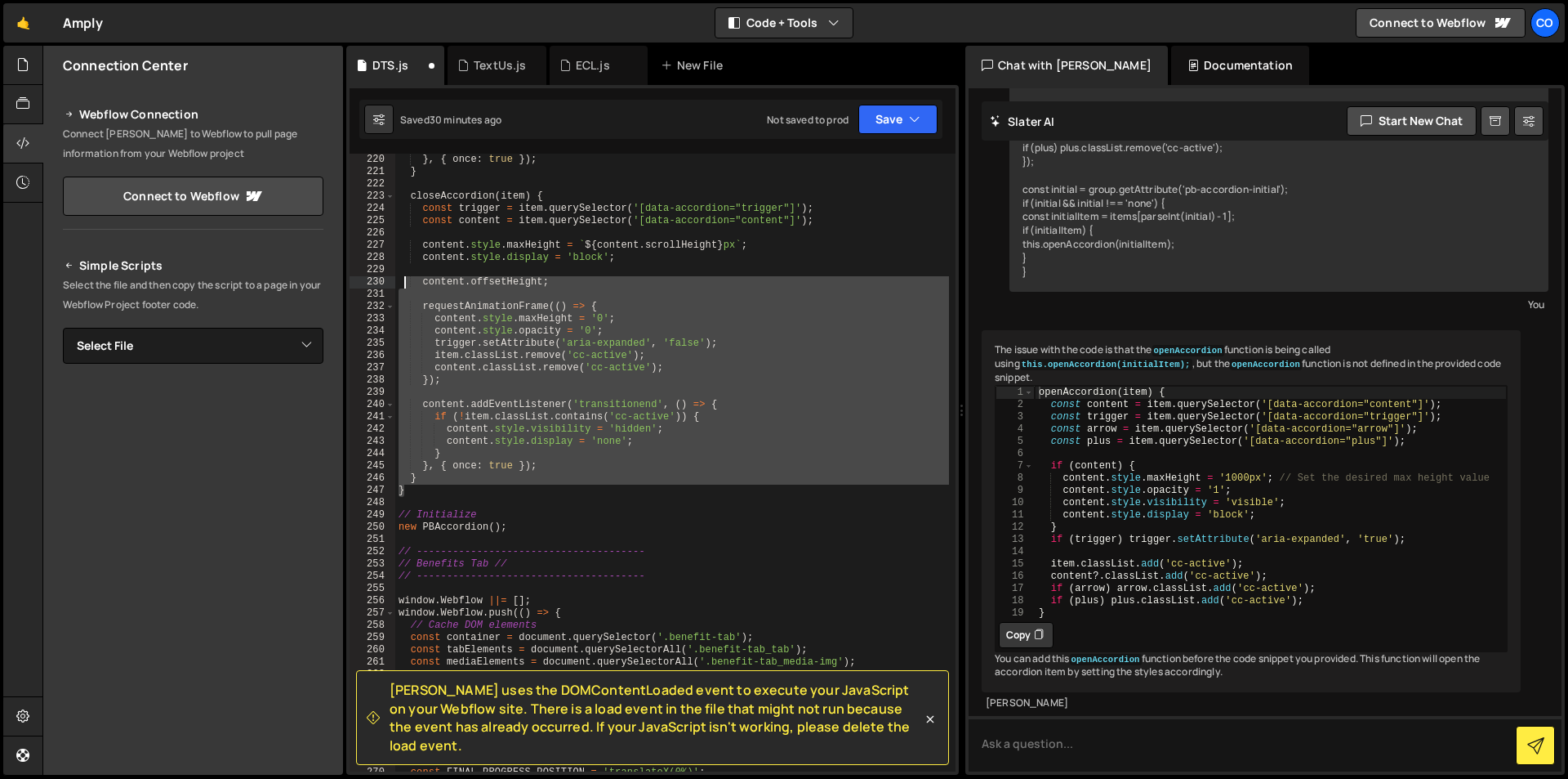
scroll to position [2587, 0]
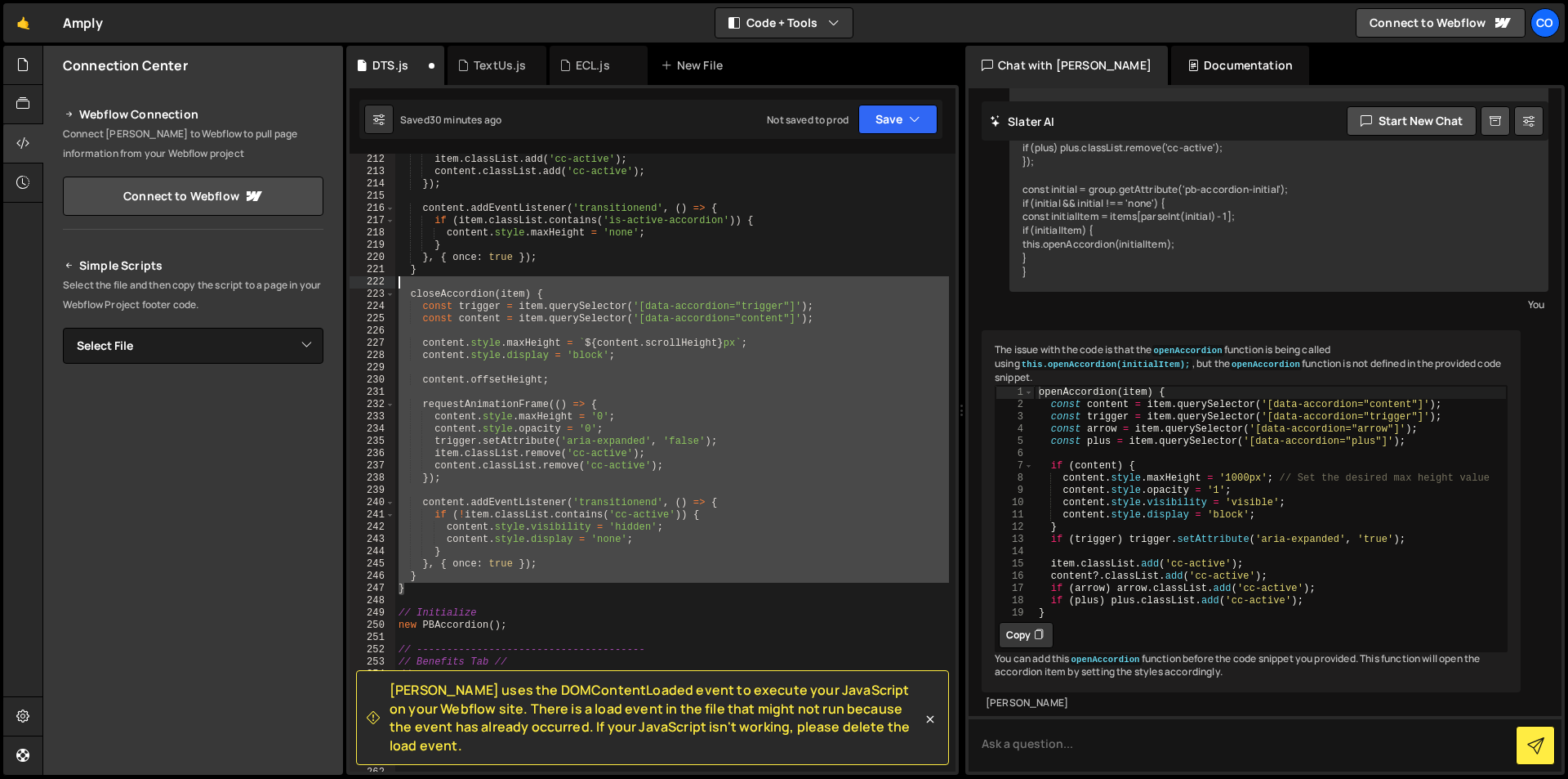
drag, startPoint x: 411, startPoint y: 394, endPoint x: 404, endPoint y: 281, distance: 113.2
click at [404, 281] on div "item . classList . add ( 'cc-active' ) ; content . classList . add ( 'cc-active…" at bounding box center [671, 474] width 553 height 642
click at [531, 507] on div "item . classList . add ( 'cc-active' ) ; content . classList . add ( 'cc-active…" at bounding box center [671, 474] width 553 height 642
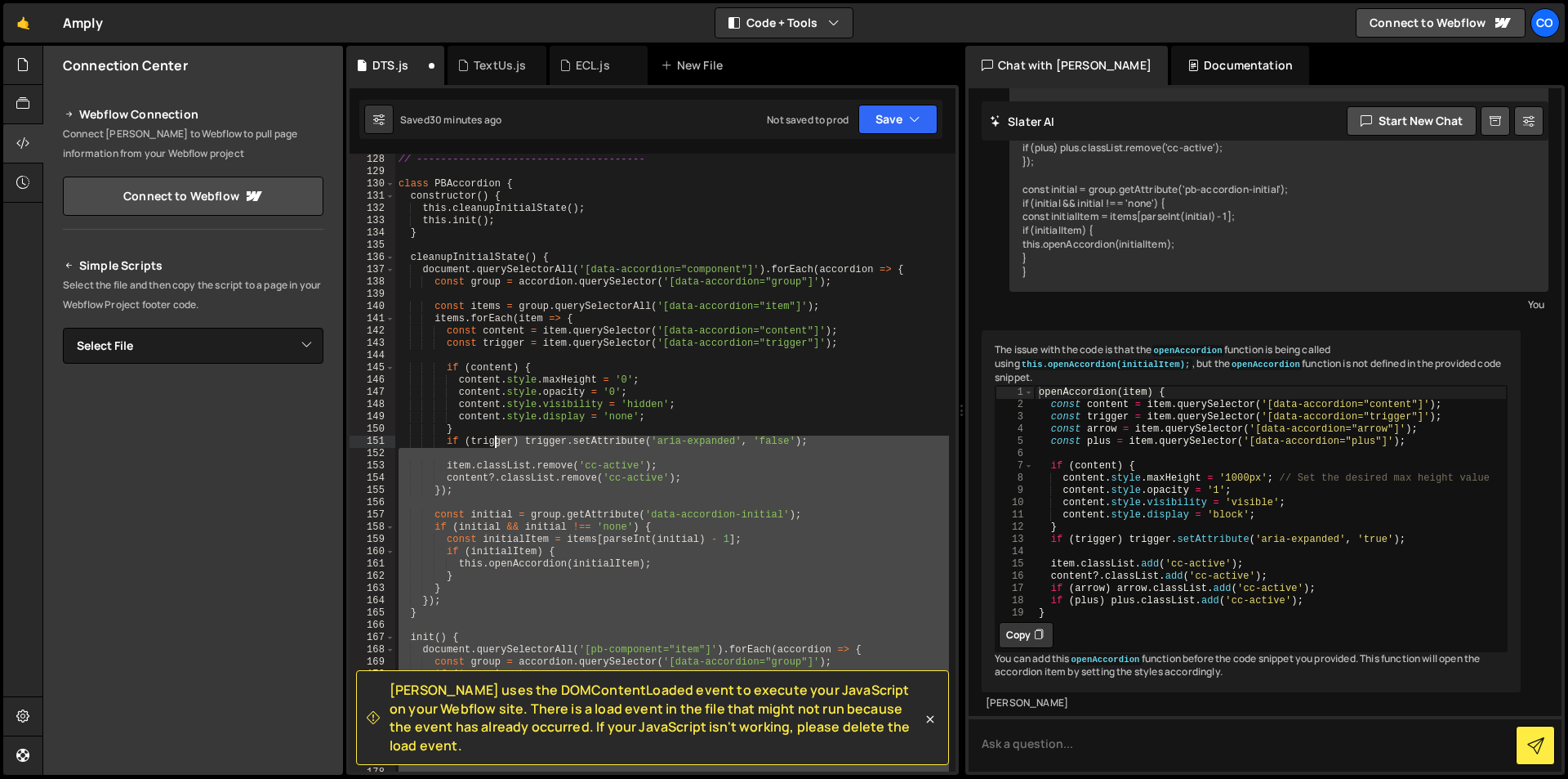
scroll to position [1410, 0]
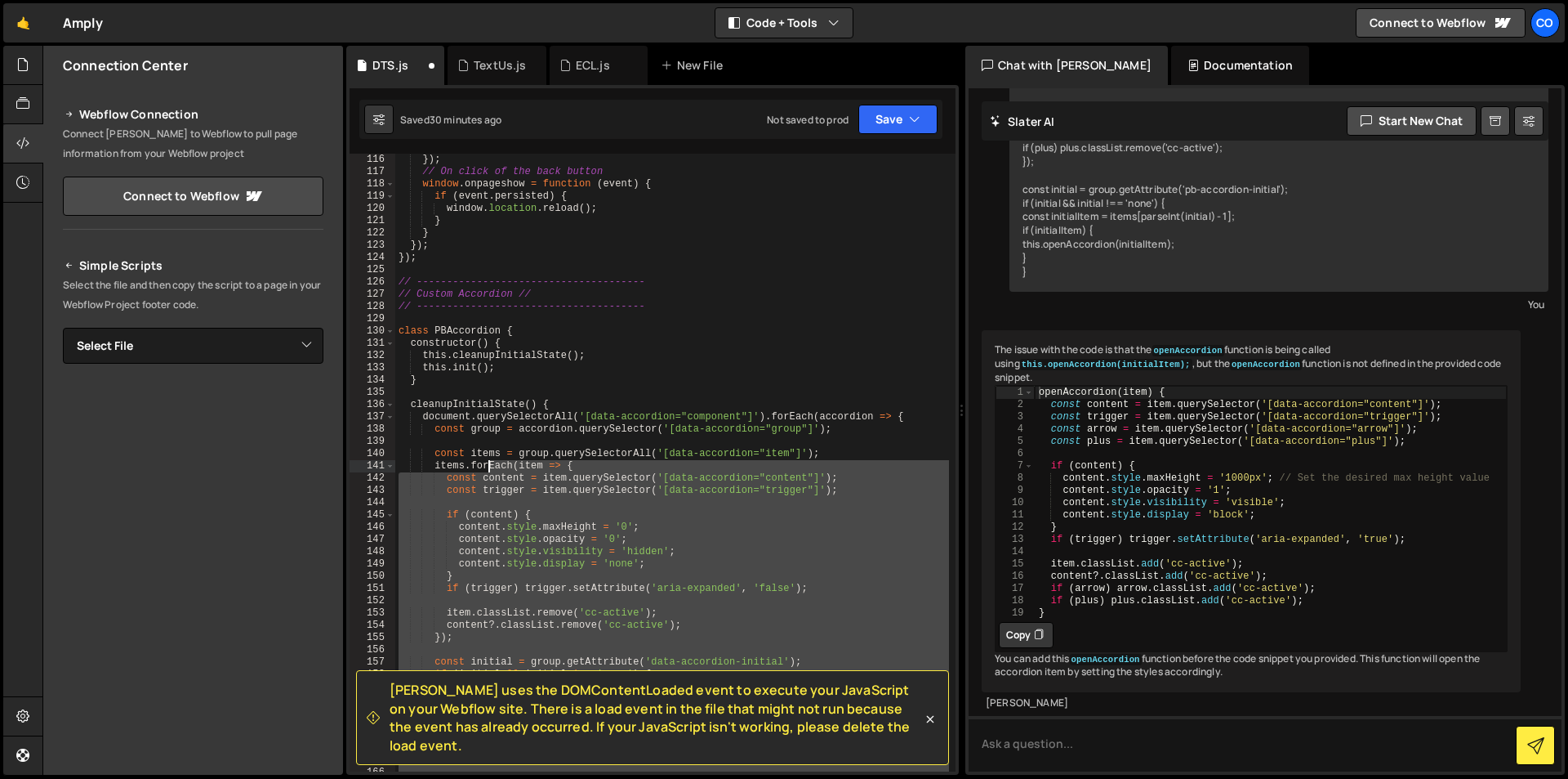
drag, startPoint x: 528, startPoint y: 624, endPoint x: 491, endPoint y: 466, distance: 162.3
click at [491, 466] on div "}) ; // On click of the back button window . onpageshow = function ( event ) { …" at bounding box center [671, 474] width 553 height 642
type textarea "items.forEach(item => { const content = item.querySelector('[data-accordion="co…"
click at [653, 438] on div "}) ; // On click of the back button window . onpageshow = function ( event ) { …" at bounding box center [671, 474] width 553 height 642
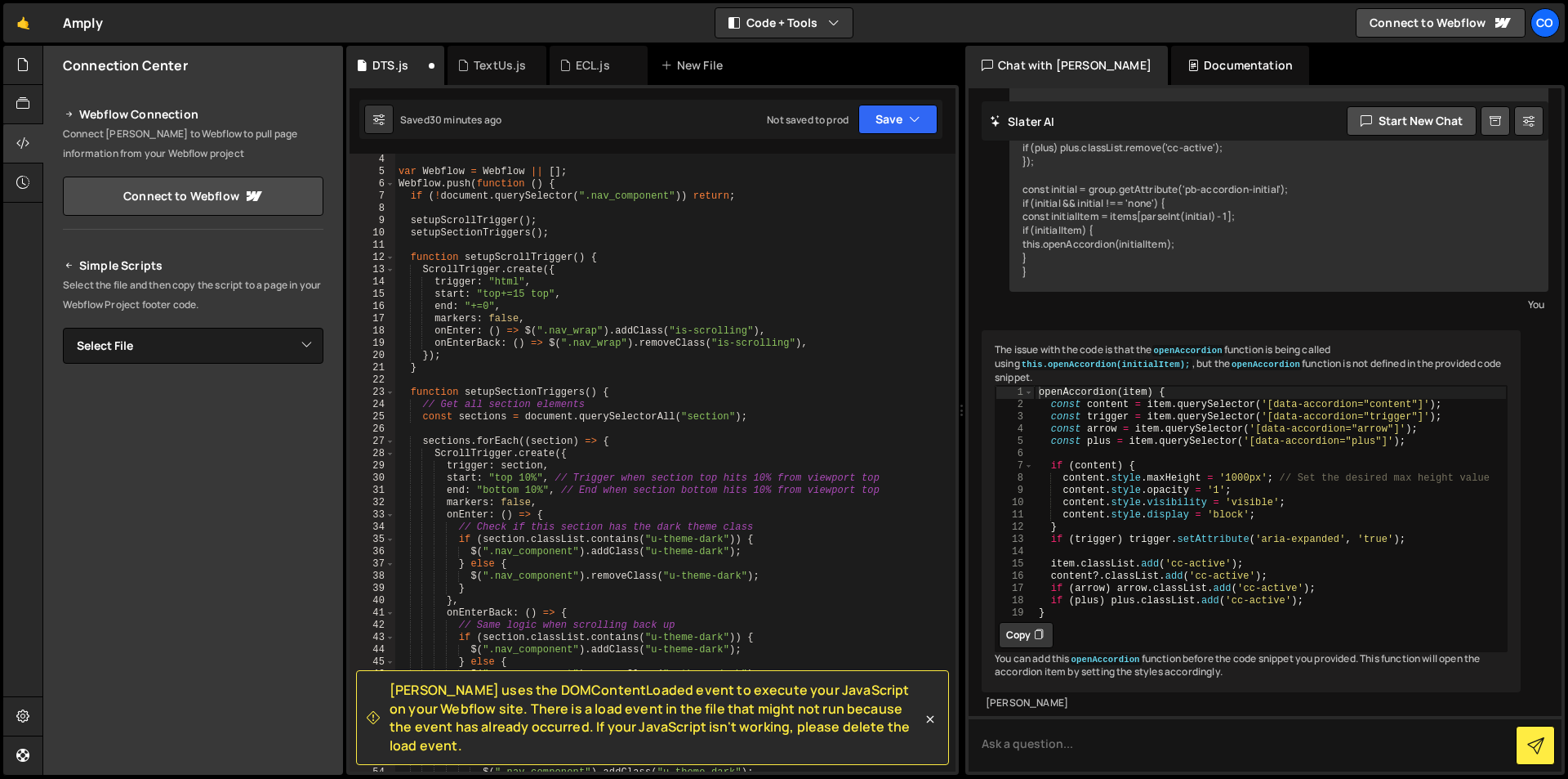
scroll to position [0, 0]
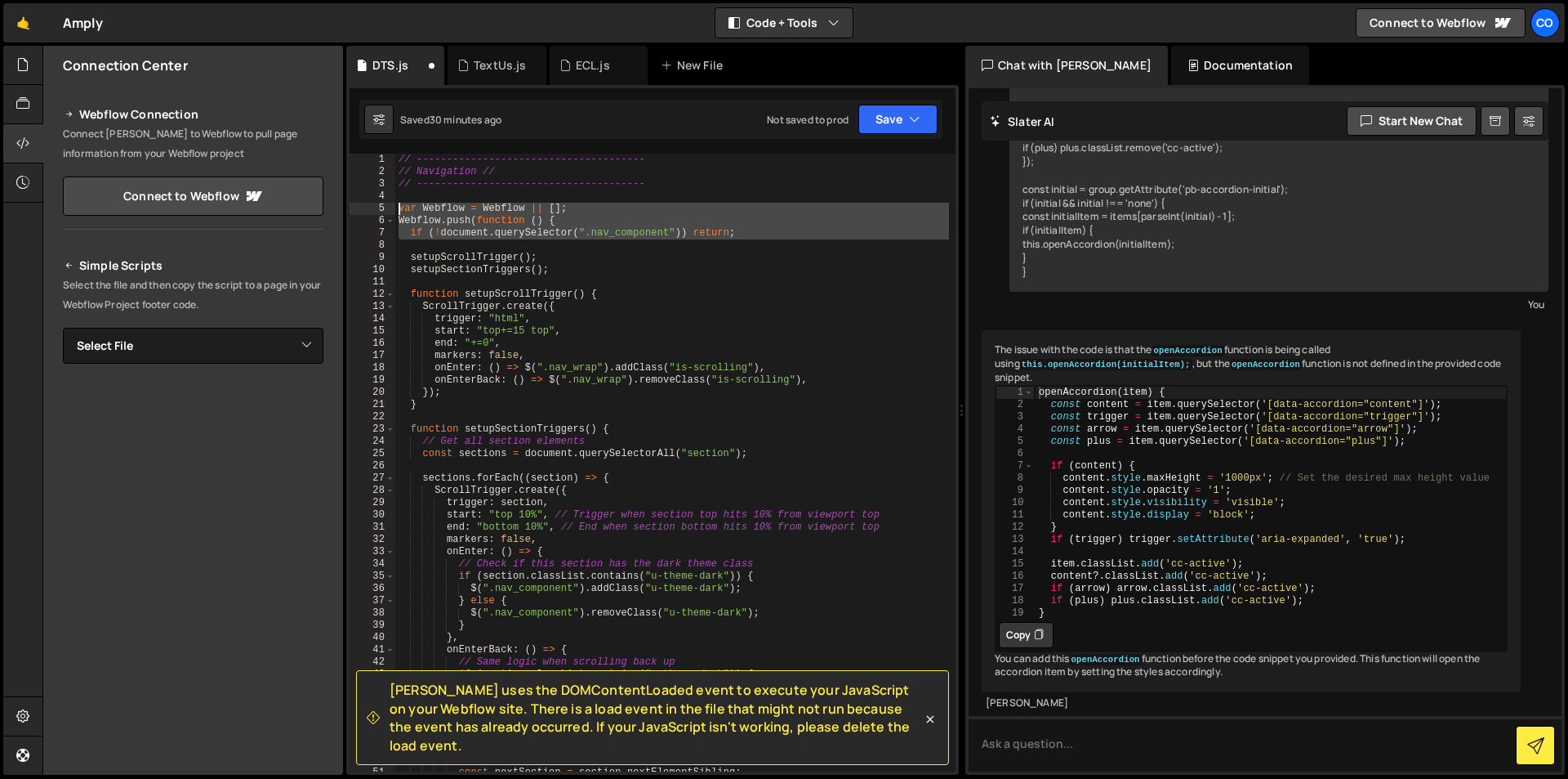
drag, startPoint x: 758, startPoint y: 240, endPoint x: 380, endPoint y: 205, distance: 379.6
click at [378, 208] on div "1 2 3 4 5 6 7 8 9 10 11 12 13 14 15 16 17 18 19 20 21 22 23 24 25 26 27 28 29 3…" at bounding box center [653, 462] width 606 height 618
type textarea "var Webflow = Webflow || []; Webflow.push(function () {"
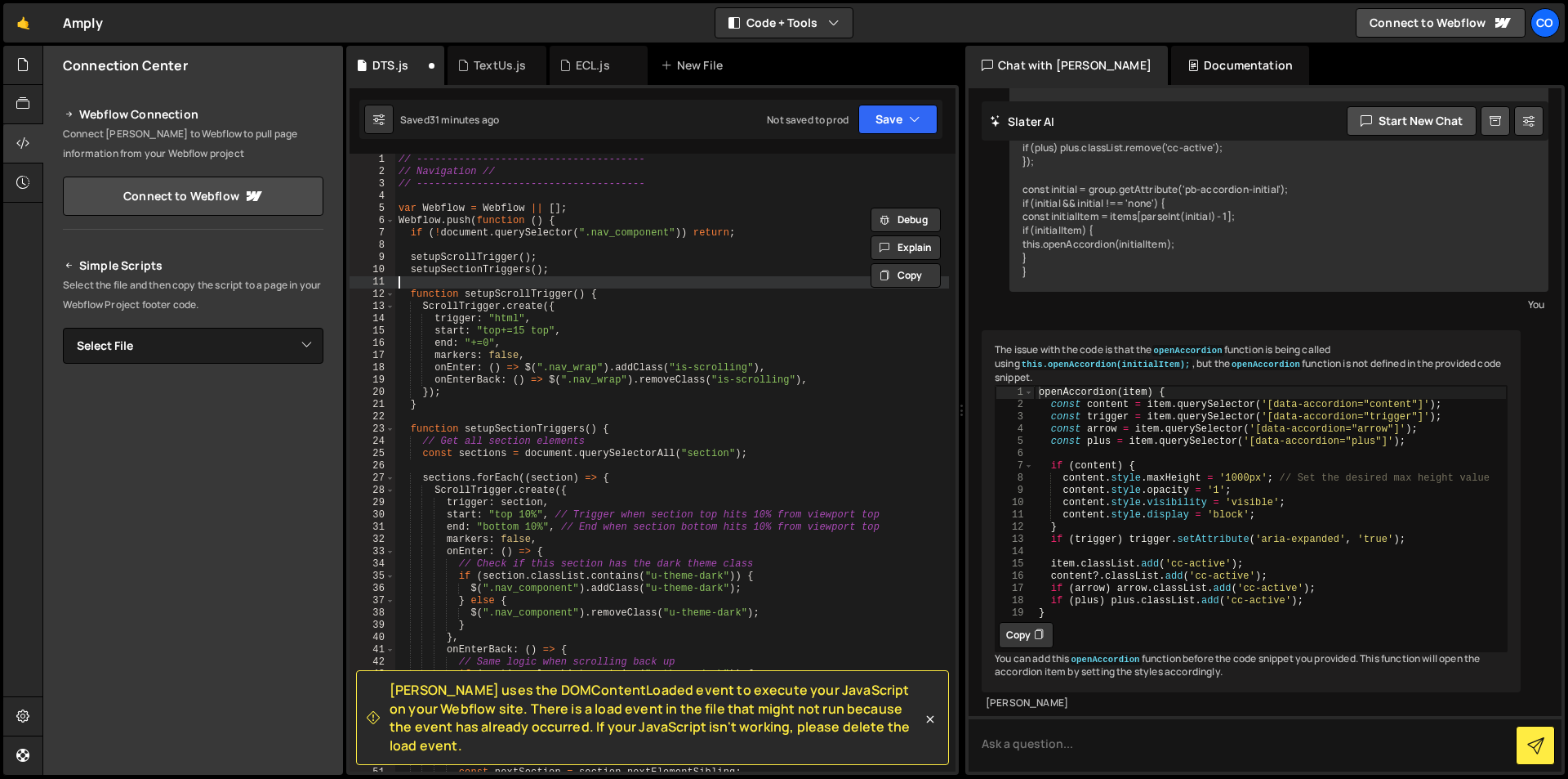
click at [805, 279] on div "// -------------------------------------- // Navigation // // -----------------…" at bounding box center [671, 474] width 553 height 642
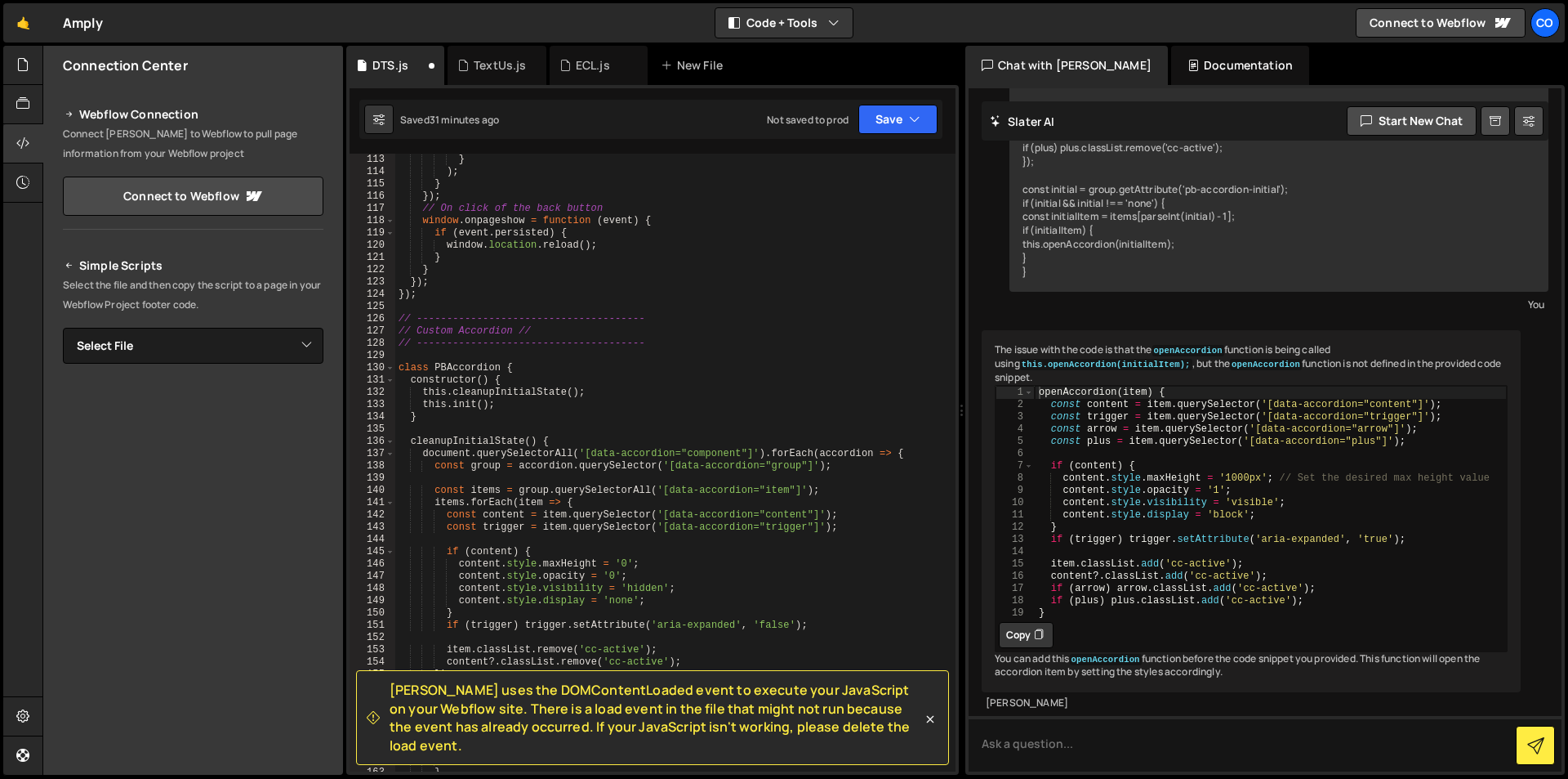
scroll to position [1471, 0]
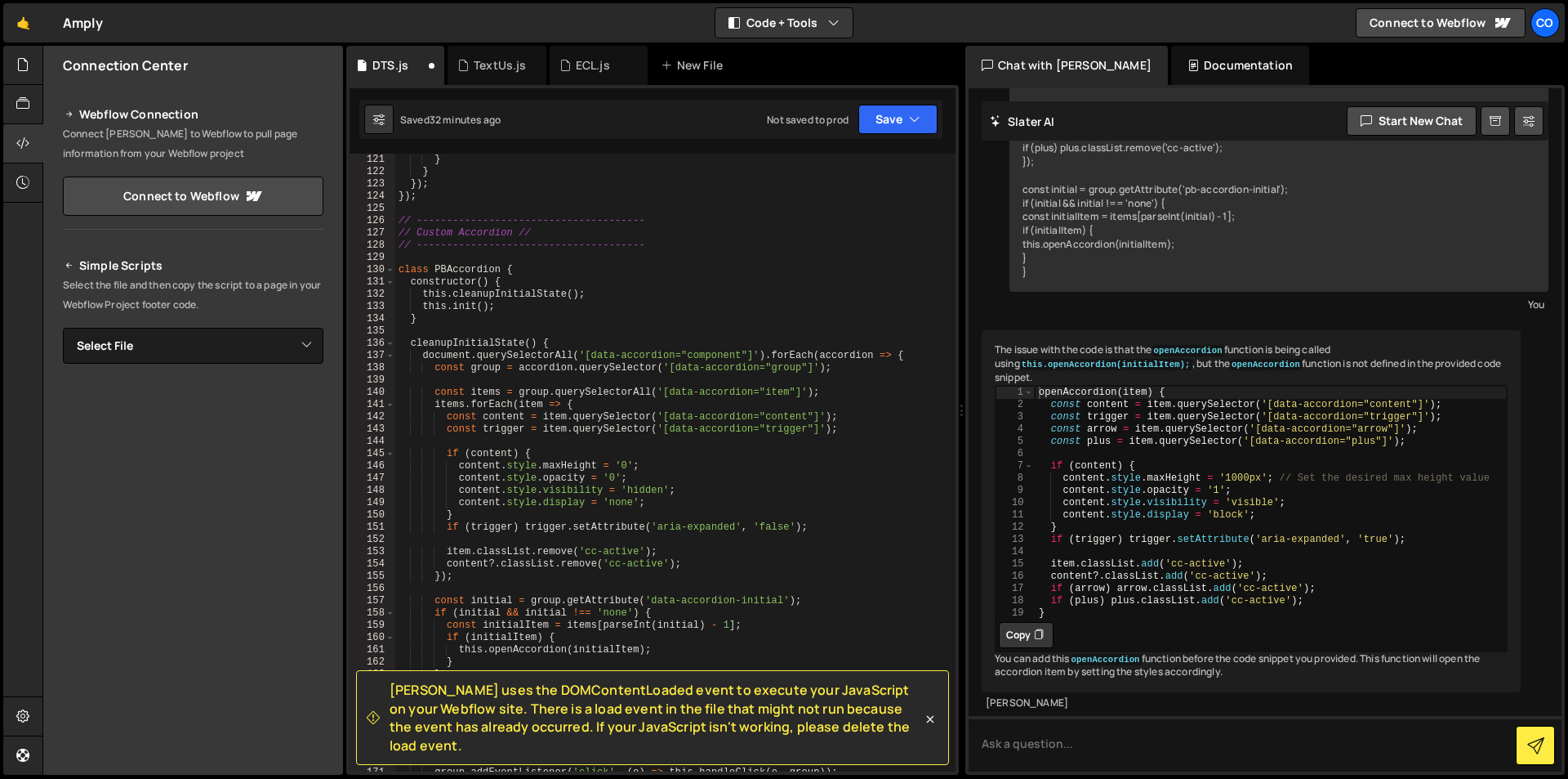
click at [629, 330] on div "} } }) ; }) ; // -------------------------------------- // Custom Accordion // …" at bounding box center [671, 474] width 553 height 642
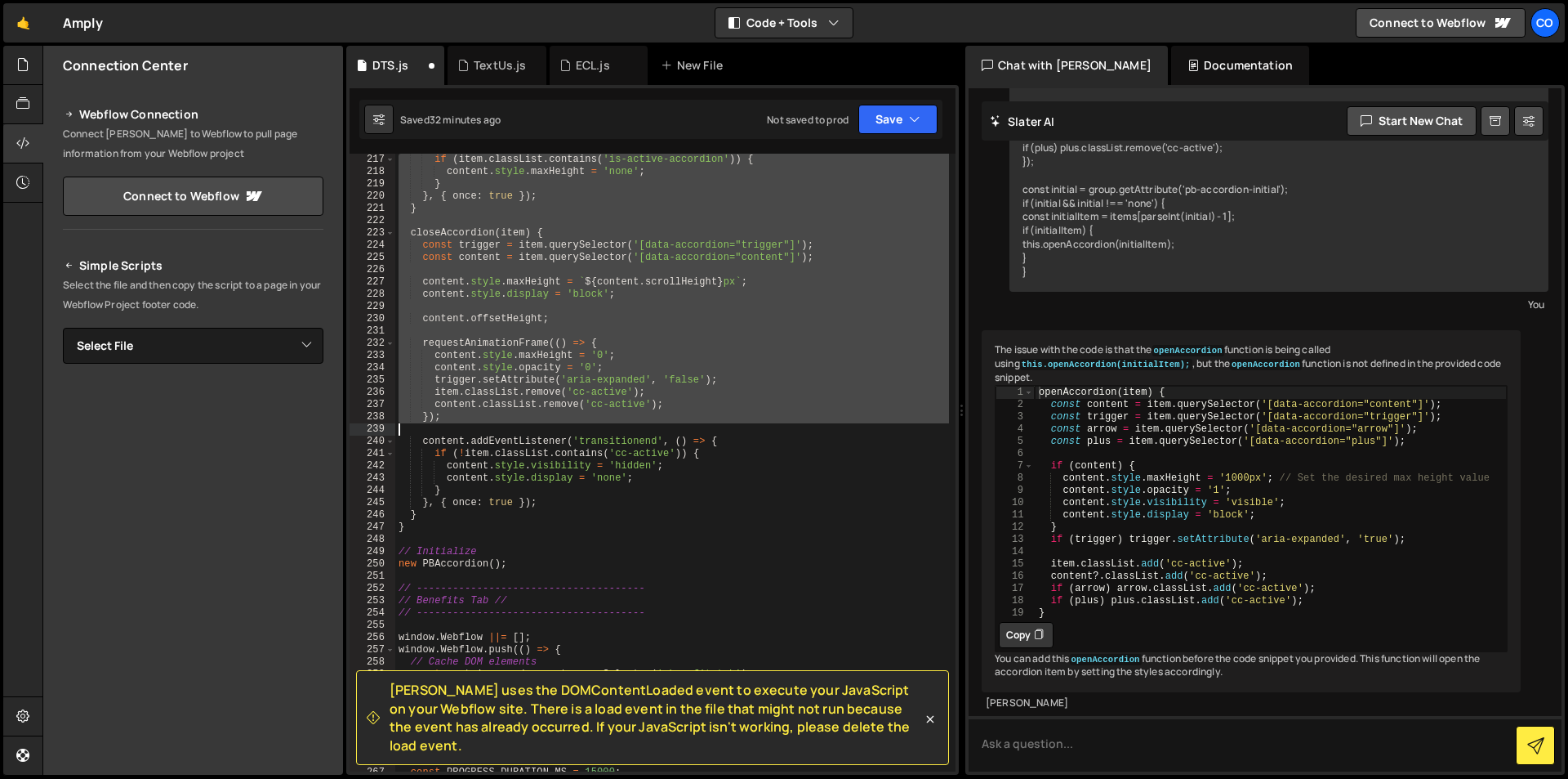
scroll to position [2795, 0]
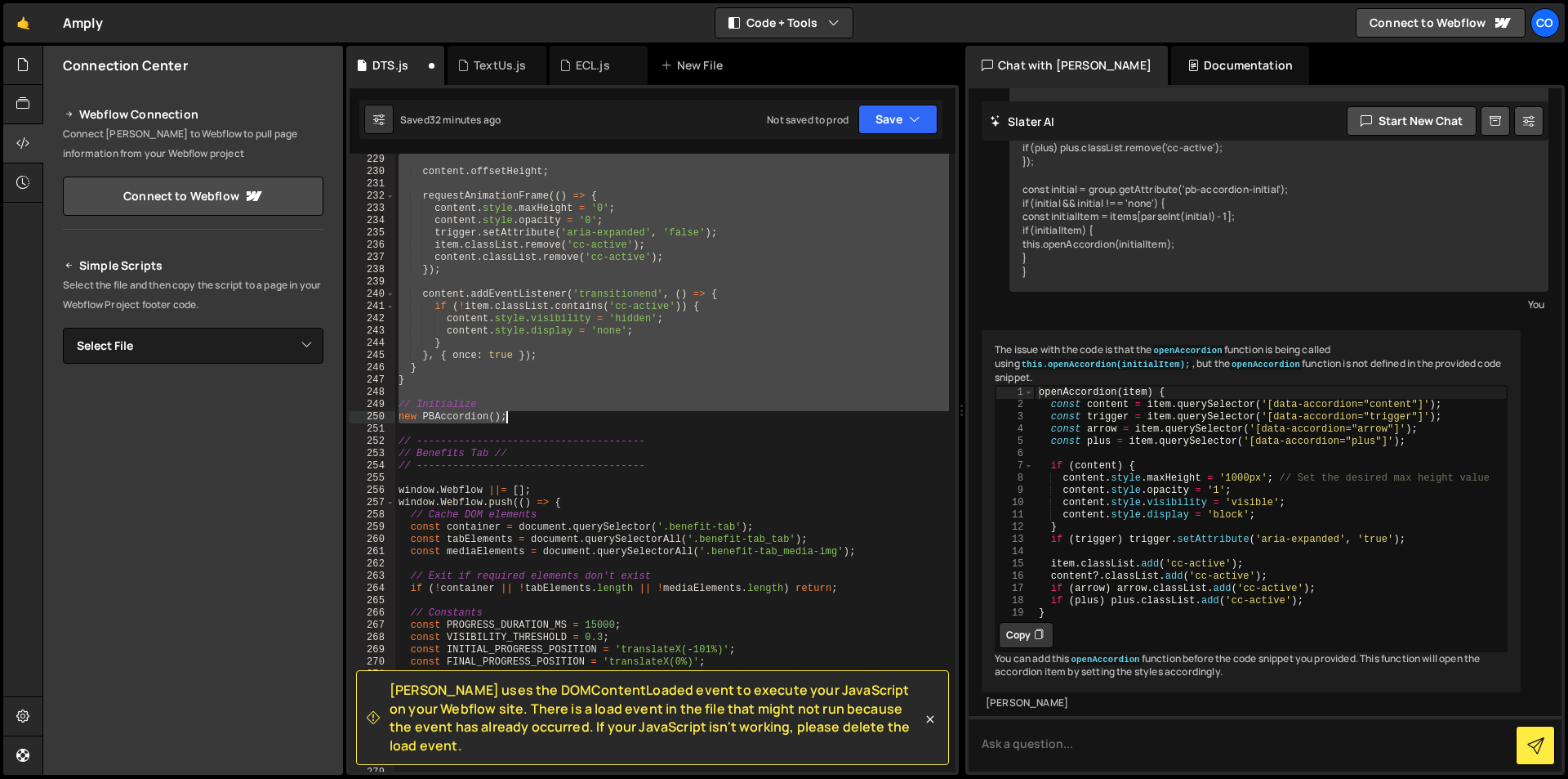
drag, startPoint x: 396, startPoint y: 266, endPoint x: 527, endPoint y: 416, distance: 199.2
click at [527, 416] on div "content . offsetHeight ; requestAnimationFrame (( ) => { content . style . maxH…" at bounding box center [671, 474] width 553 height 642
paste textarea "}"
type textarea "});"
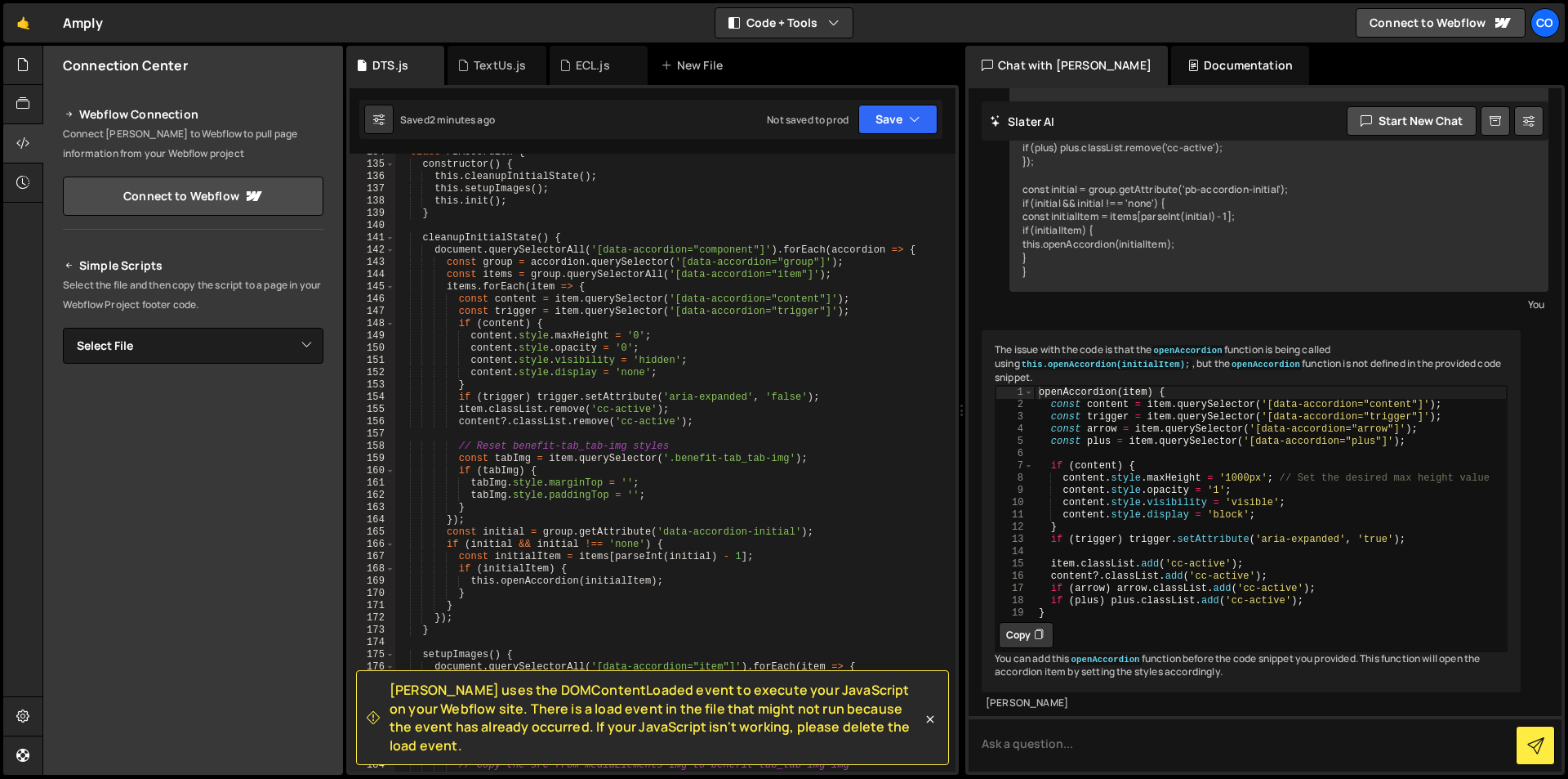
scroll to position [1442, 0]
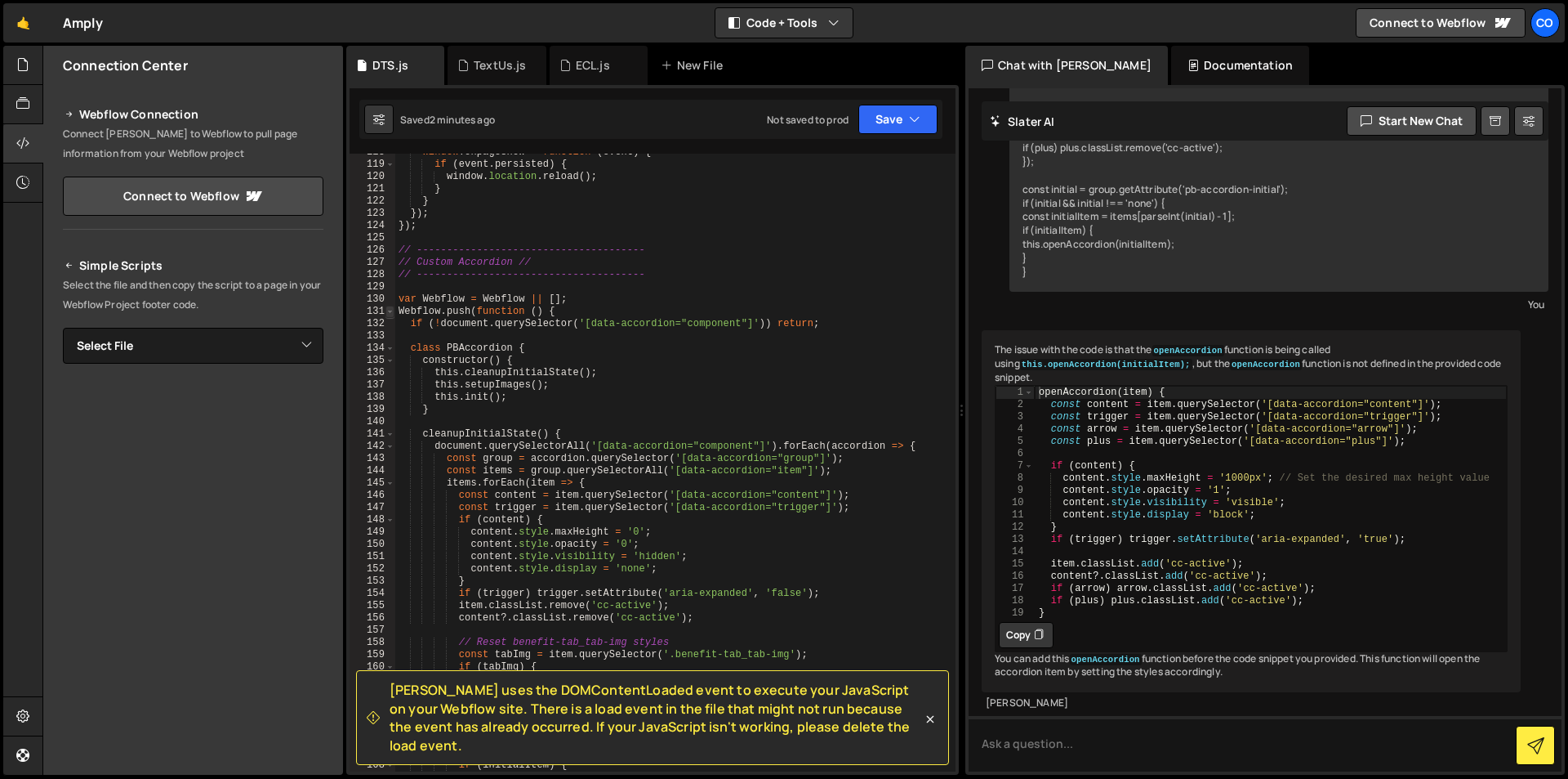
click at [393, 308] on span at bounding box center [389, 312] width 9 height 13
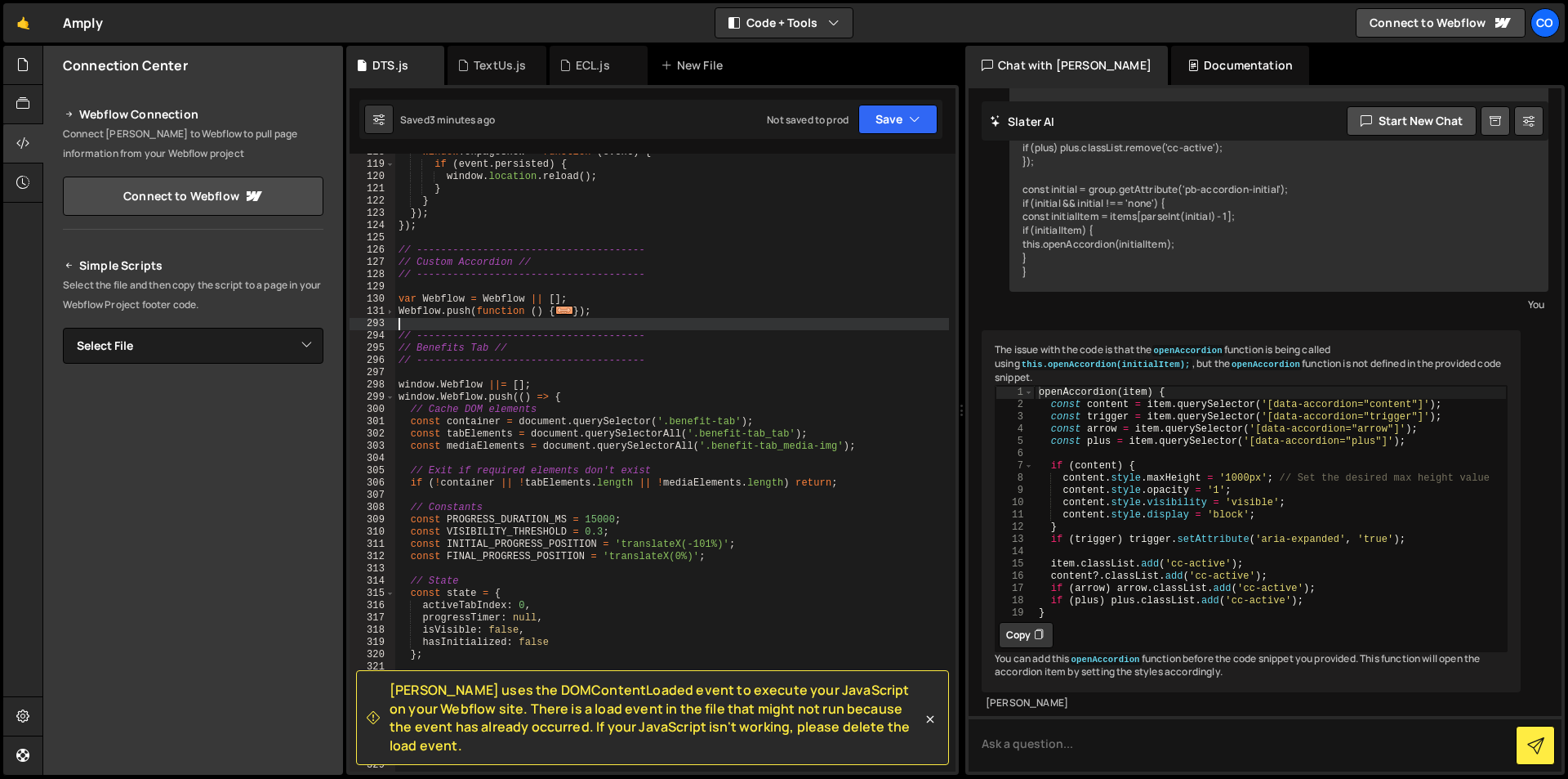
click at [614, 319] on div "window . onpageshow = function ( event ) { if ( event . persisted ) { window . …" at bounding box center [671, 467] width 553 height 642
drag, startPoint x: 614, startPoint y: 312, endPoint x: 386, endPoint y: 300, distance: 228.3
click at [386, 300] on div "118 119 120 121 122 123 124 125 126 127 128 129 130 131 293 294 295 296 297 298…" at bounding box center [653, 462] width 606 height 618
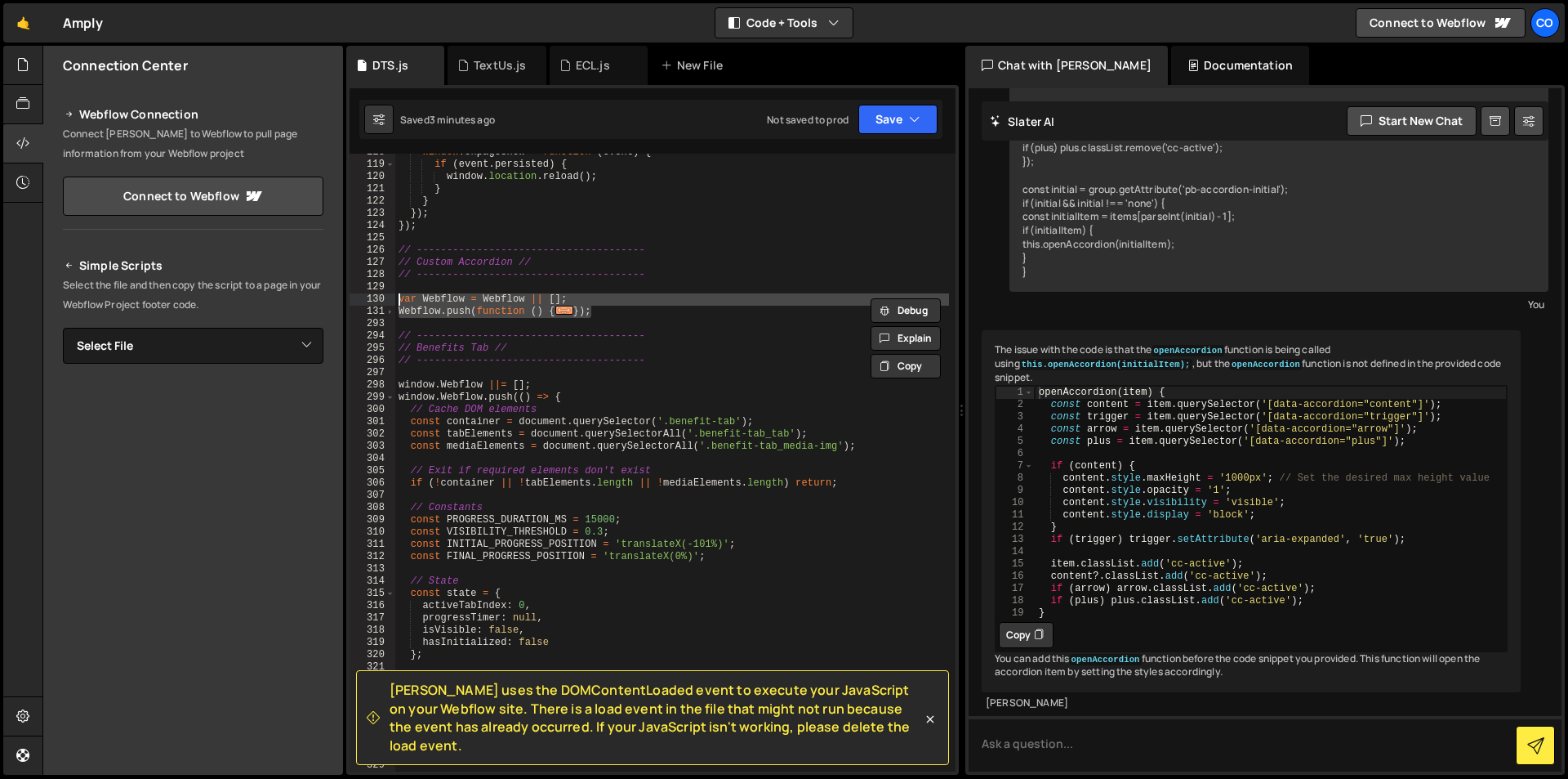
paste textarea "});"
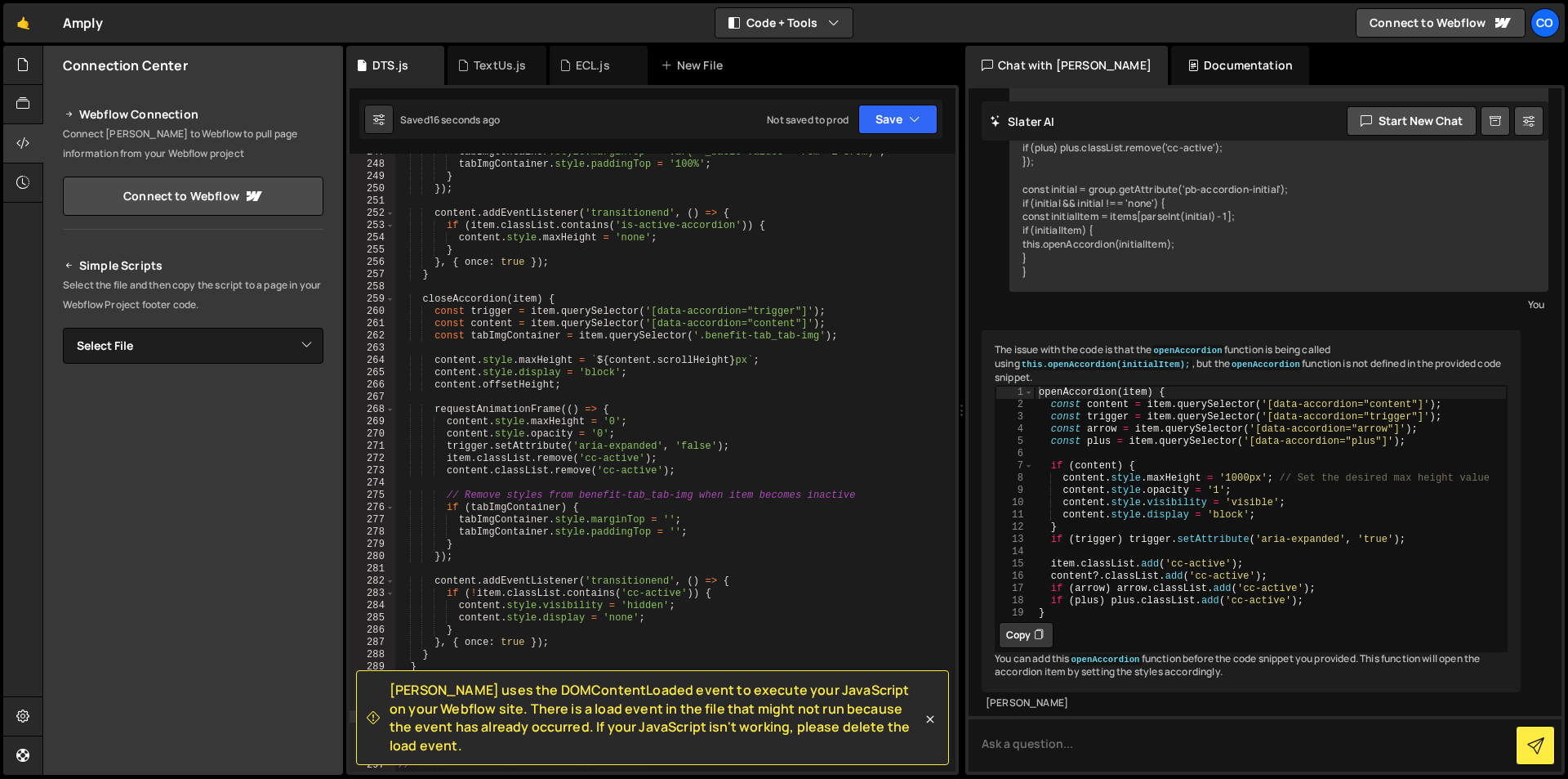
scroll to position [3023, 0]
click at [519, 337] on div "tabImgContainer . style . marginTop = 'var(--_basic-values---rem--1-5rem)' ; ta…" at bounding box center [671, 467] width 553 height 642
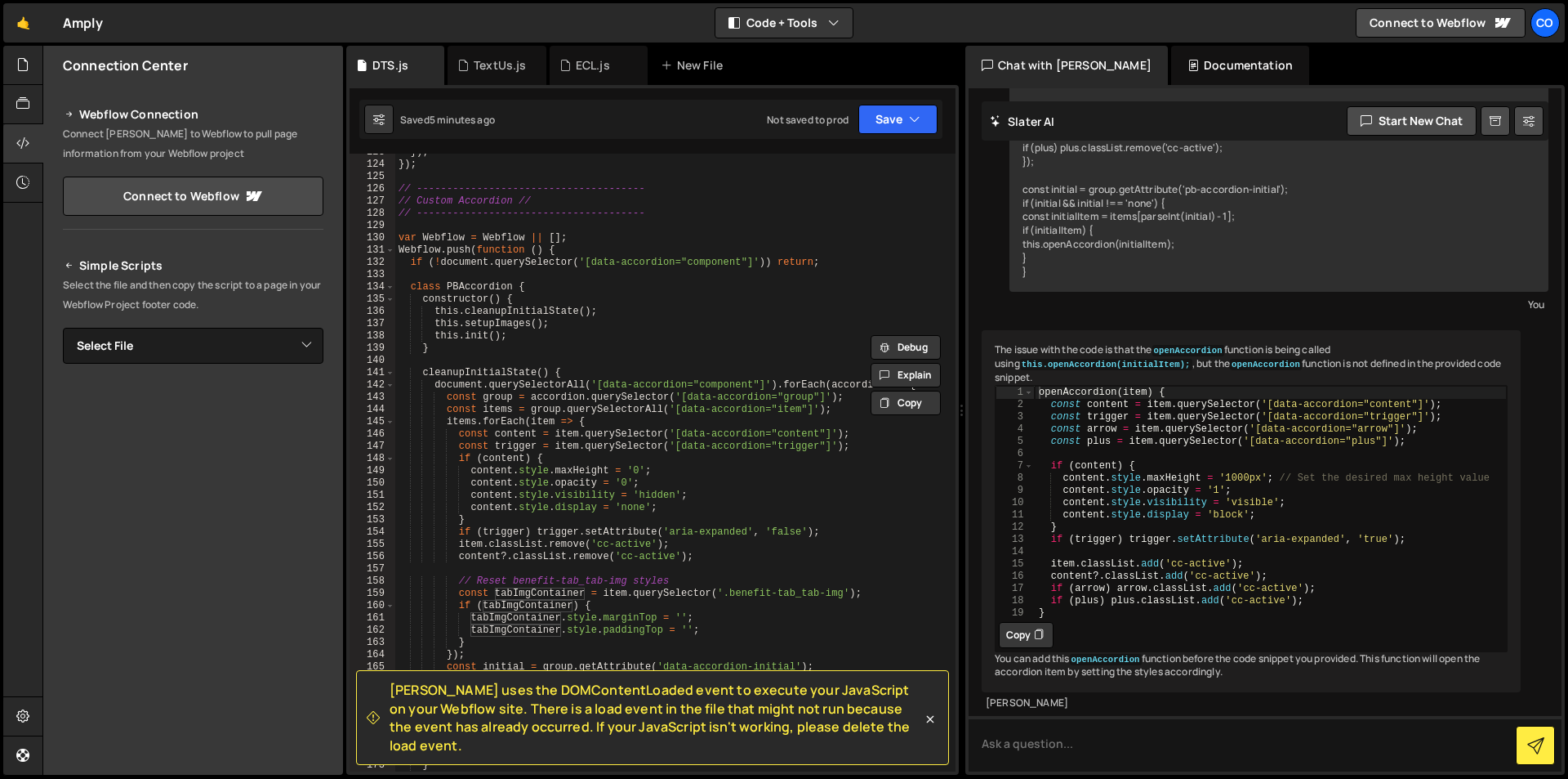
scroll to position [1454, 0]
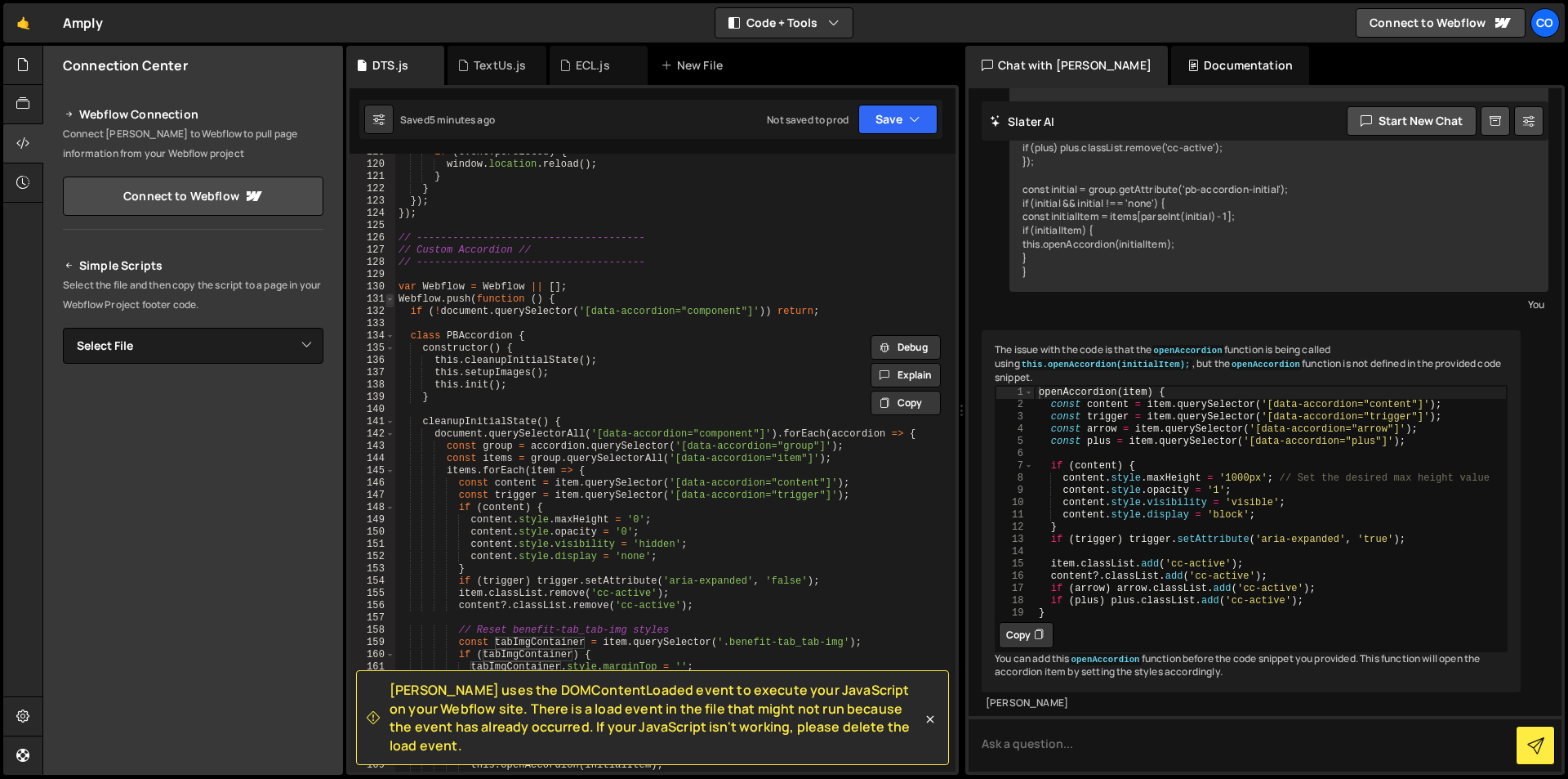
click at [393, 301] on span at bounding box center [389, 299] width 9 height 13
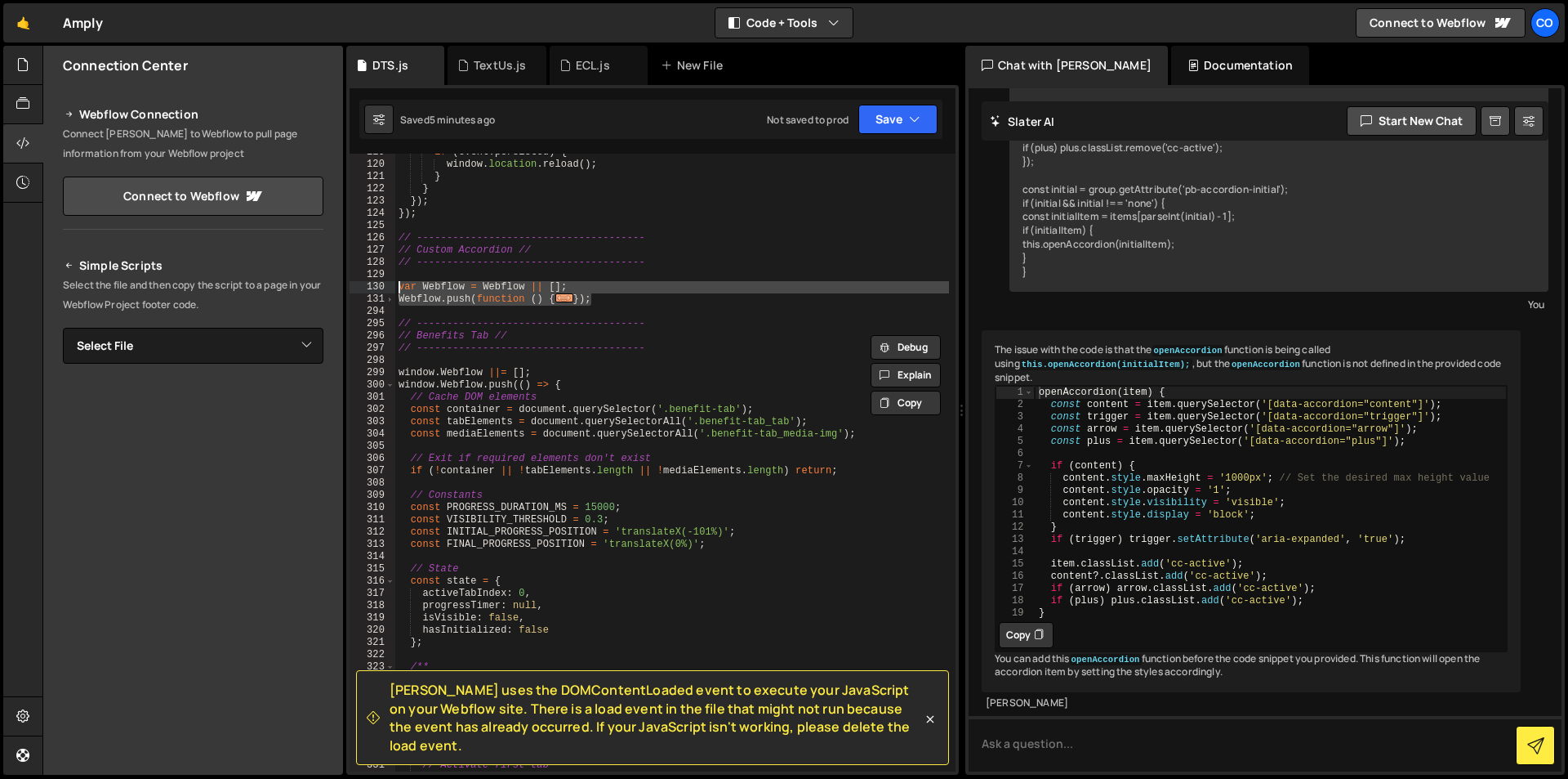
drag, startPoint x: 604, startPoint y: 303, endPoint x: 388, endPoint y: 284, distance: 216.8
click at [388, 284] on div "const tabImgContainer = item.querySelector('.benefit-tab_tab-img'); 119 120 121…" at bounding box center [653, 462] width 606 height 618
paste textarea "});"
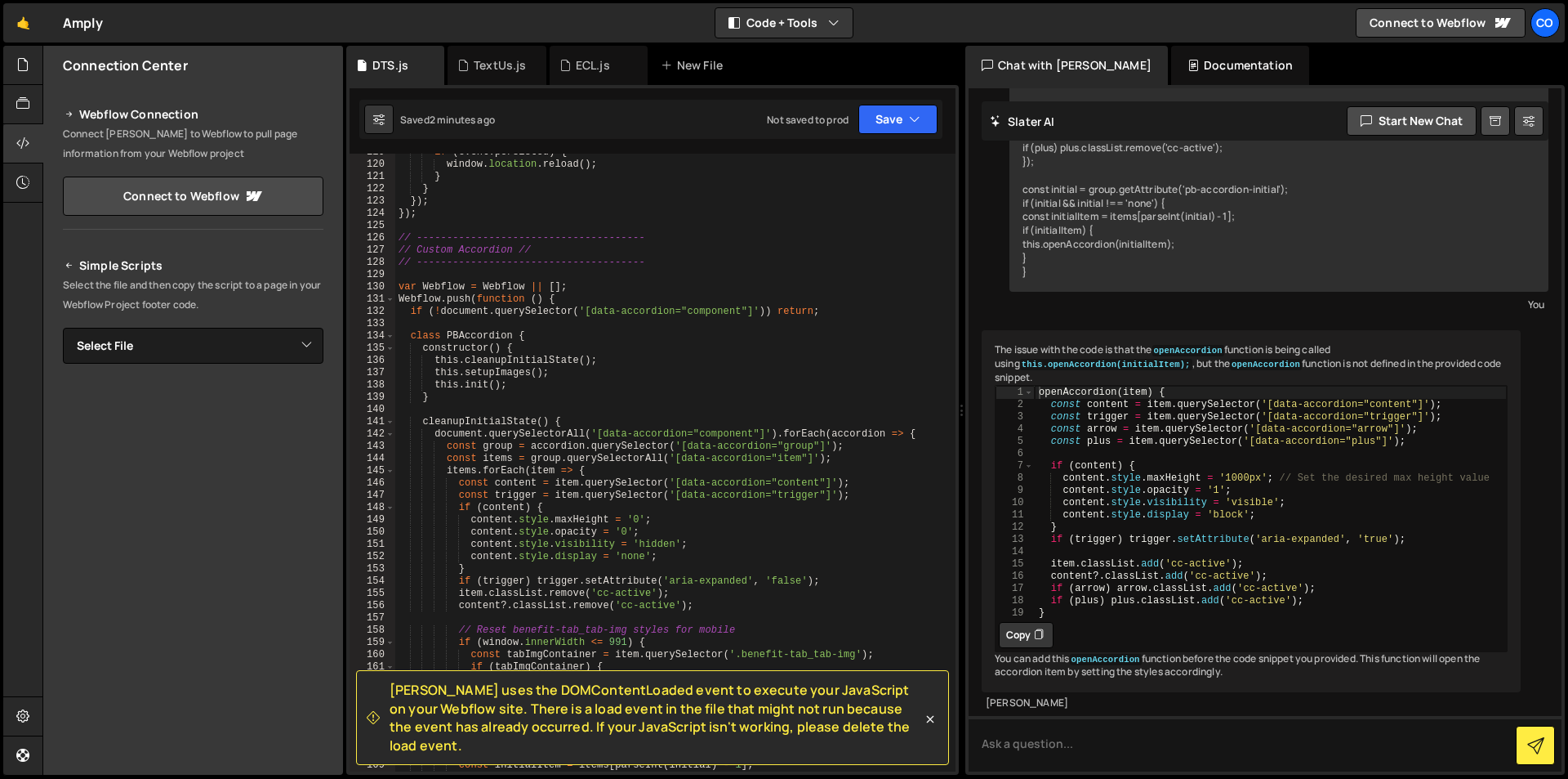
scroll to position [1258, 0]
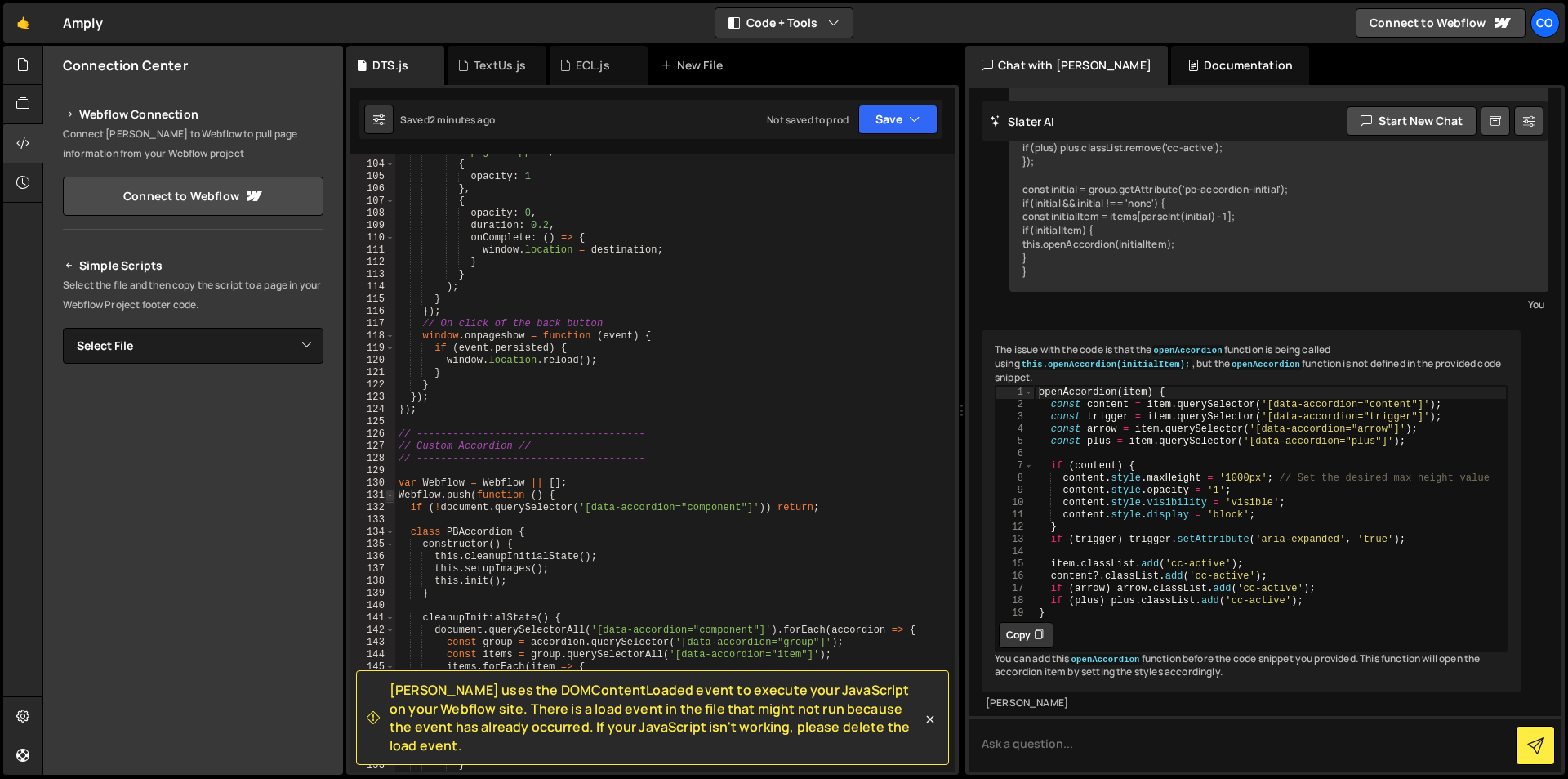
click at [388, 498] on span at bounding box center [389, 495] width 9 height 13
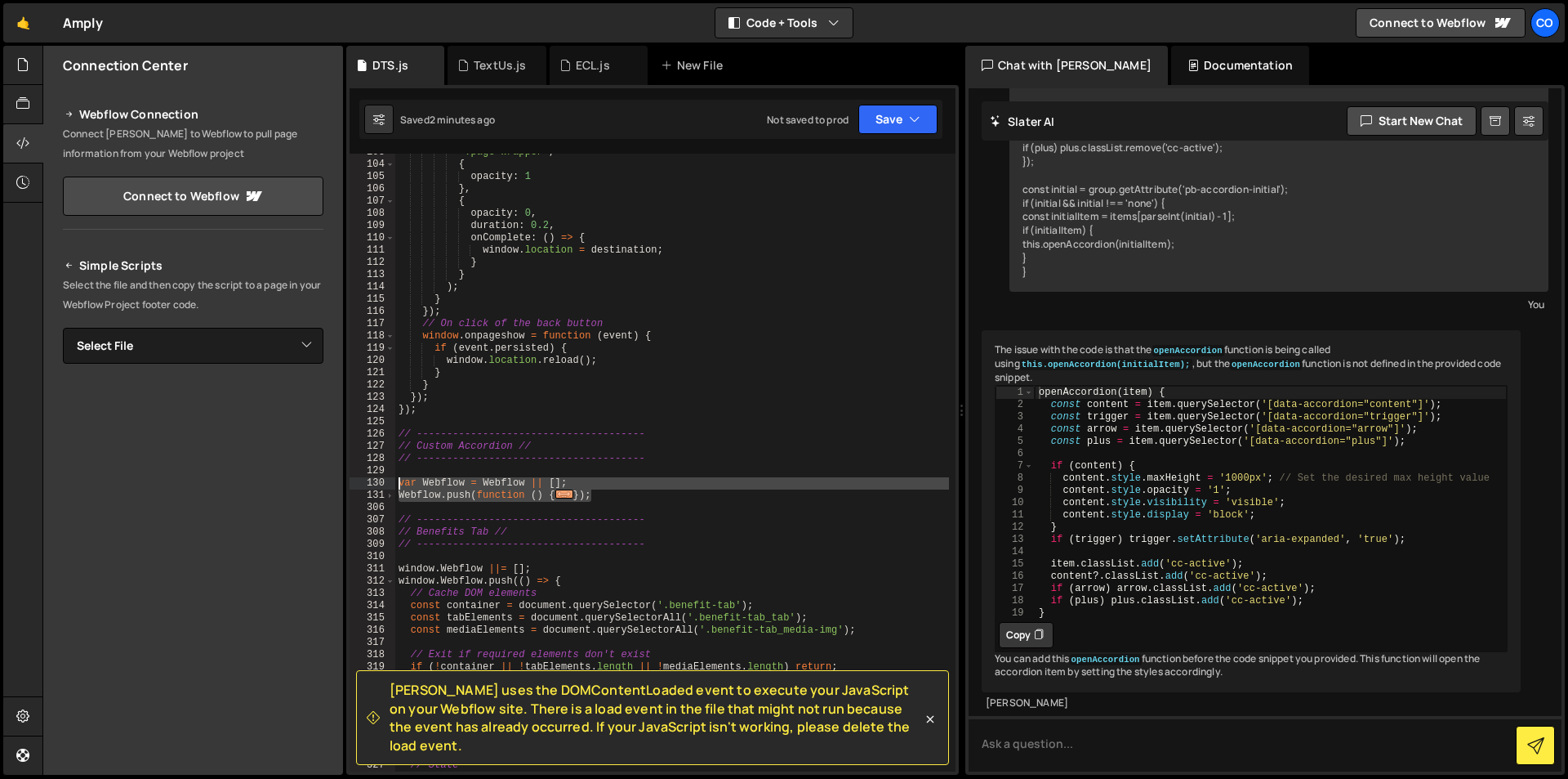
drag, startPoint x: 609, startPoint y: 498, endPoint x: 380, endPoint y: 483, distance: 229.5
click at [380, 483] on div "}); 103 104 105 106 107 108 109 110 111 112 113 114 115 116 117 118 119 120 121…" at bounding box center [653, 462] width 606 height 618
paste textarea "});"
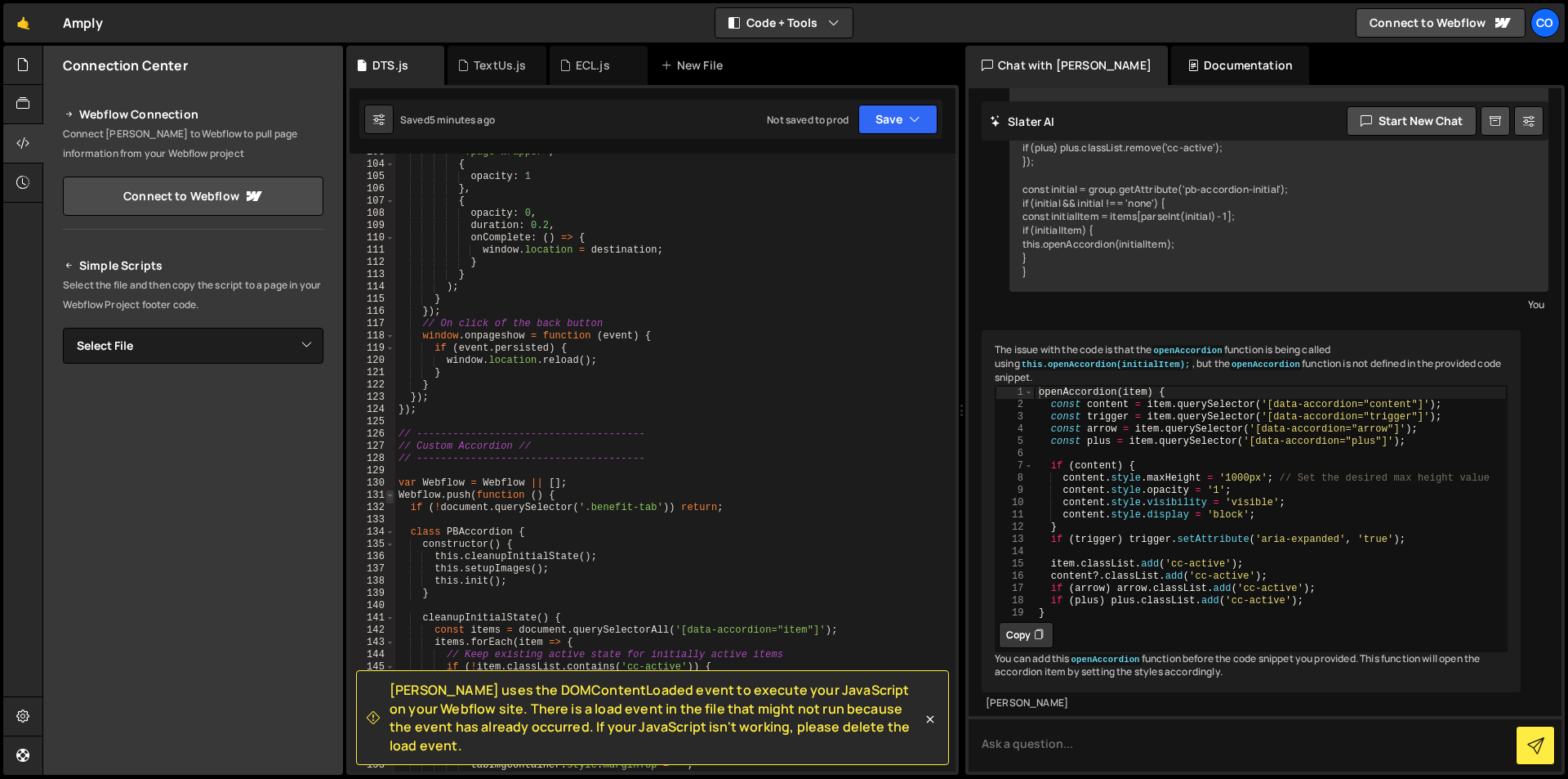
click at [390, 490] on span at bounding box center [389, 495] width 9 height 13
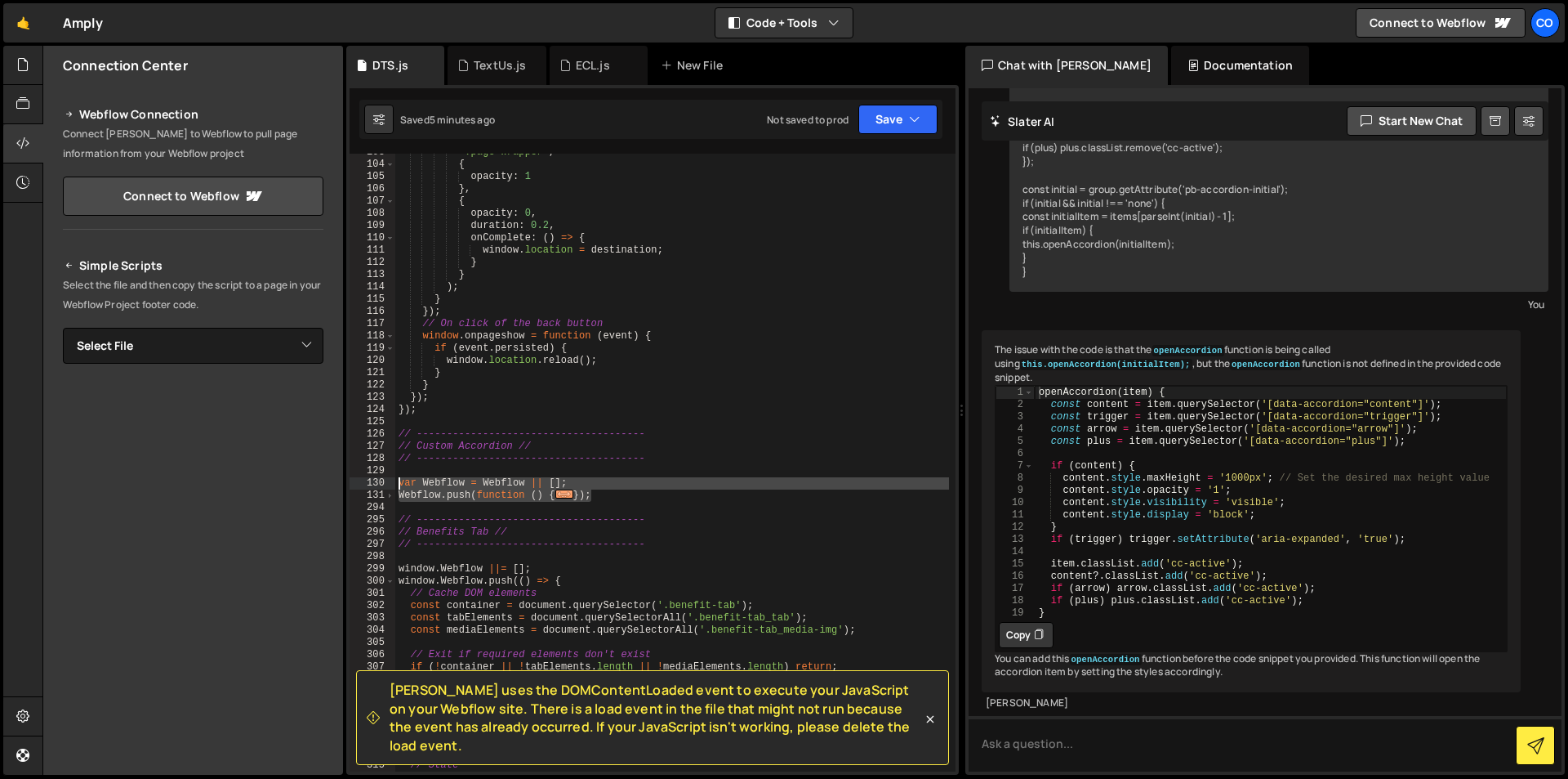
drag, startPoint x: 628, startPoint y: 499, endPoint x: 386, endPoint y: 477, distance: 243.0
click at [386, 477] on div "}); 103 104 105 106 107 108 109 110 111 112 113 114 115 116 117 118 119 120 121…" at bounding box center [653, 462] width 606 height 618
paste textarea "});"
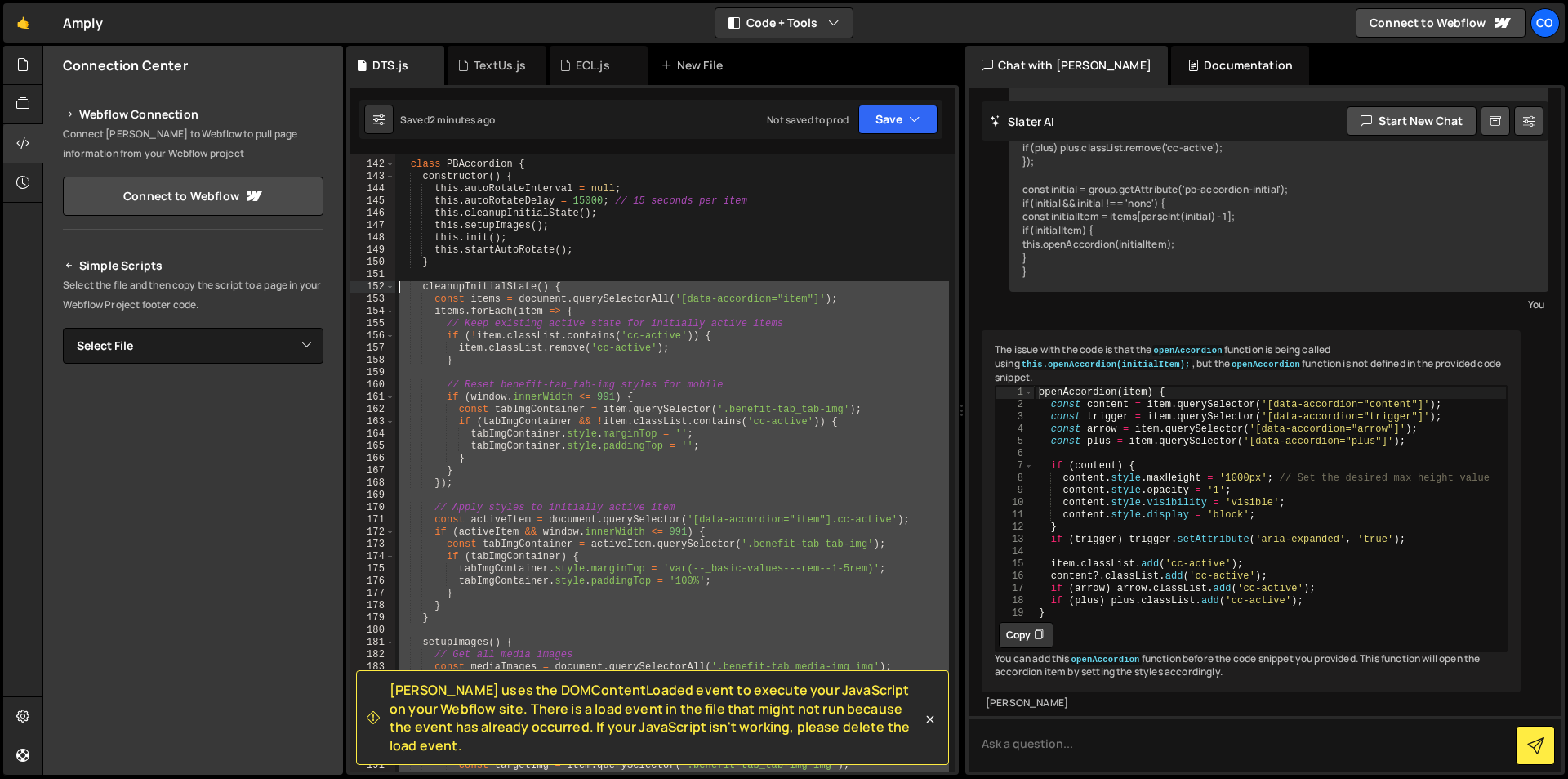
scroll to position [1527, 0]
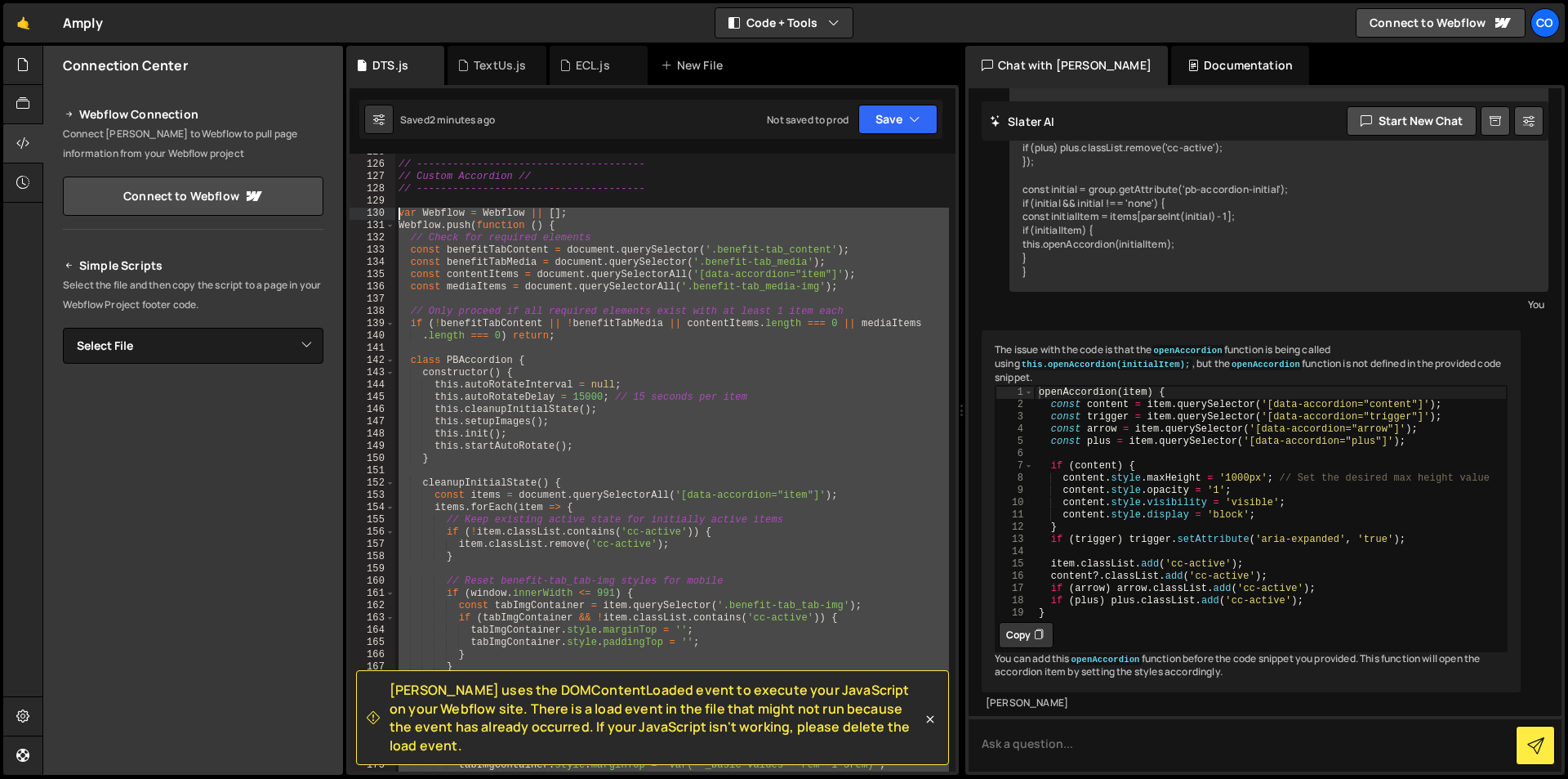
drag, startPoint x: 420, startPoint y: 379, endPoint x: 374, endPoint y: 209, distance: 176.1
click at [374, 209] on div "new PBAccordion(); 125 126 127 128 129 130 131 132 133 134 135 136 137 138 139 …" at bounding box center [653, 462] width 606 height 618
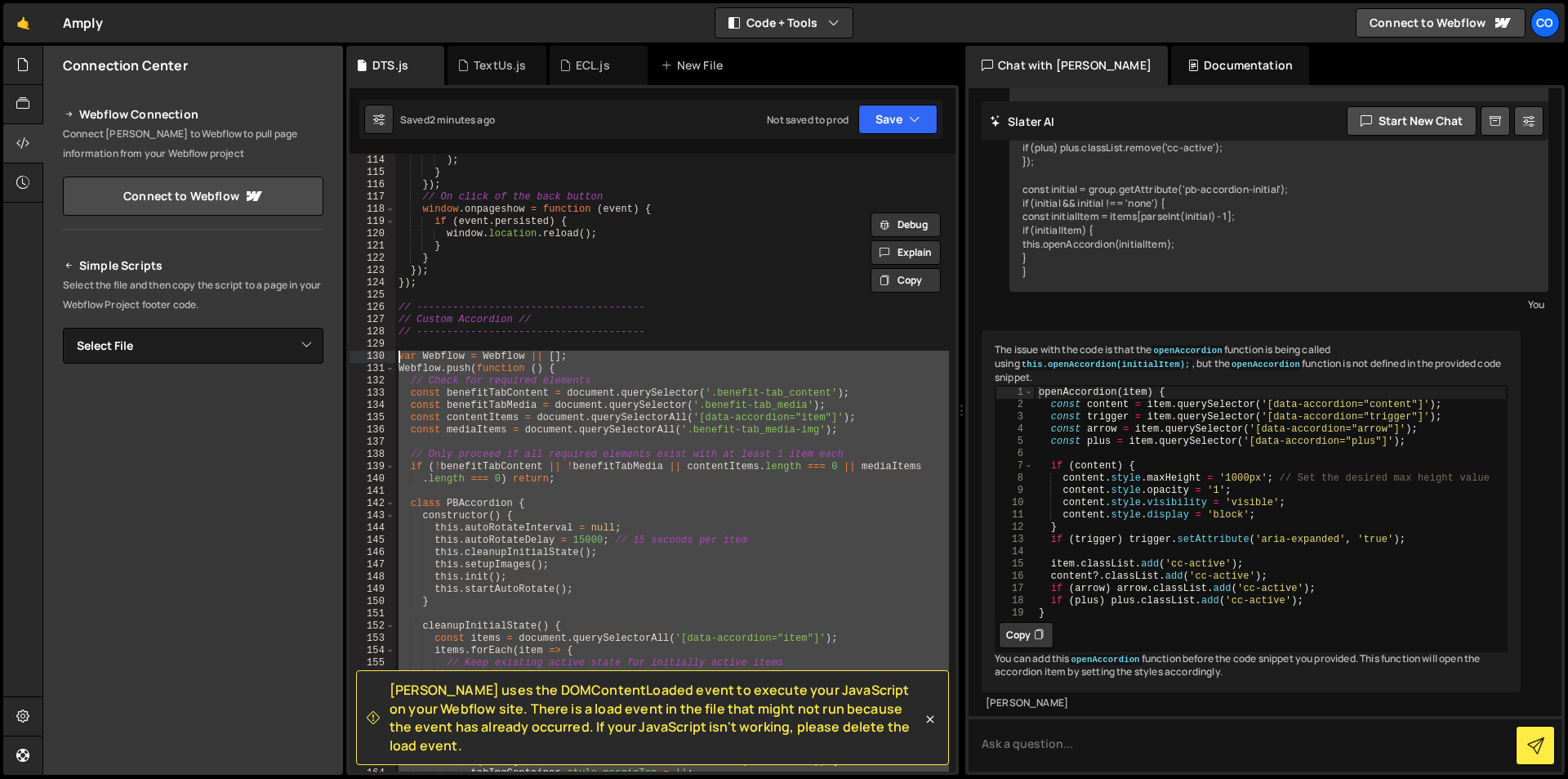
scroll to position [1371, 0]
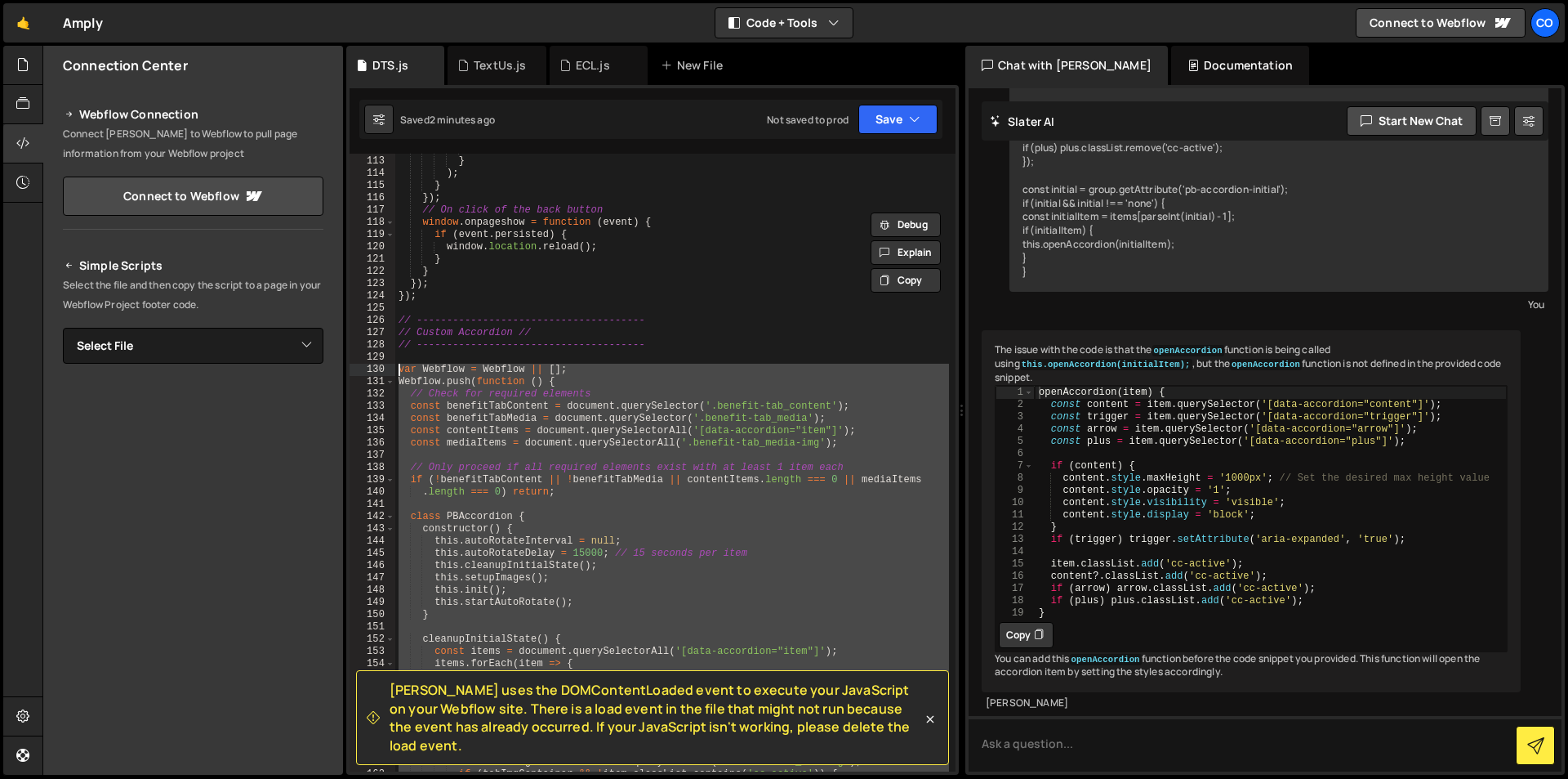
click at [784, 395] on div "} } ) ; } }) ; // On click of the back button window . onpageshow = function ( …" at bounding box center [671, 462] width 553 height 618
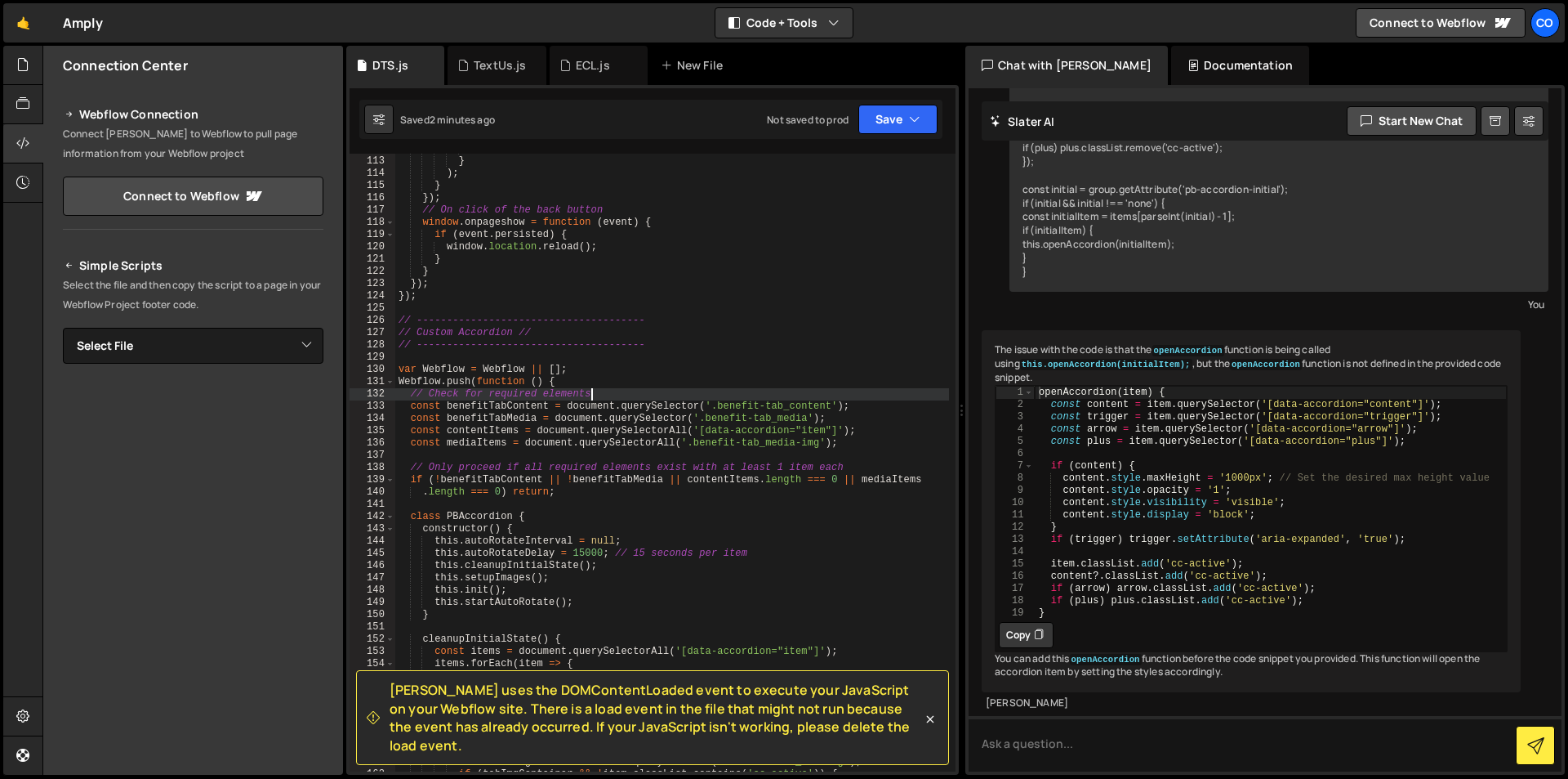
scroll to position [1519, 0]
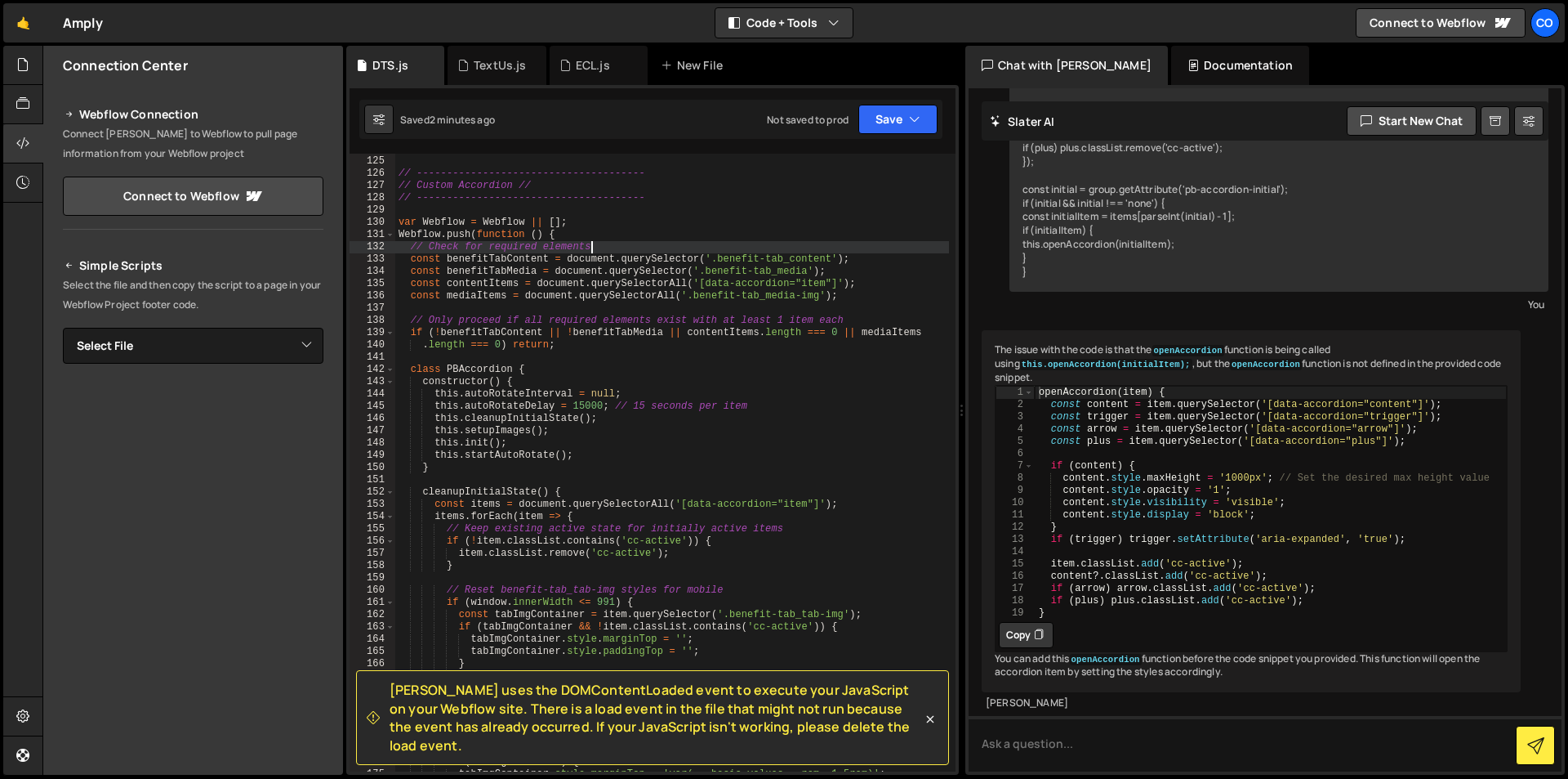
click at [748, 380] on div "}) ; // -------------------------------------- // Custom Accordion // // ------…" at bounding box center [671, 464] width 553 height 642
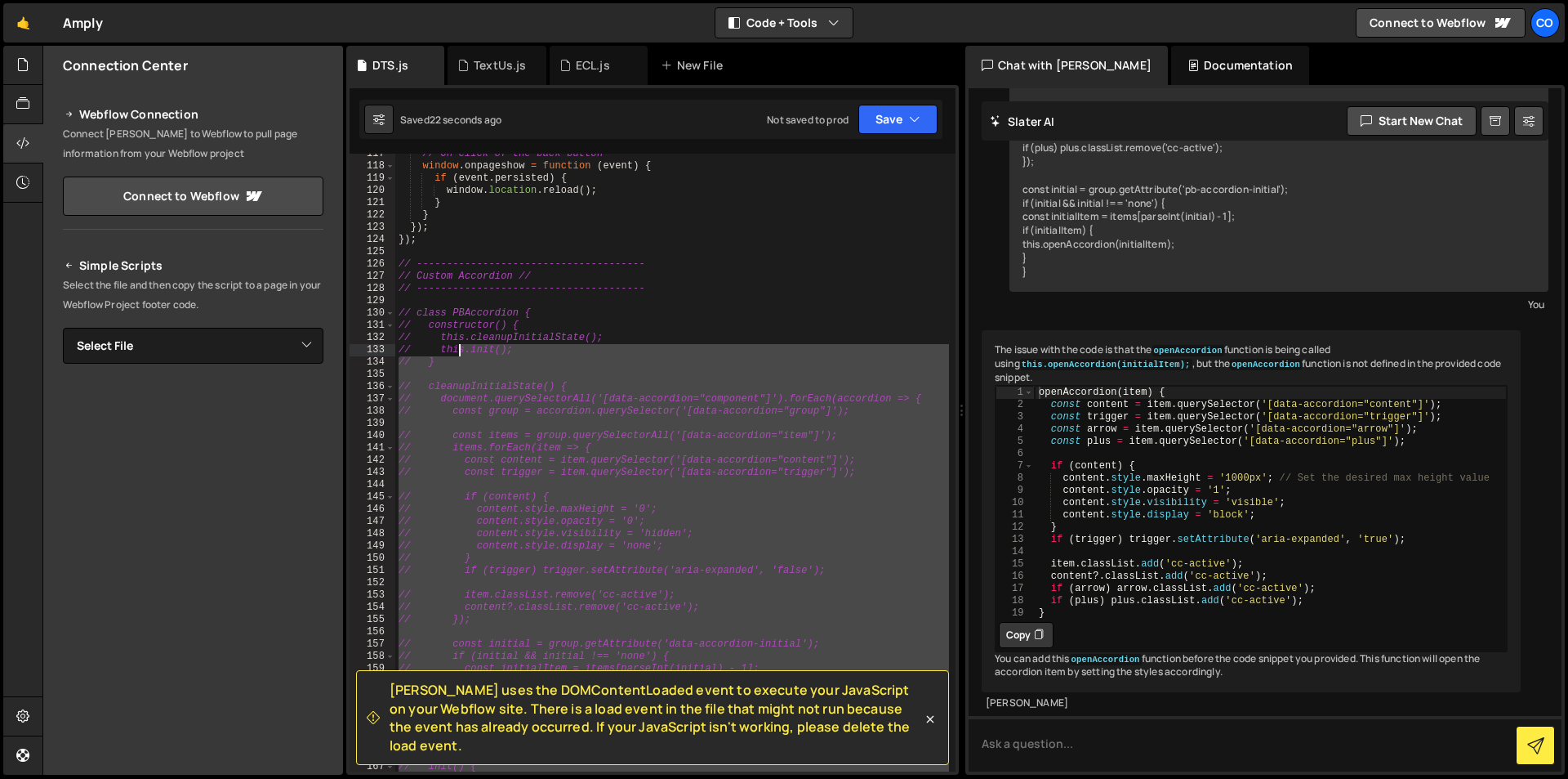
scroll to position [1281, 0]
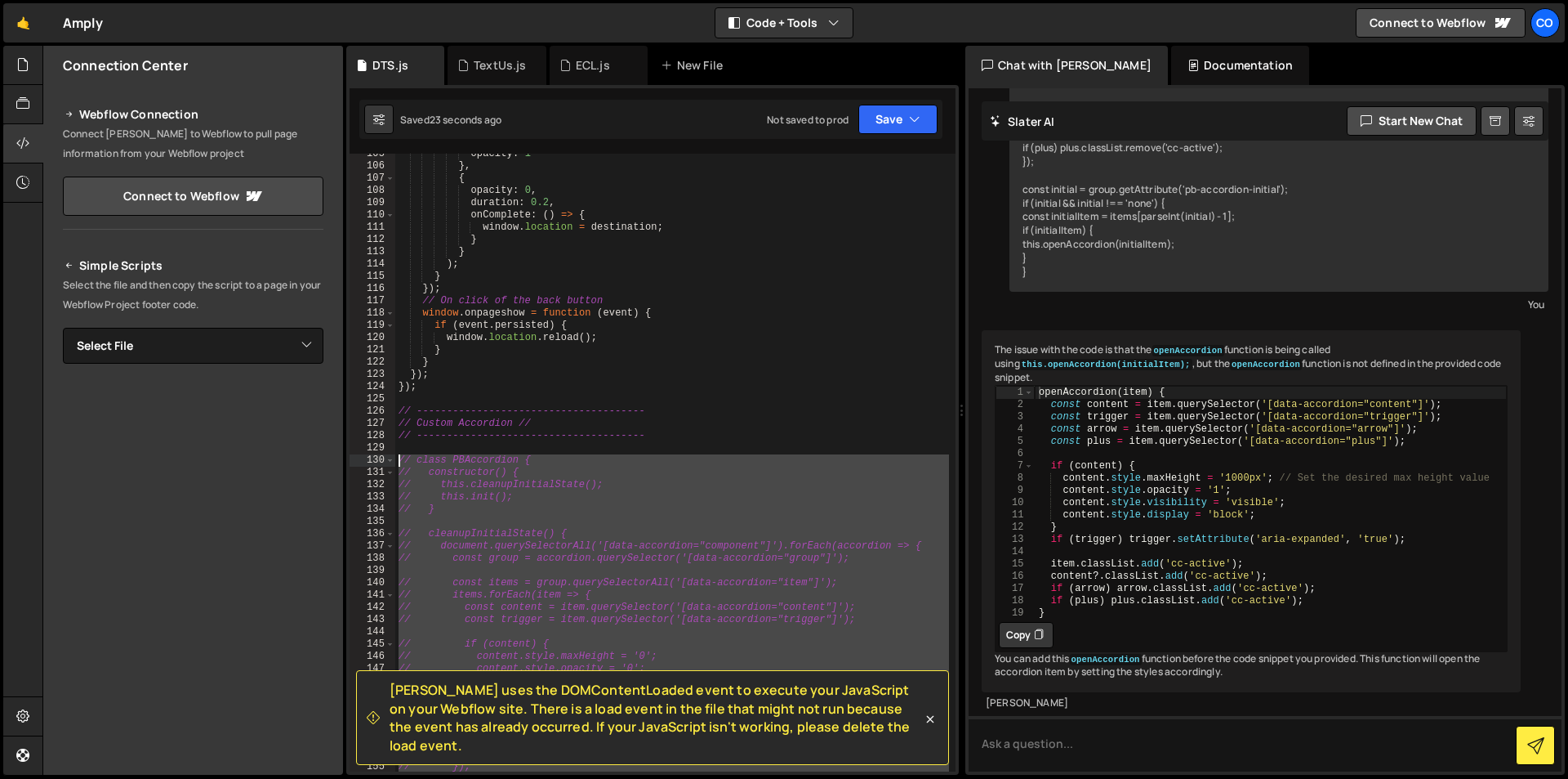
drag, startPoint x: 559, startPoint y: 603, endPoint x: 401, endPoint y: 459, distance: 213.8
click at [401, 459] on div "opacity : 1 } , { opacity : 0 , duration : 0.2 , onComplete : ( ) => { window .…" at bounding box center [671, 469] width 553 height 642
click at [592, 391] on div "opacity : 1 } , { opacity : 0 , duration : 0.2 , onComplete : ( ) => { window .…" at bounding box center [671, 469] width 553 height 642
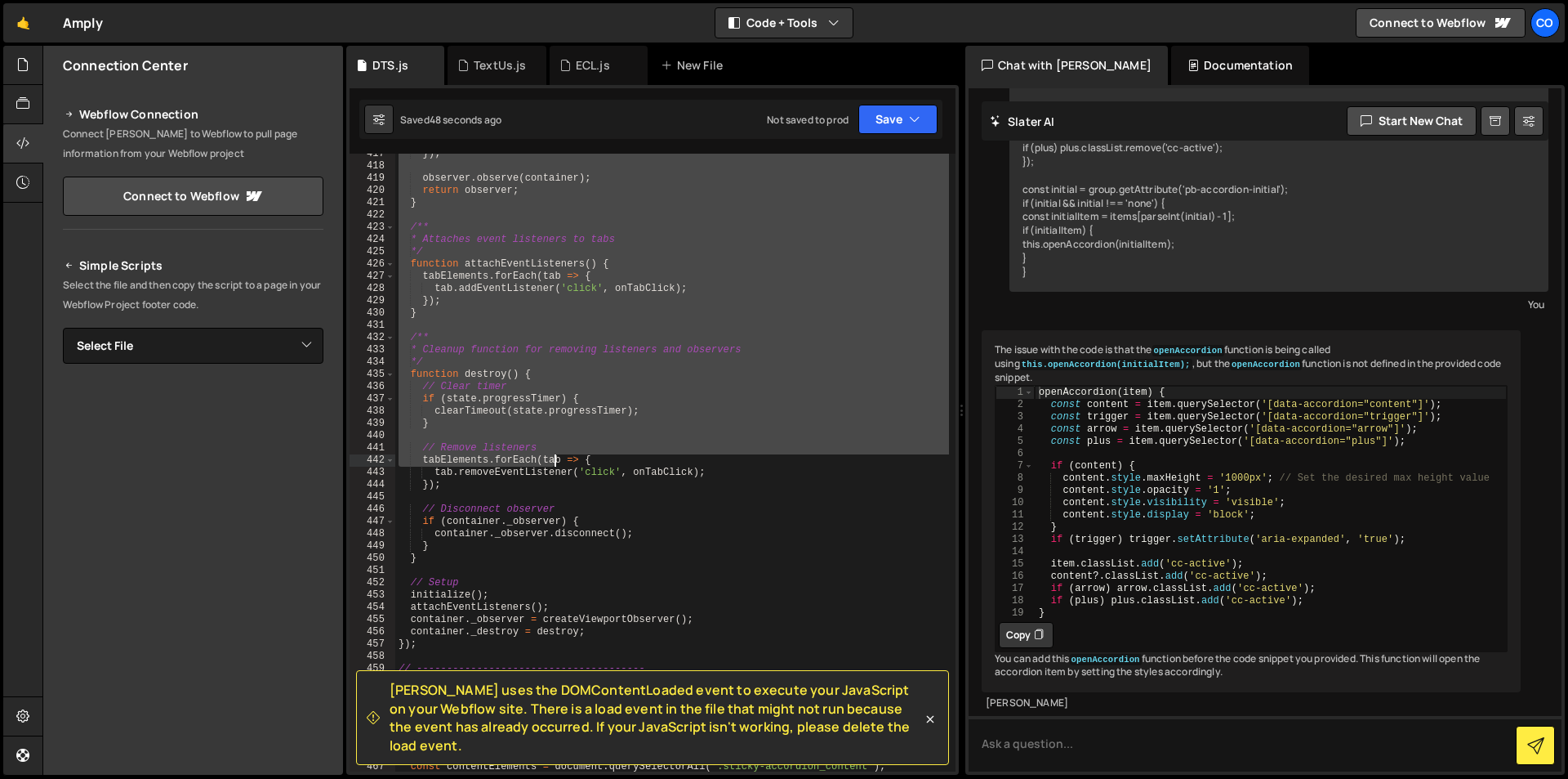
scroll to position [5350, 0]
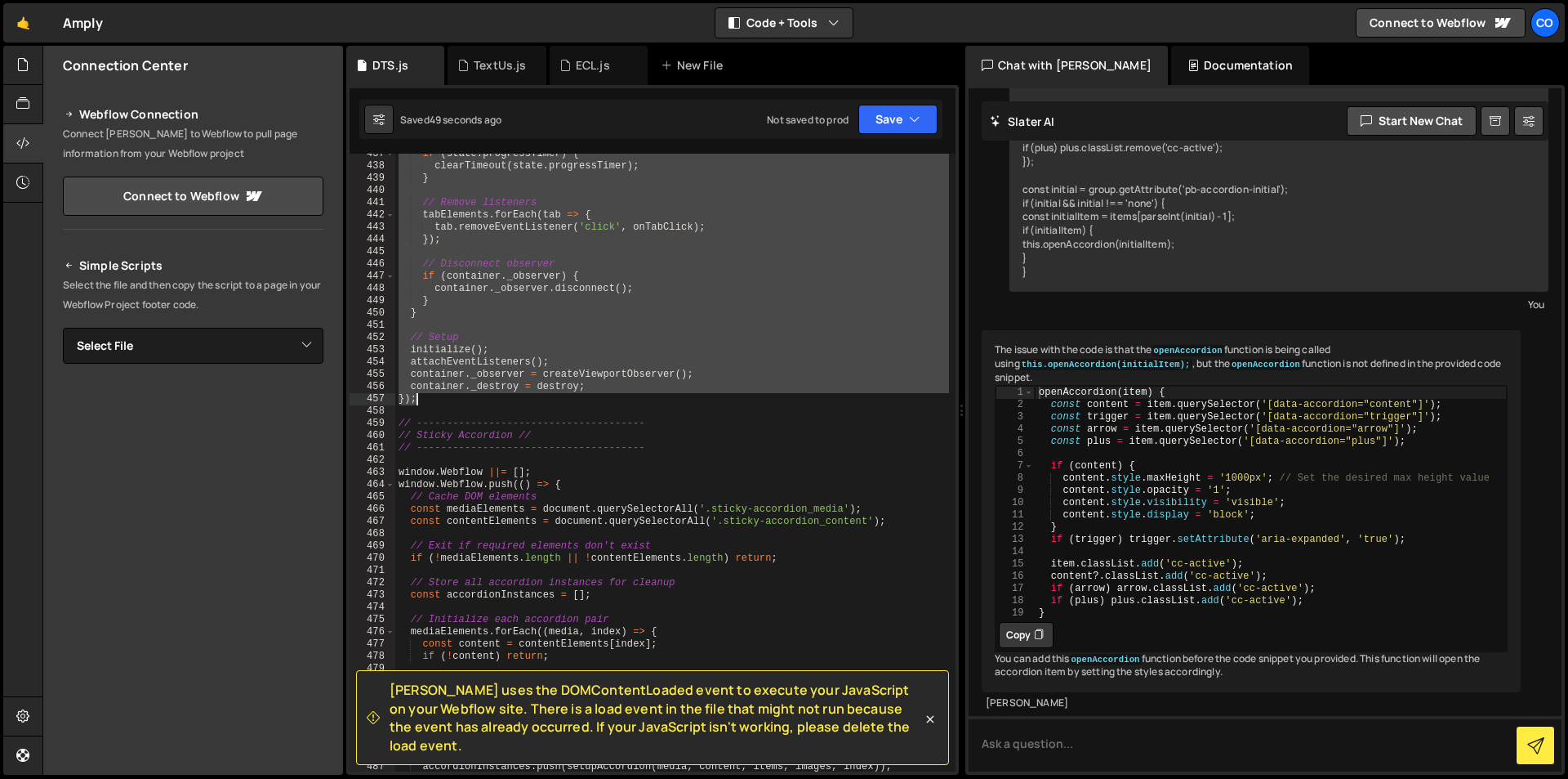
drag, startPoint x: 397, startPoint y: 384, endPoint x: 459, endPoint y: 400, distance: 64.0
click at [459, 400] on div "if ( state . progressTimer ) { clearTimeout ( state . progressTimer ) ; } // Re…" at bounding box center [671, 469] width 553 height 642
paste textarea
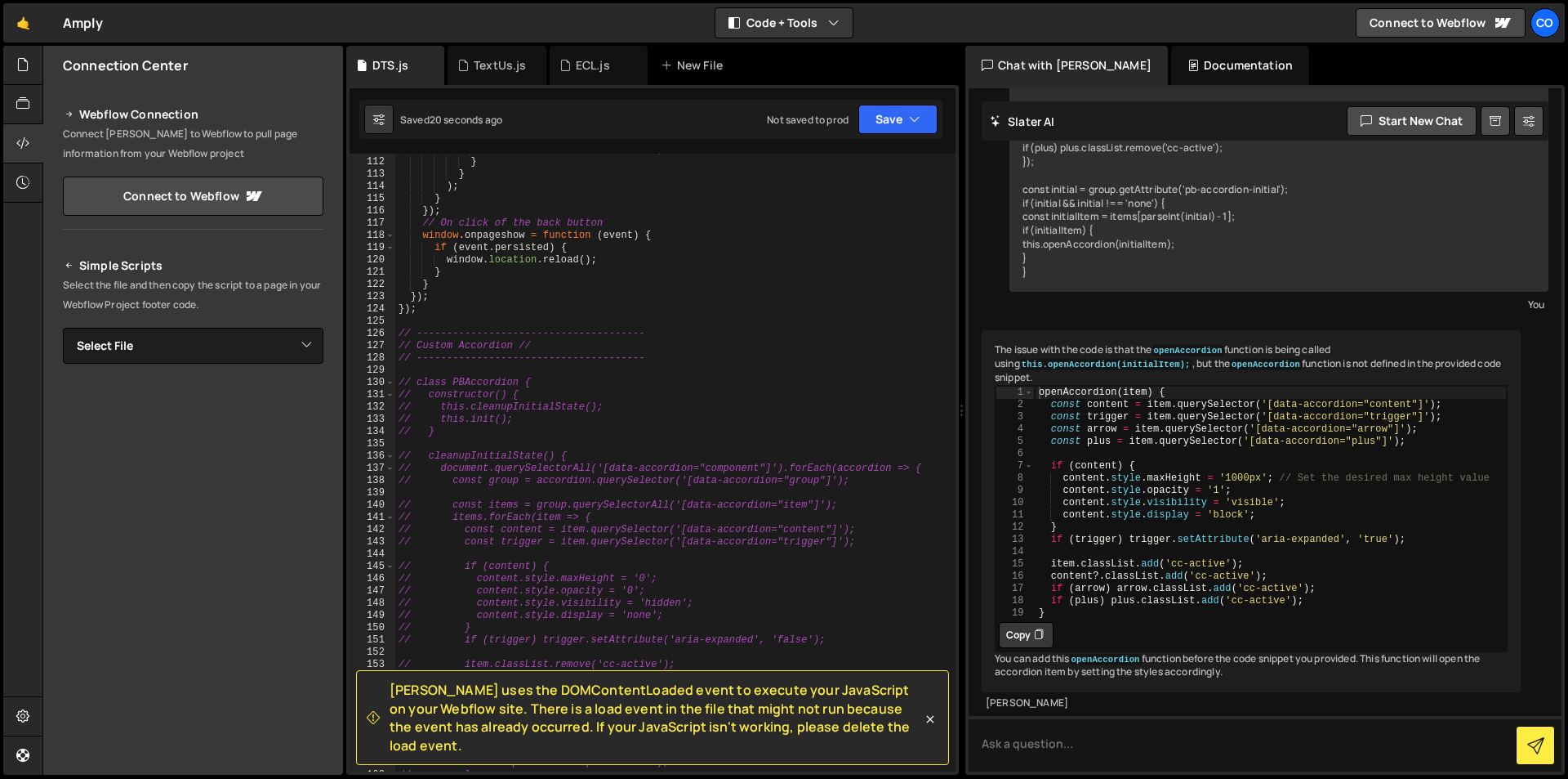
scroll to position [1359, 0]
click at [393, 383] on span at bounding box center [389, 383] width 9 height 13
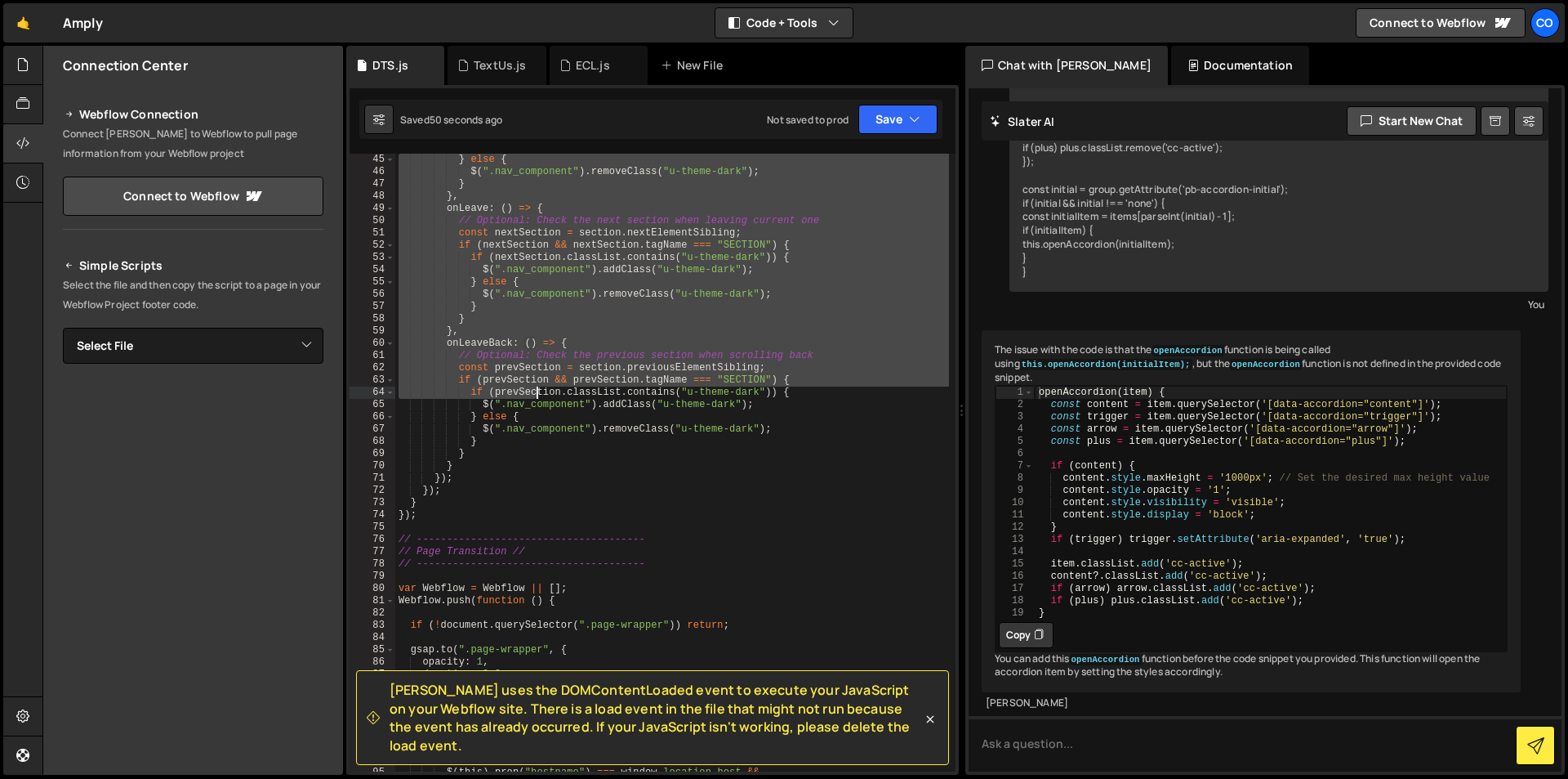
scroll to position [539, 0]
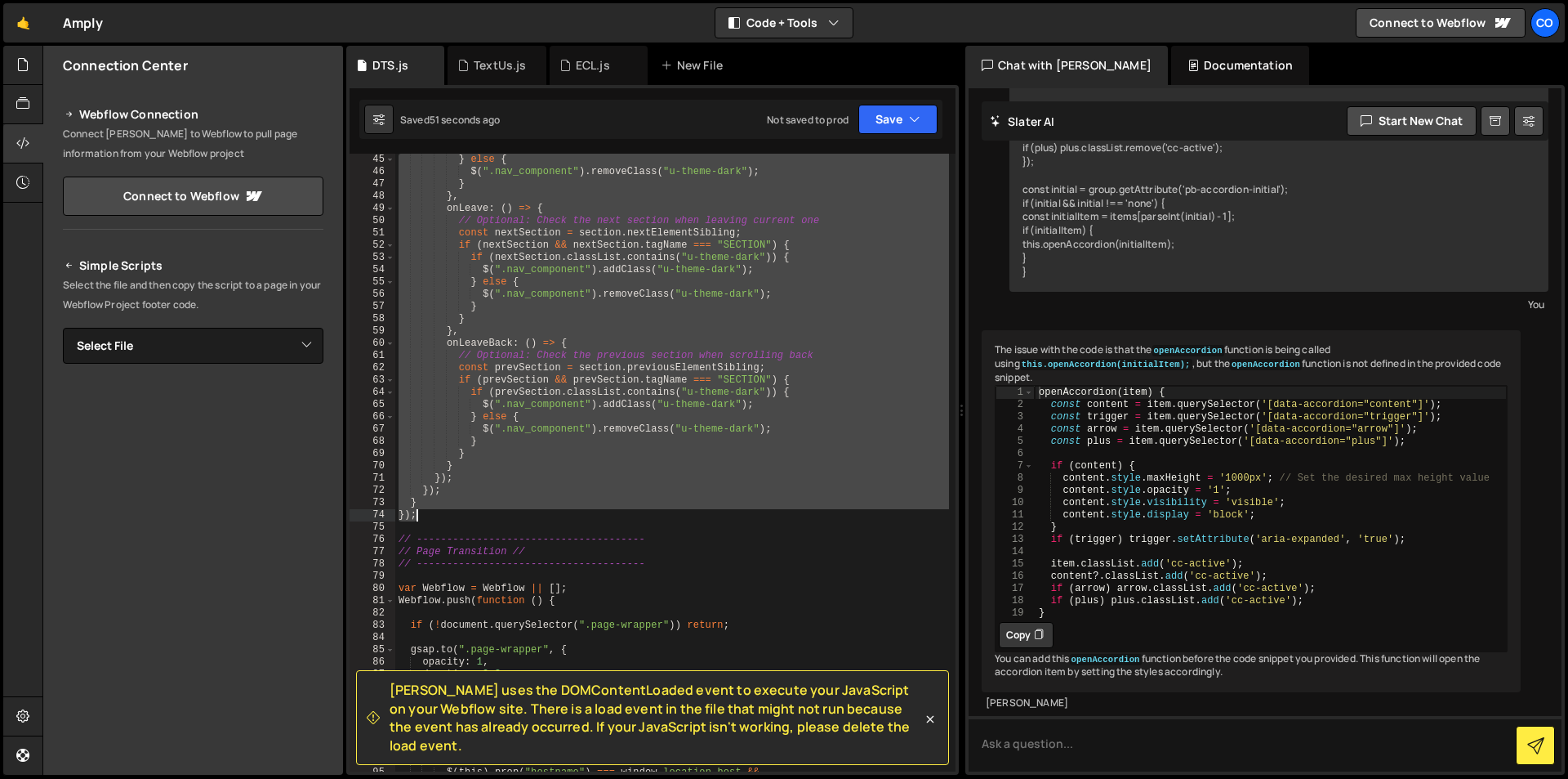
drag, startPoint x: 399, startPoint y: 210, endPoint x: 449, endPoint y: 518, distance: 312.0
click at [449, 518] on div "} else { $ ( ".nav_component" ) . removeClass ( "u-theme-dark" ) ; } } , onLeav…" at bounding box center [671, 474] width 553 height 642
type textarea "} });"
